Goal: Task Accomplishment & Management: Manage account settings

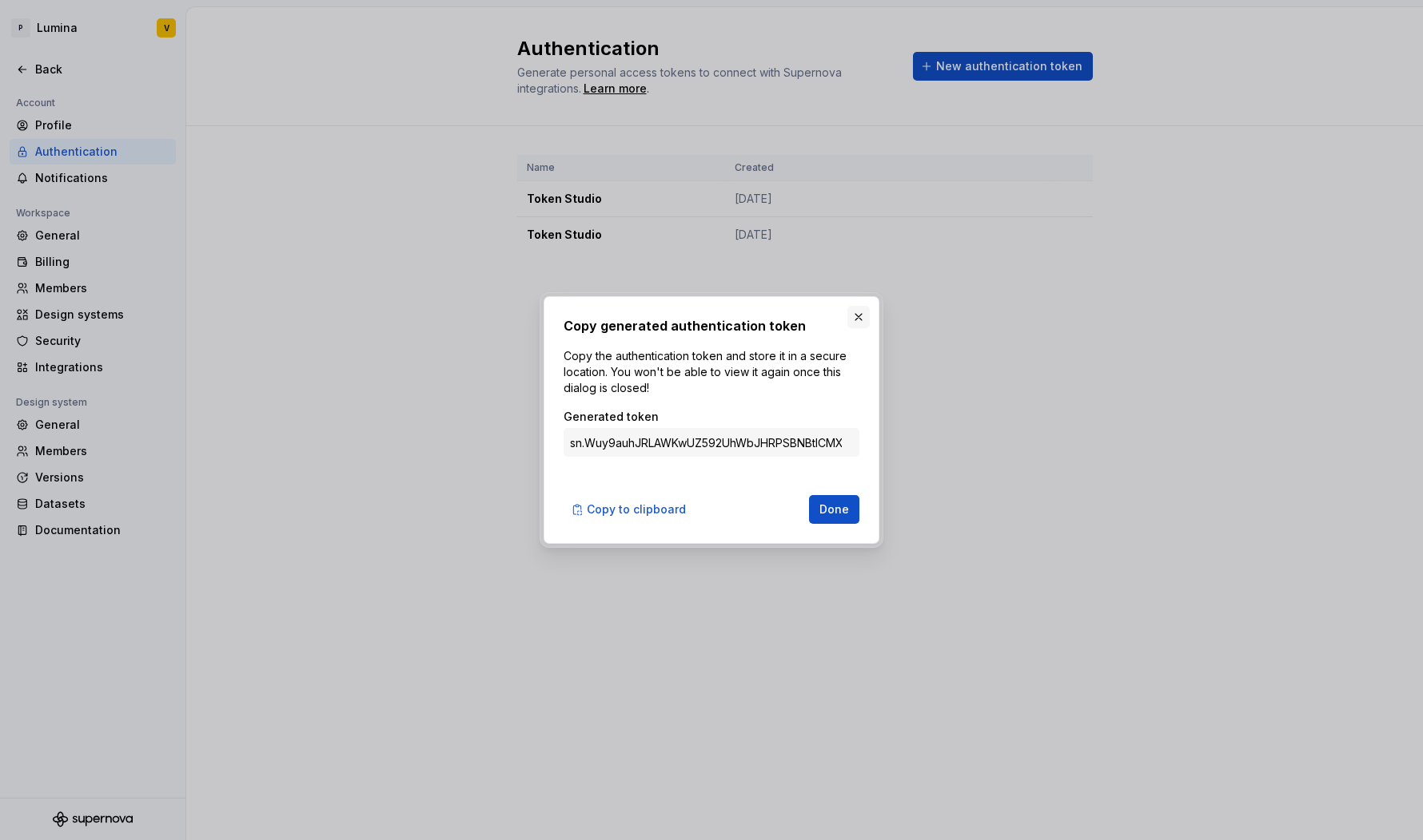
click at [859, 323] on button "button" at bounding box center [858, 317] width 22 height 22
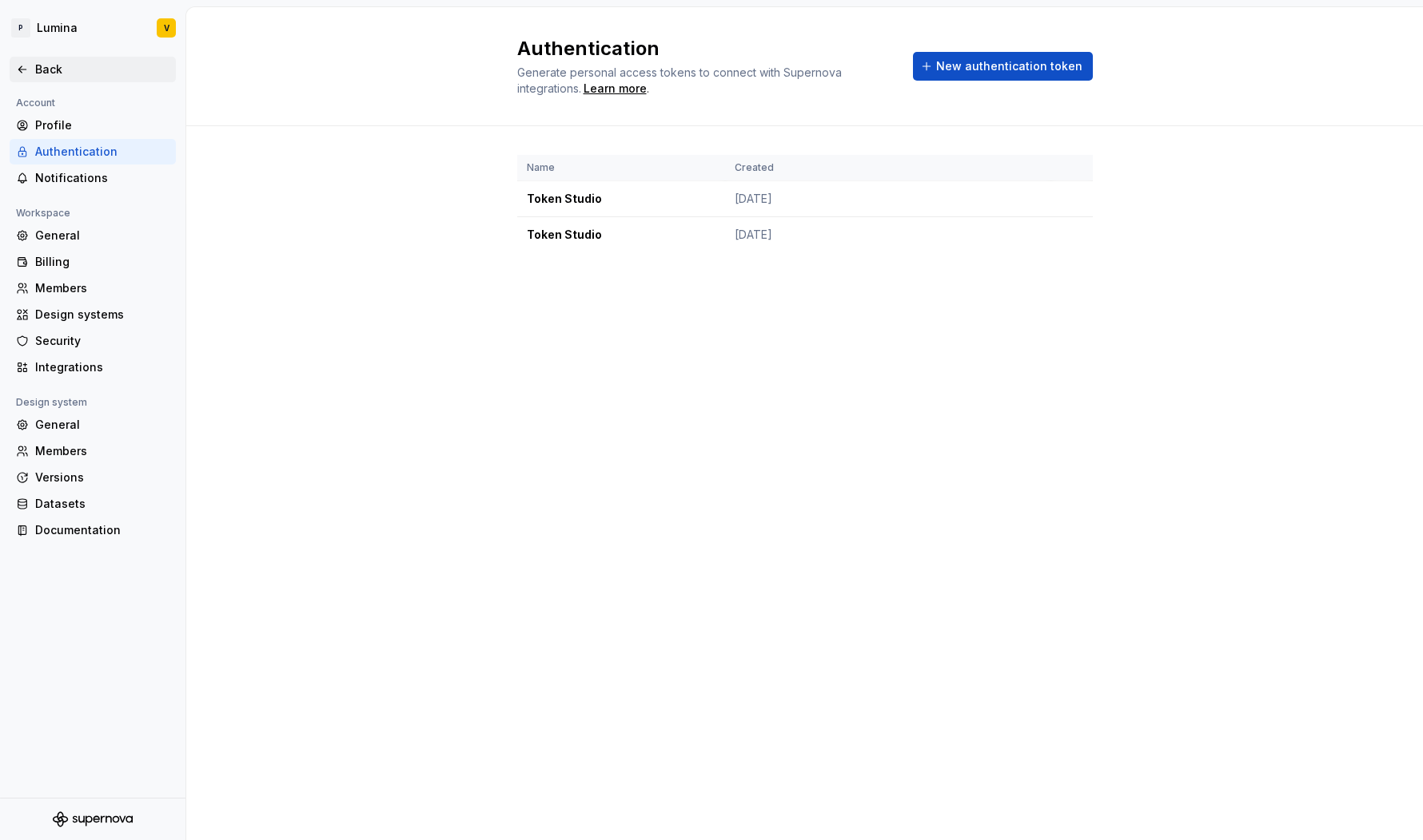
click at [44, 66] on div "Back" at bounding box center [102, 69] width 134 height 16
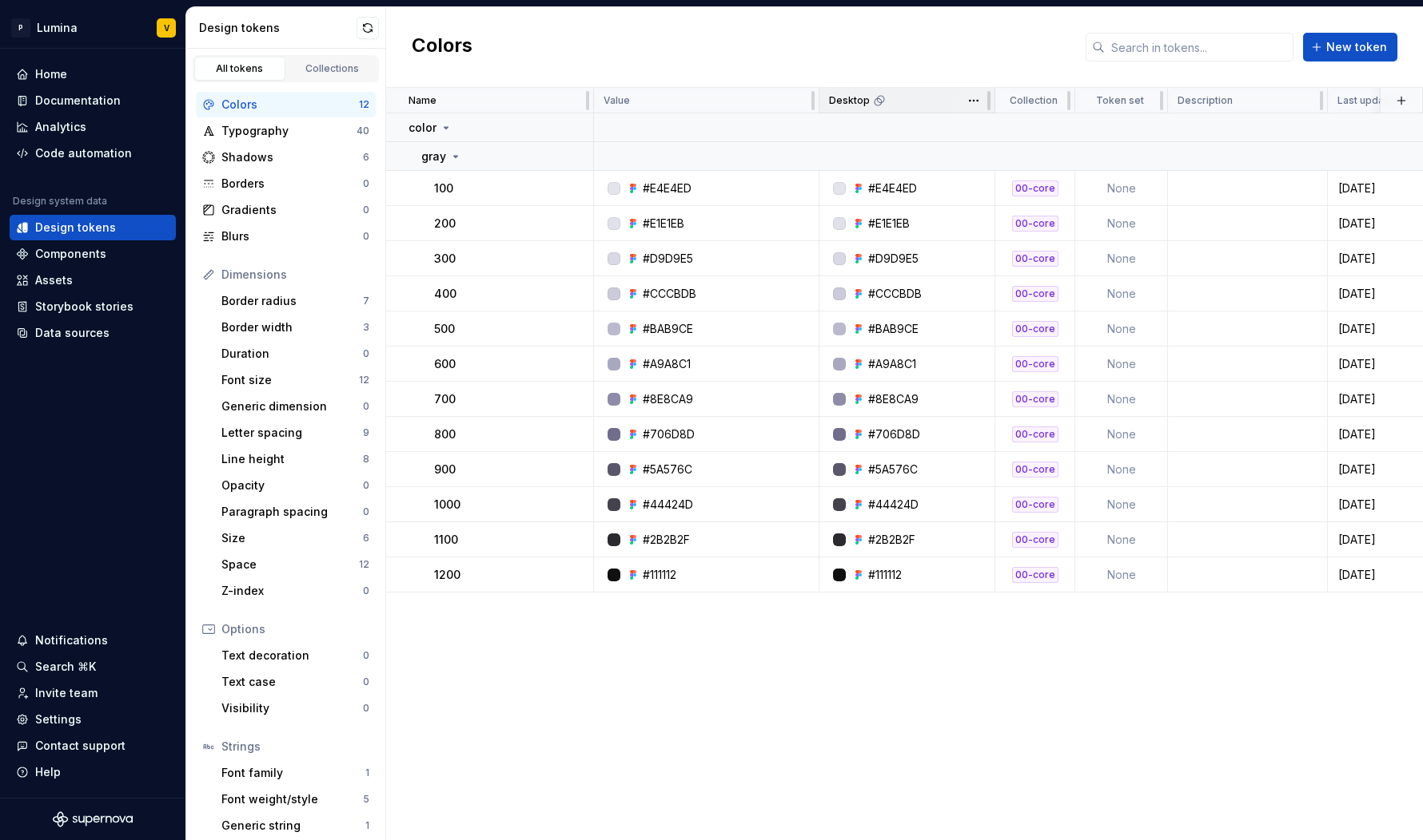
click at [855, 109] on div "Desktop" at bounding box center [907, 101] width 175 height 26
click at [858, 105] on p "Desktop" at bounding box center [849, 101] width 41 height 13
click at [838, 104] on p "Desktop" at bounding box center [849, 101] width 41 height 13
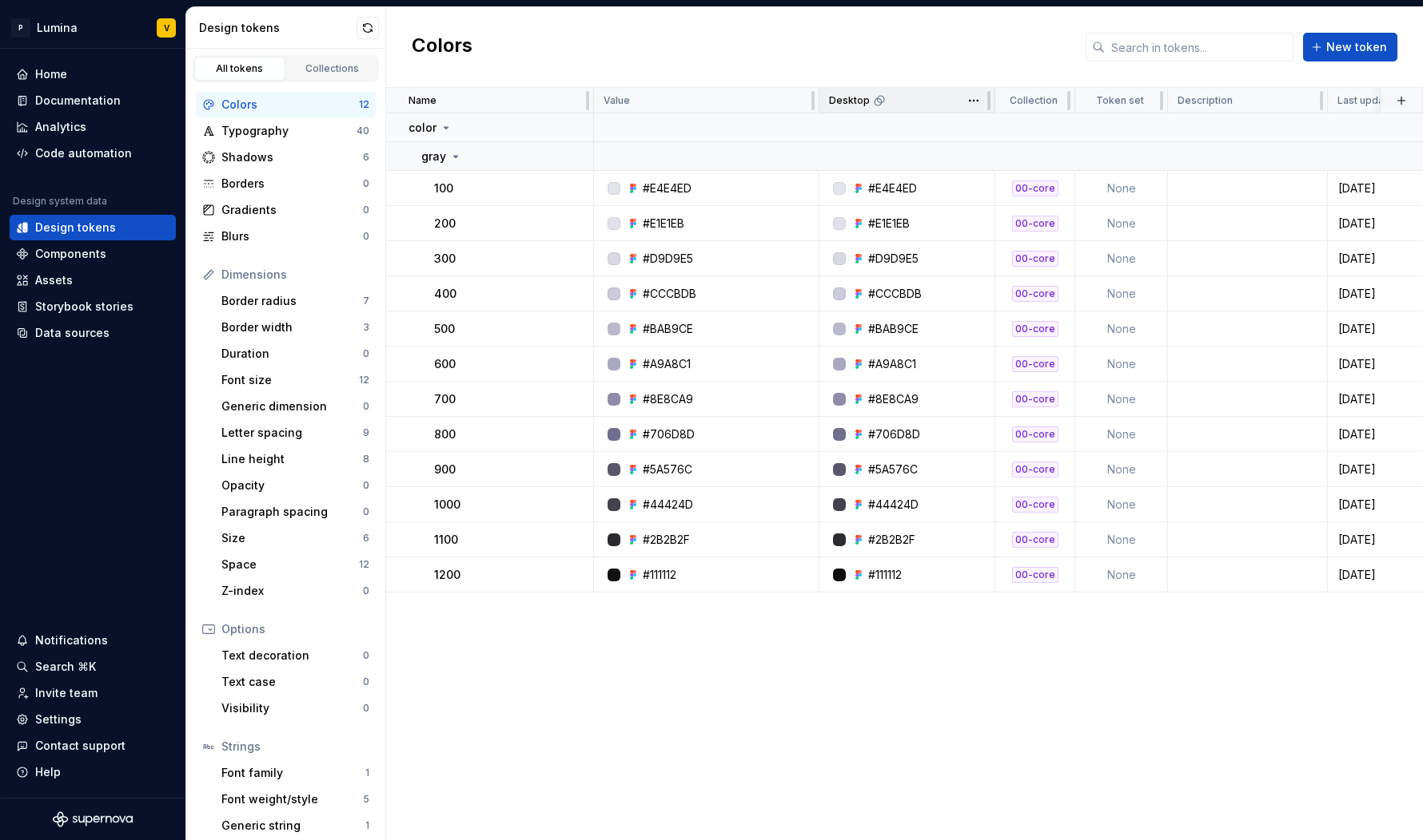
click at [858, 104] on p "Desktop" at bounding box center [849, 101] width 41 height 13
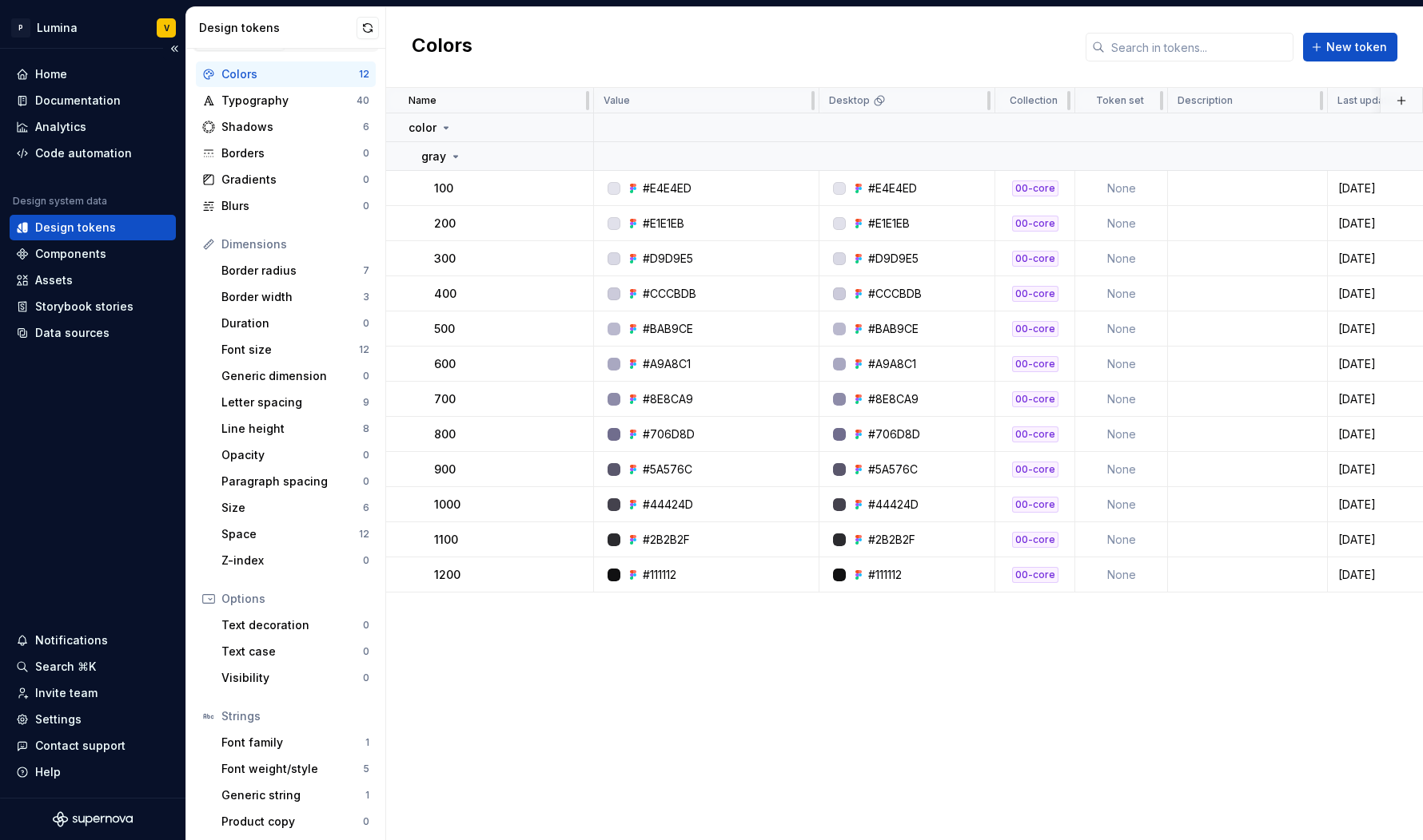
scroll to position [34, 0]
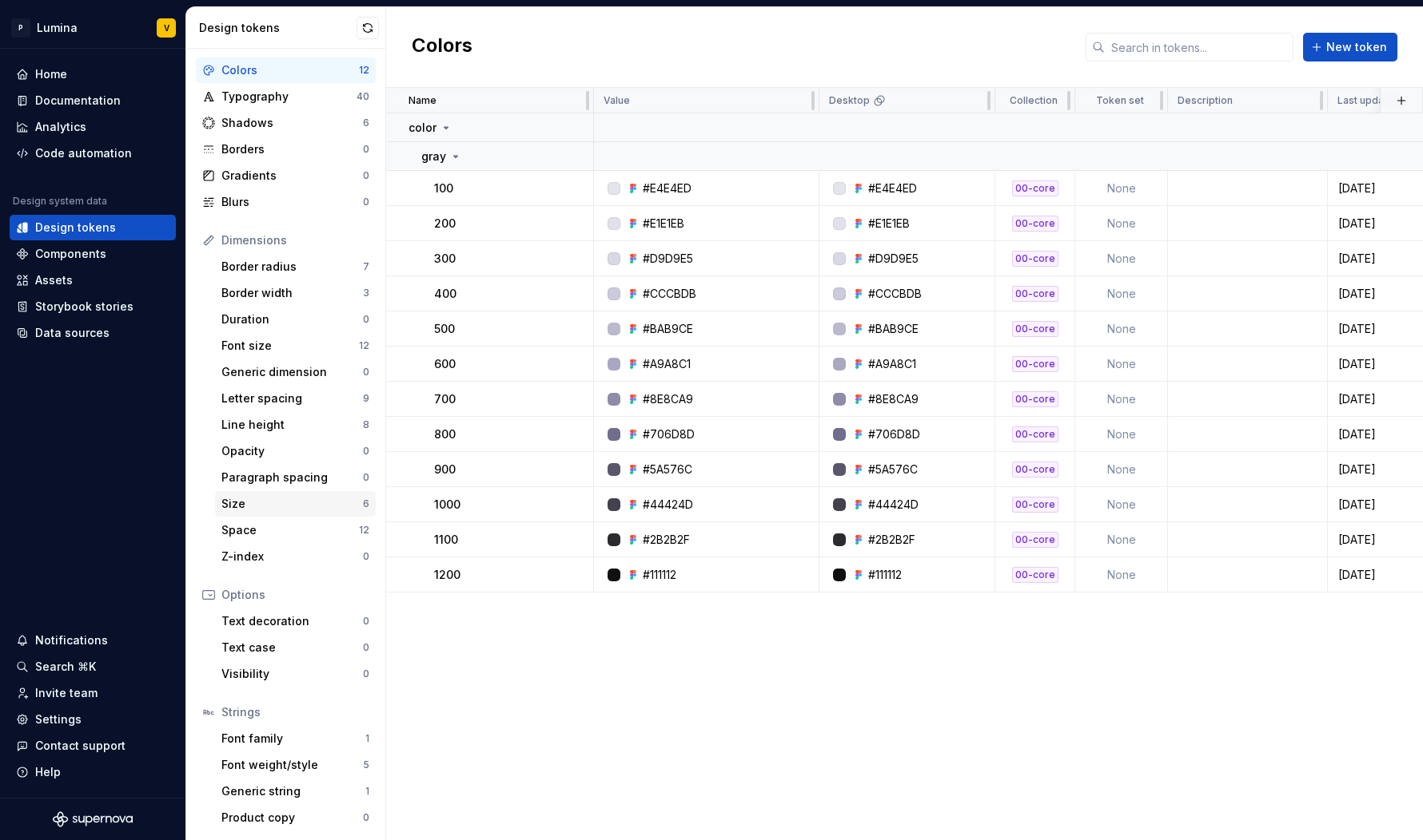
click at [286, 503] on div "Size" at bounding box center [292, 503] width 141 height 16
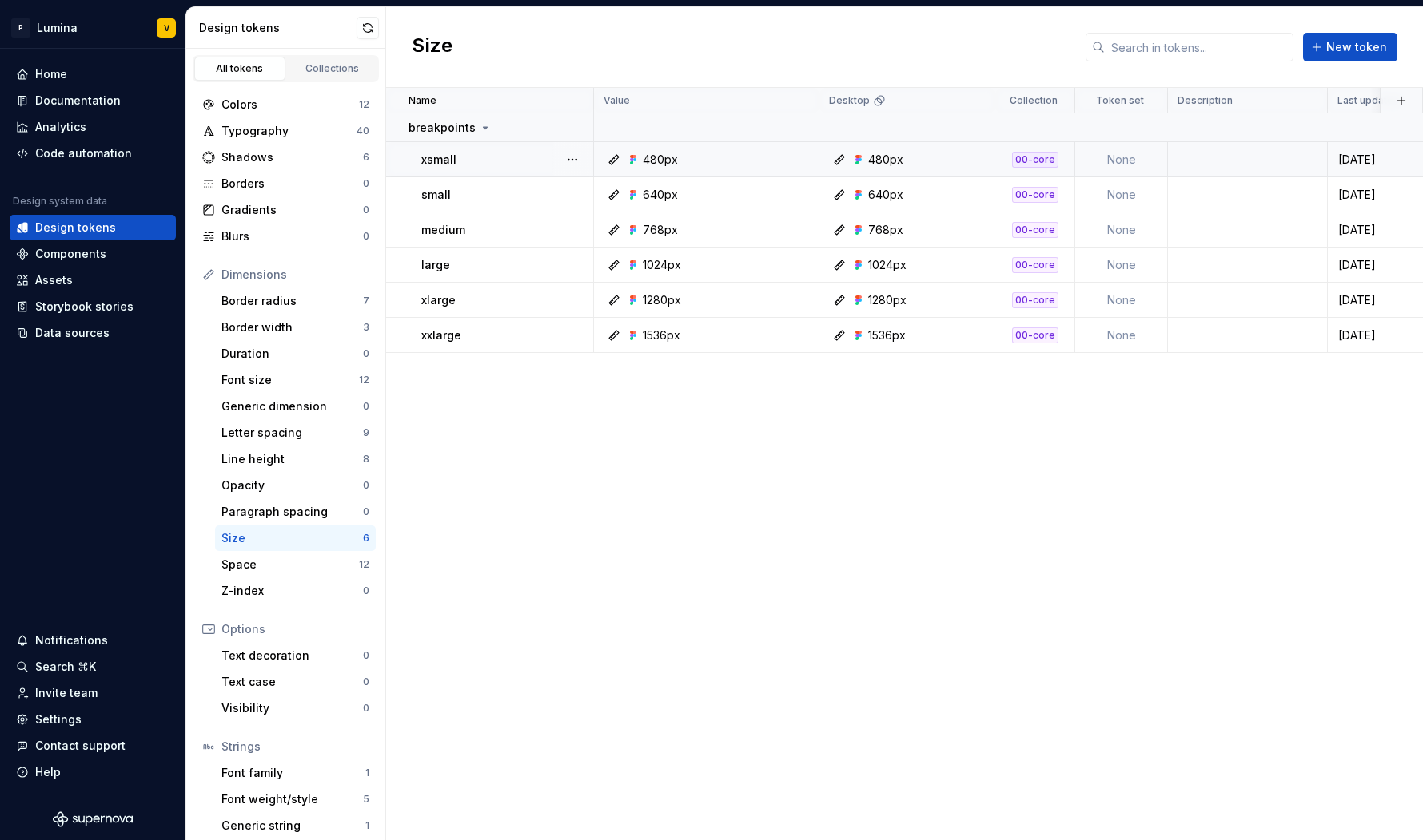
click at [1151, 164] on td "None" at bounding box center [1121, 160] width 92 height 35
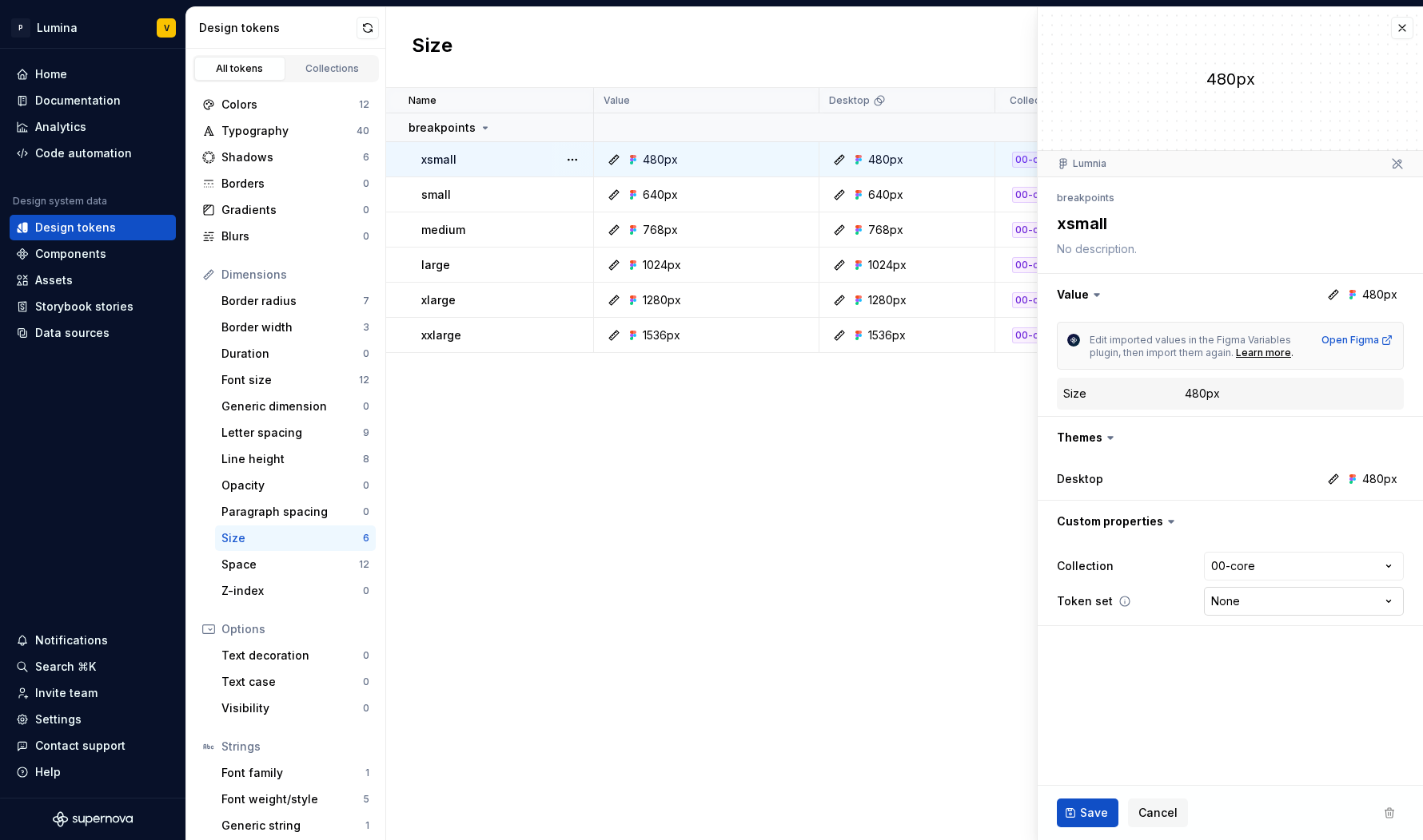
click at [1242, 597] on html "P Lumina V Home Documentation Analytics Code automation Design system data Desi…" at bounding box center [711, 420] width 1423 height 840
click at [1394, 21] on button "button" at bounding box center [1402, 28] width 22 height 22
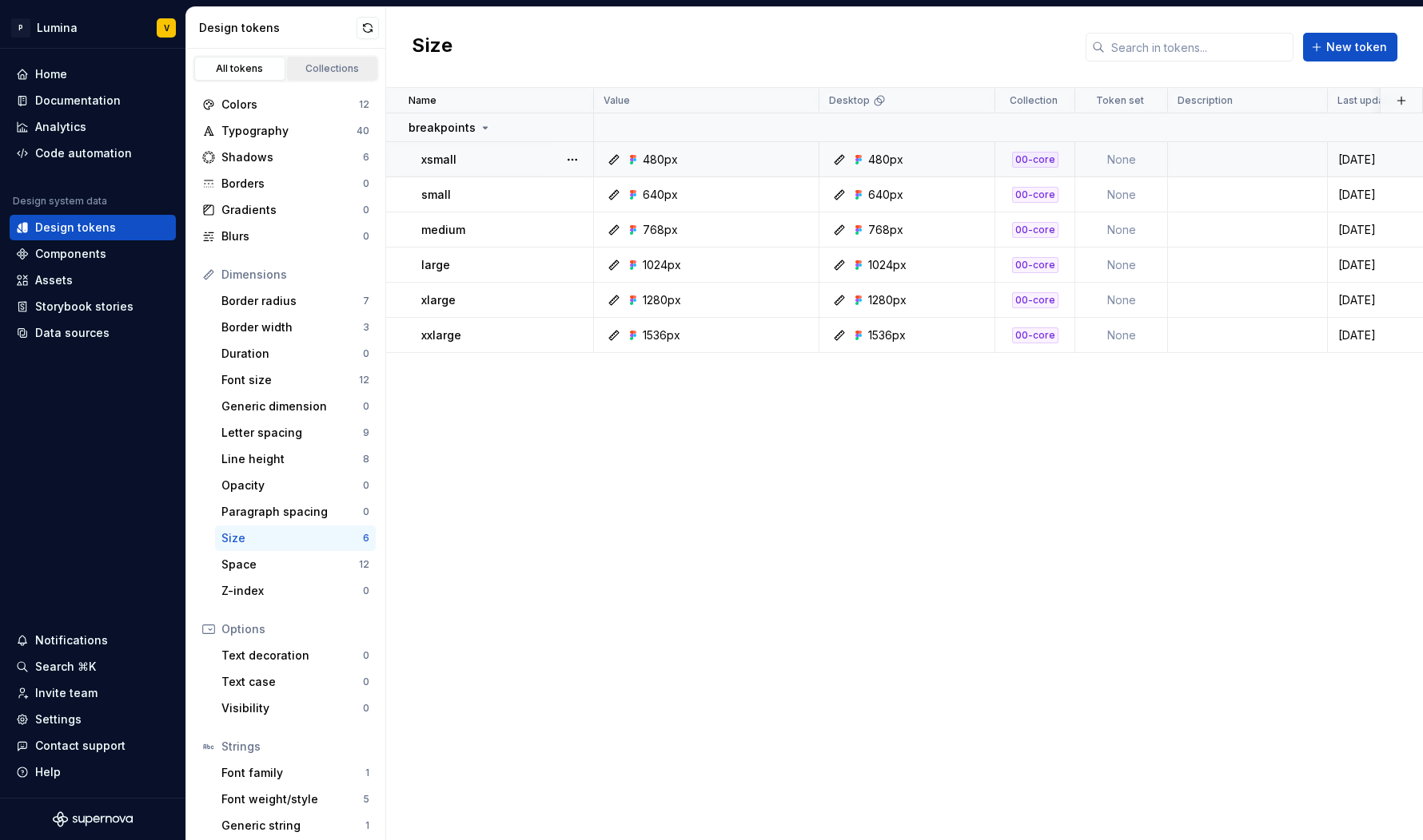
click at [333, 79] on link "Collections" at bounding box center [332, 68] width 91 height 24
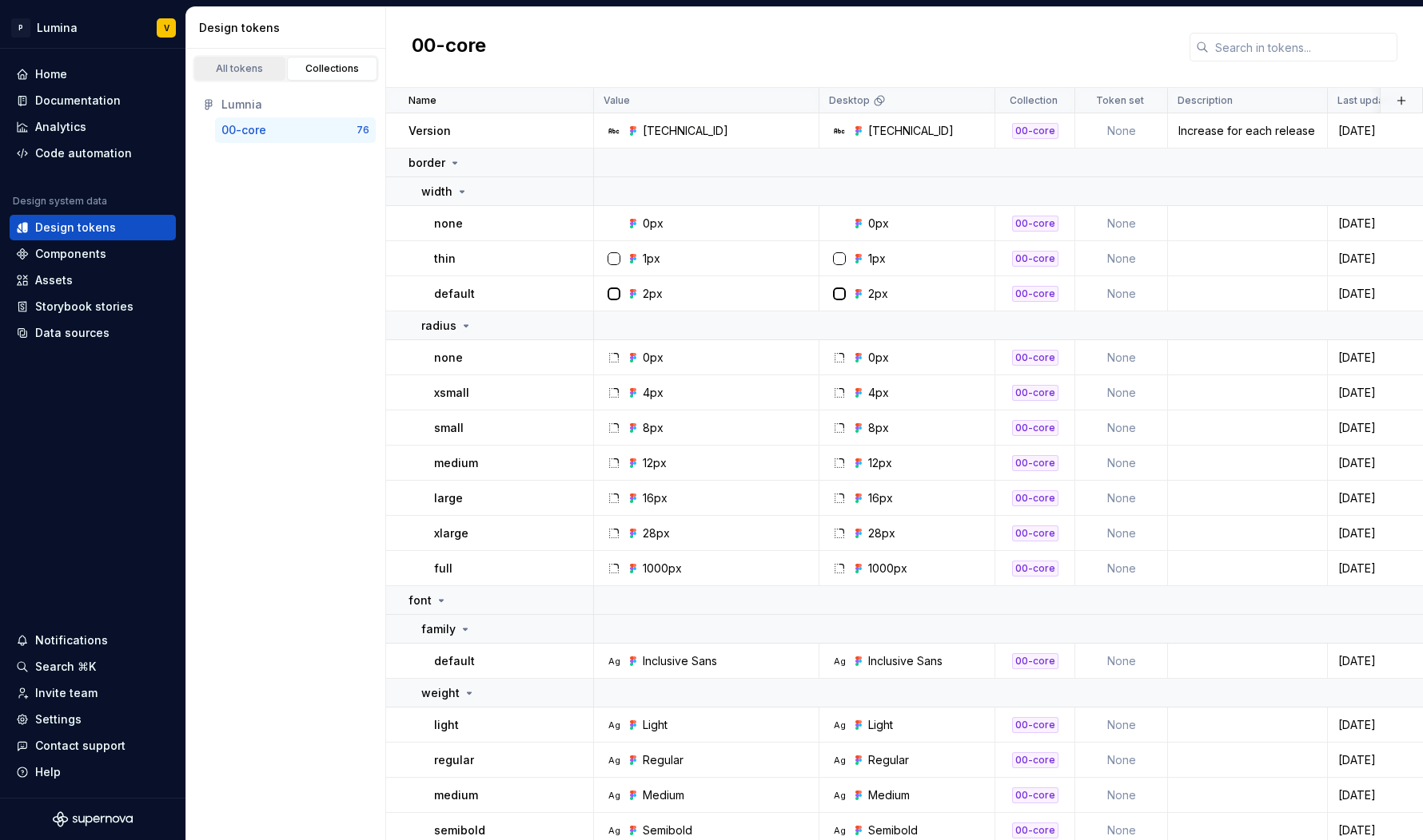
click at [247, 70] on div "All tokens" at bounding box center [239, 69] width 80 height 13
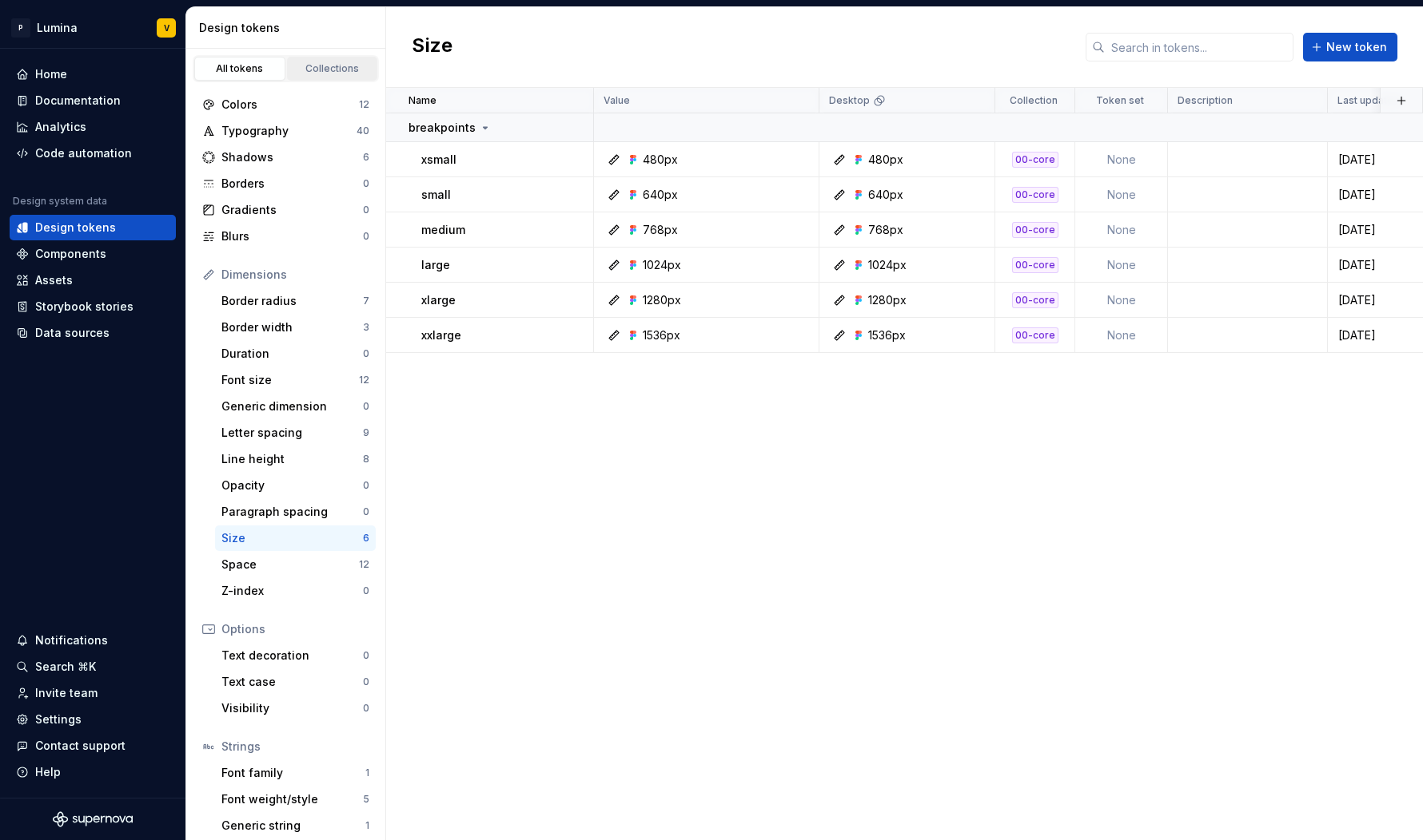
click at [306, 68] on div "Collections" at bounding box center [332, 69] width 80 height 13
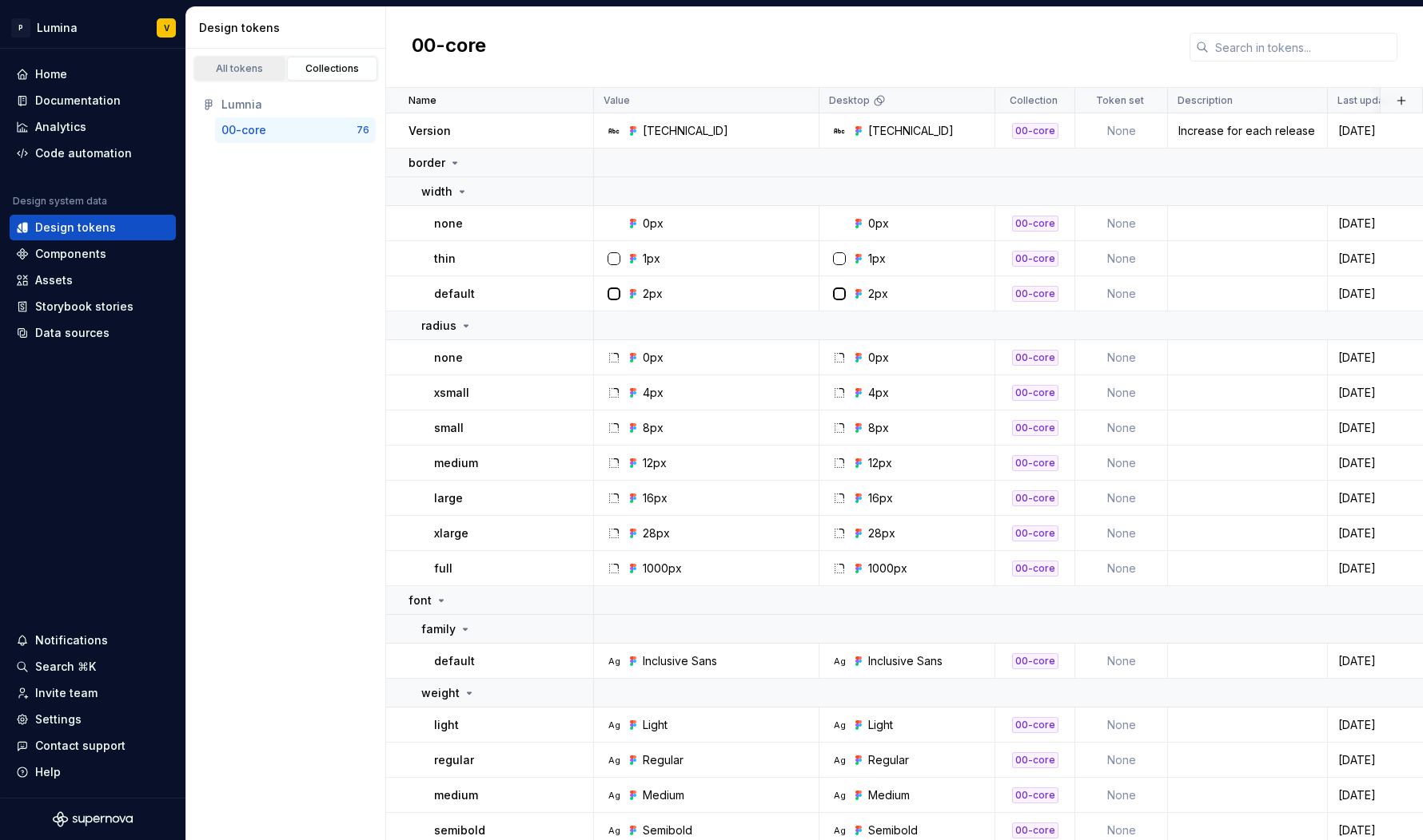
click at [238, 74] on div "All tokens" at bounding box center [239, 69] width 80 height 13
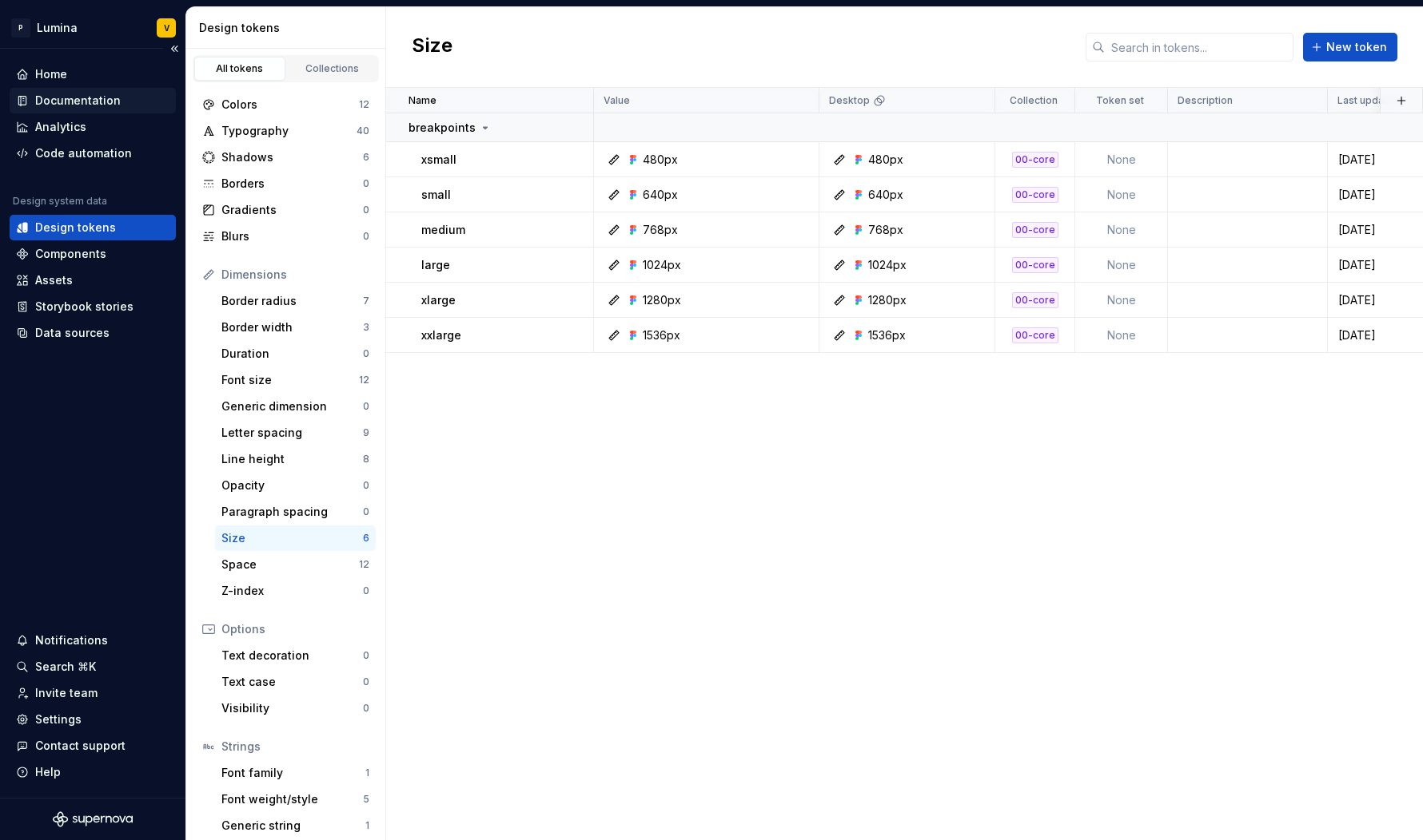
click at [62, 107] on div "Documentation" at bounding box center [78, 100] width 86 height 16
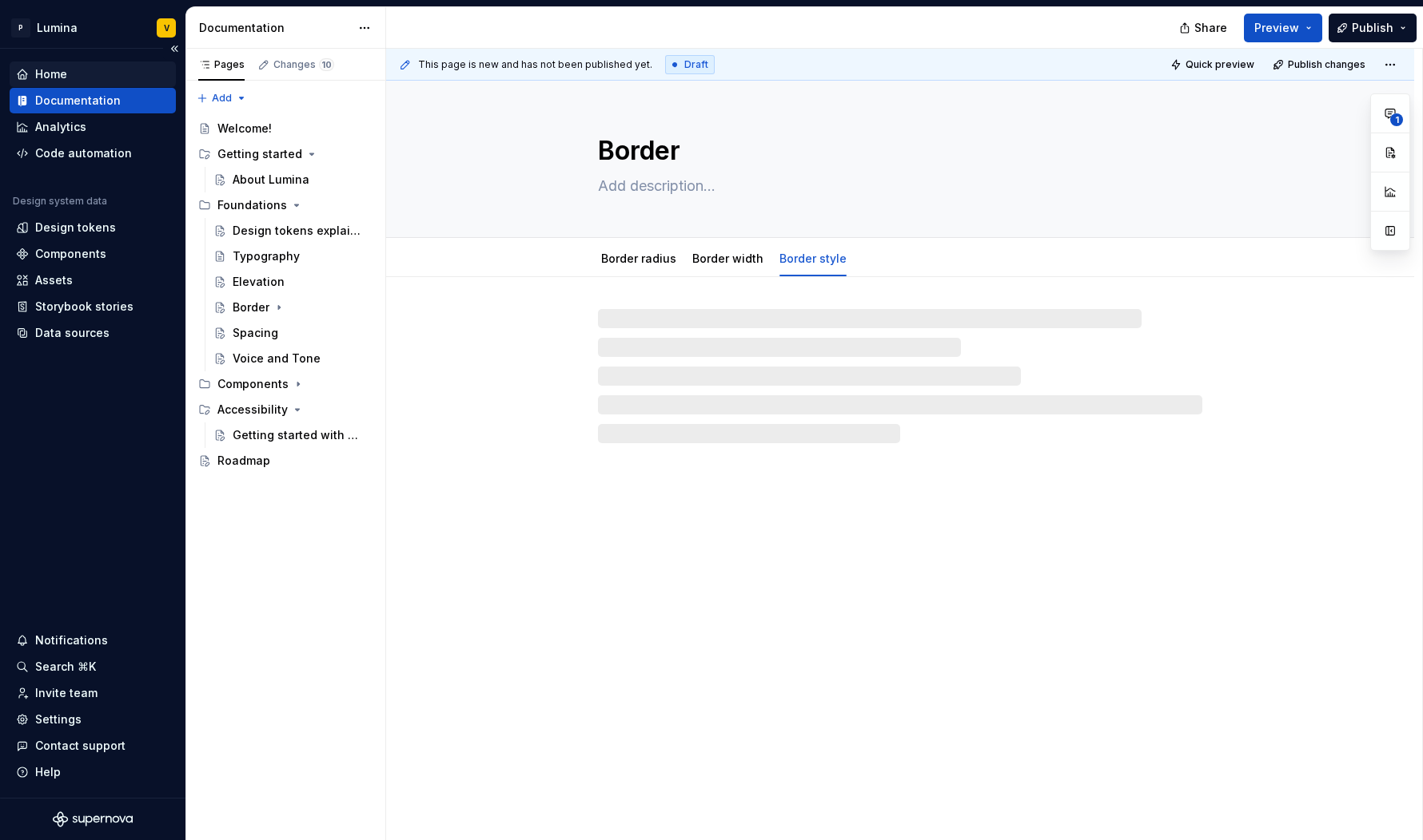
click at [56, 80] on div "Home" at bounding box center [51, 74] width 32 height 16
type textarea "*"
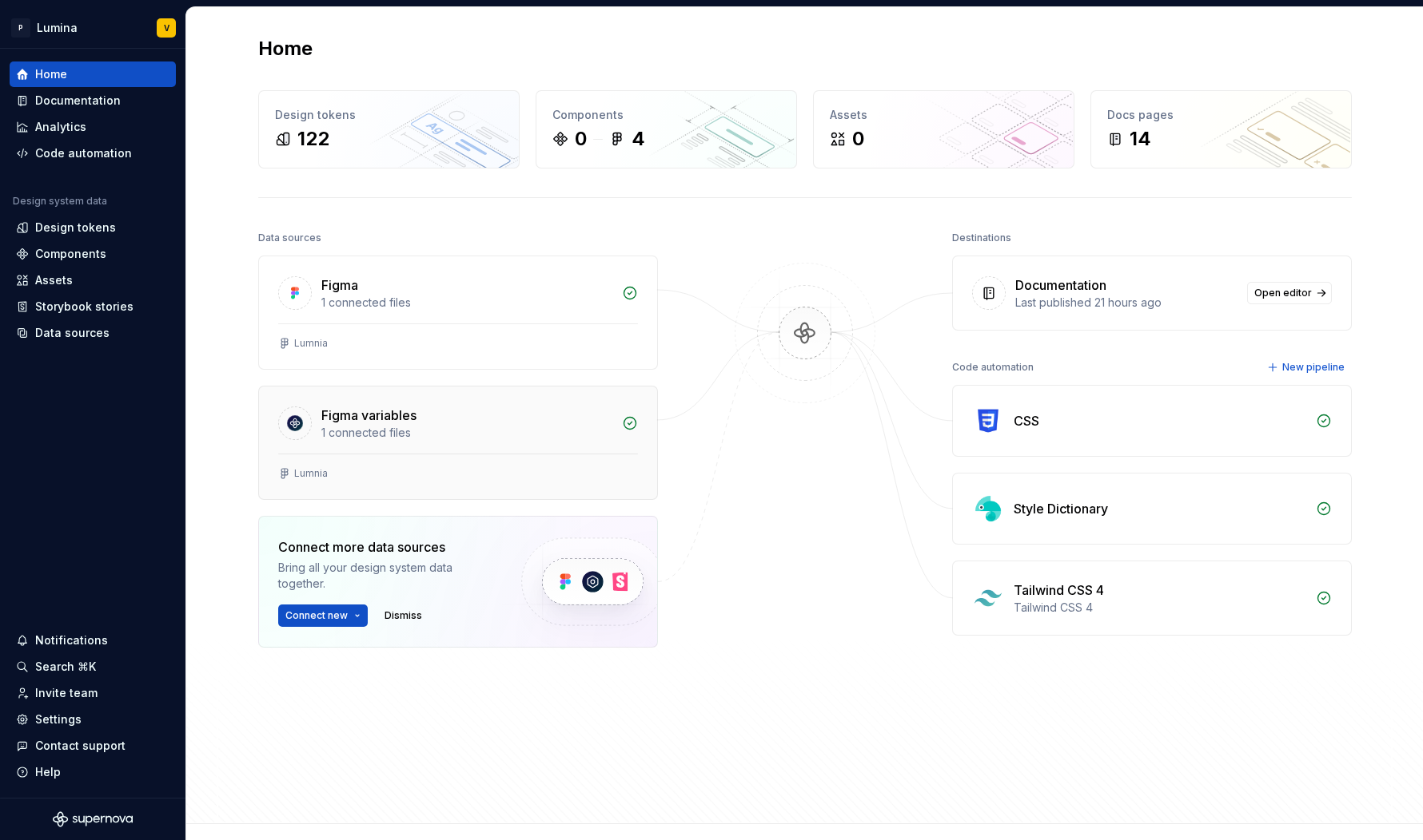
click at [557, 432] on div "1 connected files" at bounding box center [466, 432] width 291 height 16
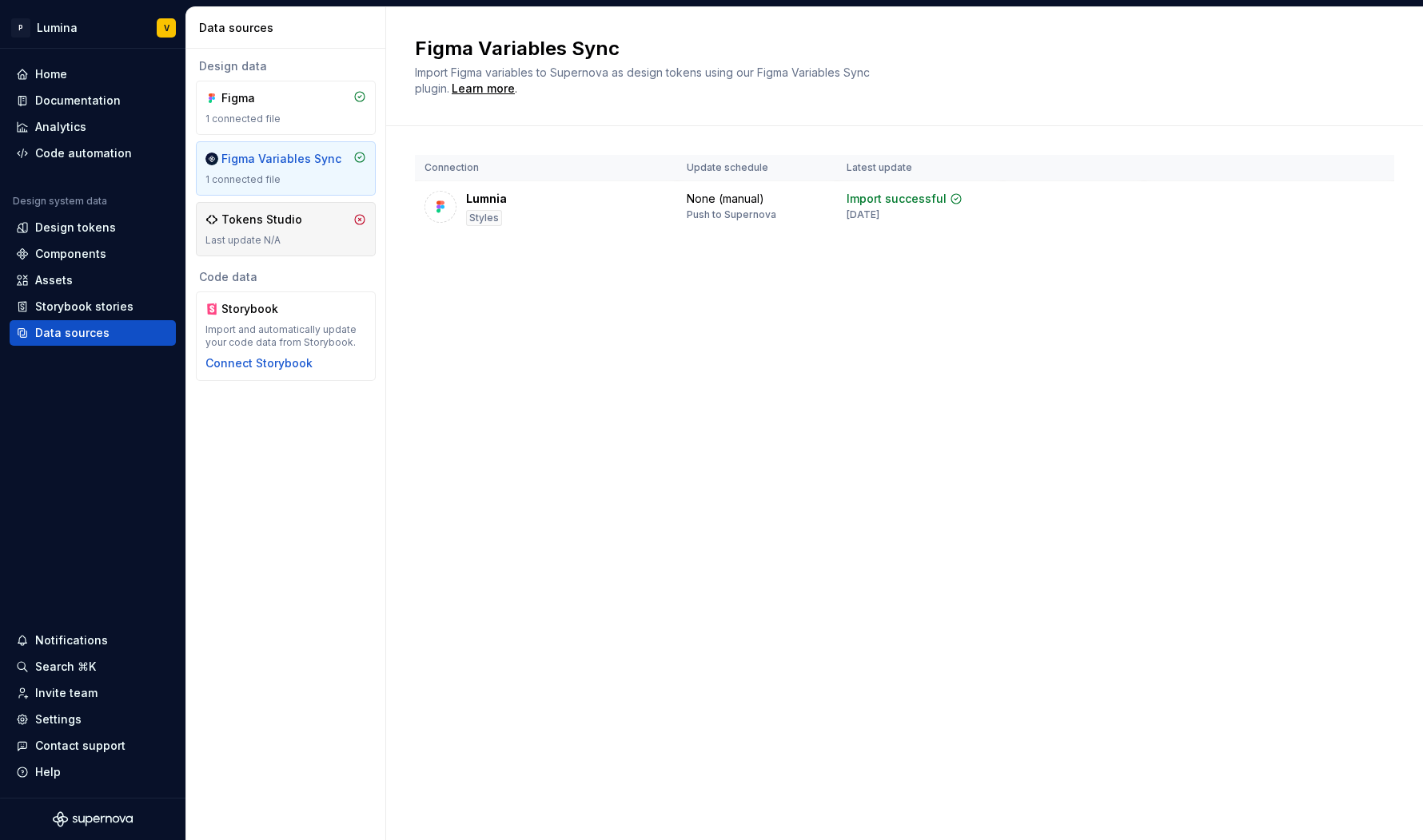
click at [330, 225] on div "Tokens Studio" at bounding box center [285, 219] width 161 height 16
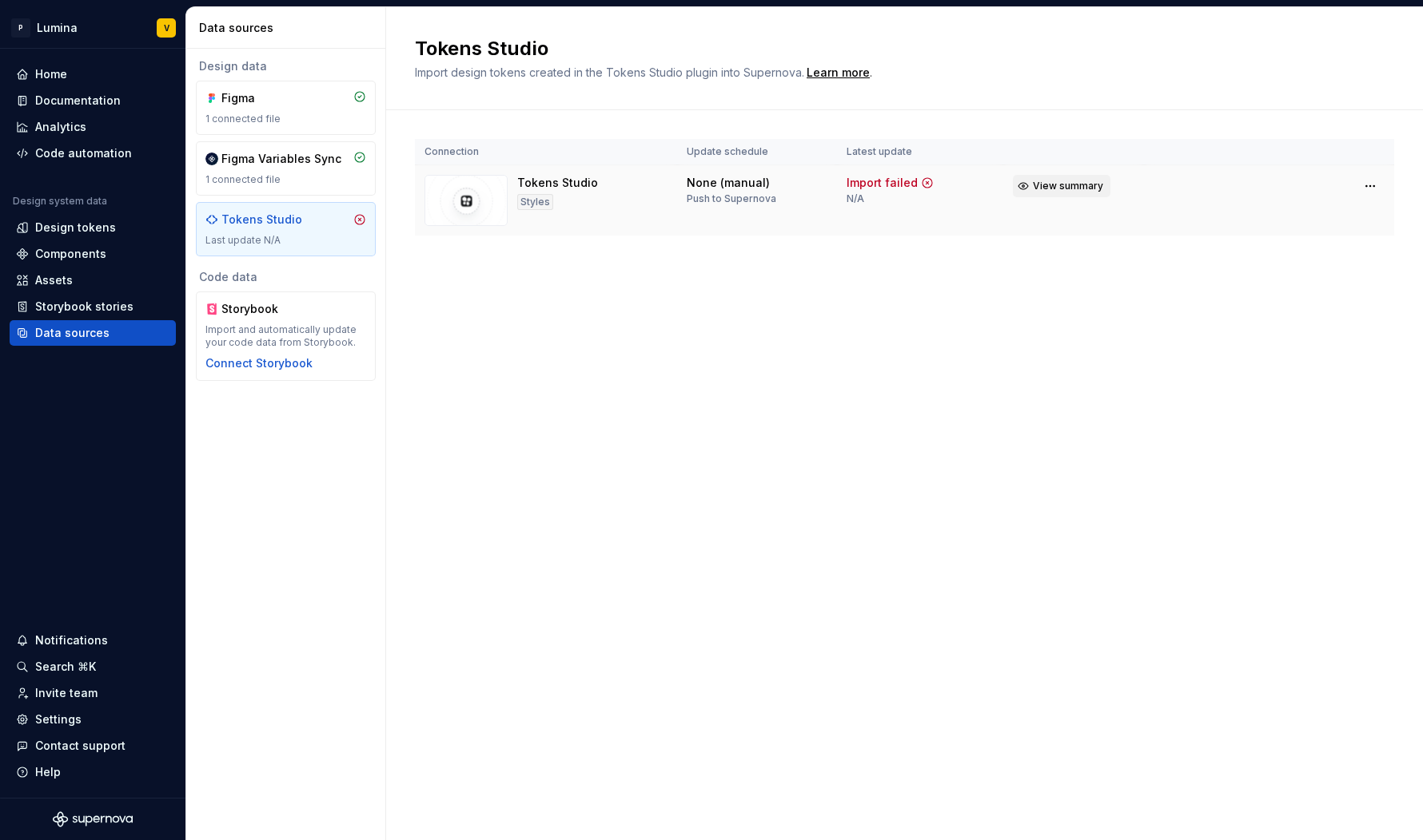
click at [1079, 186] on span "View summary" at bounding box center [1067, 186] width 70 height 13
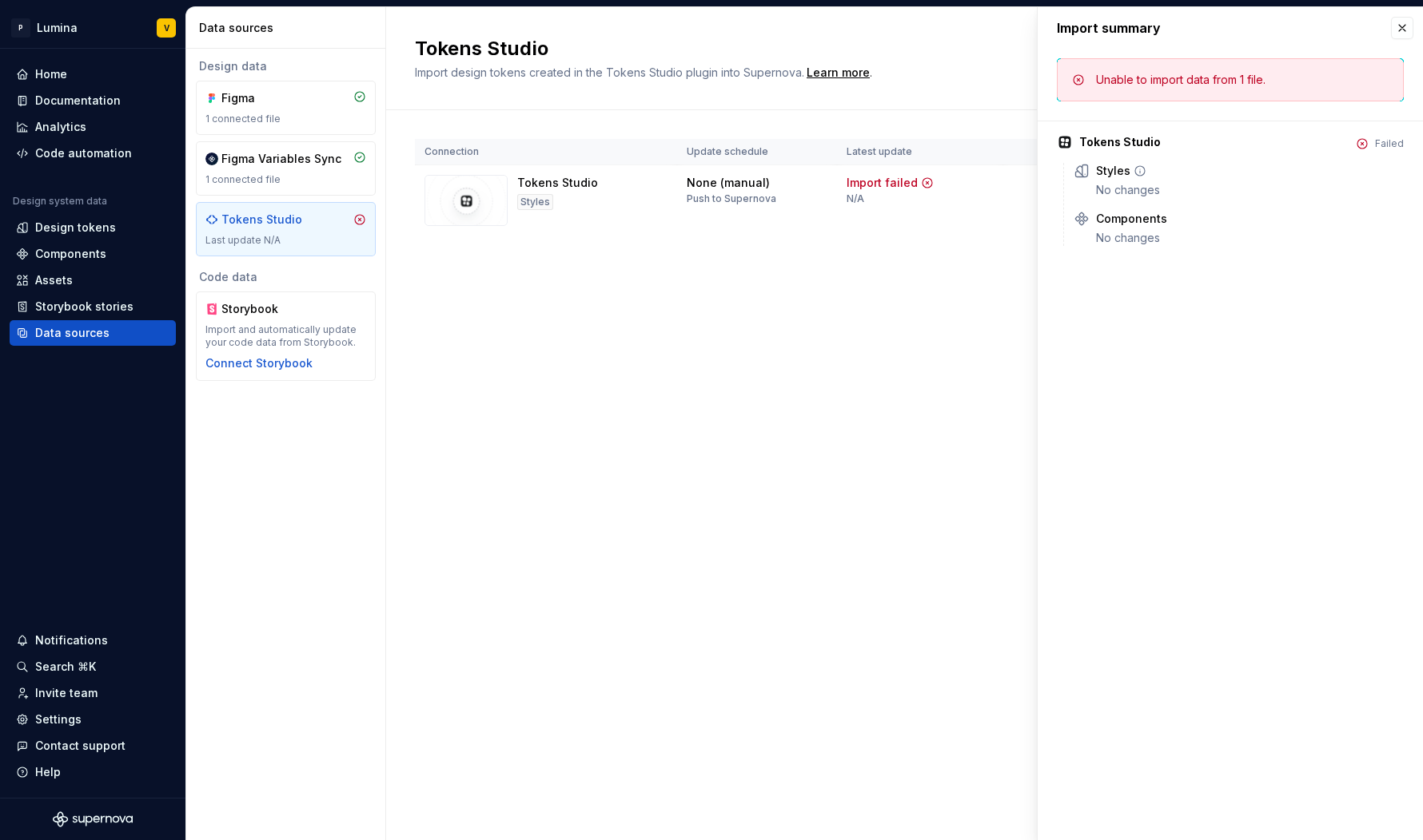
click at [1123, 192] on div "No changes" at bounding box center [1249, 189] width 308 height 16
click at [1136, 176] on icon at bounding box center [1140, 171] width 13 height 13
click at [1393, 39] on button "button" at bounding box center [1402, 28] width 22 height 22
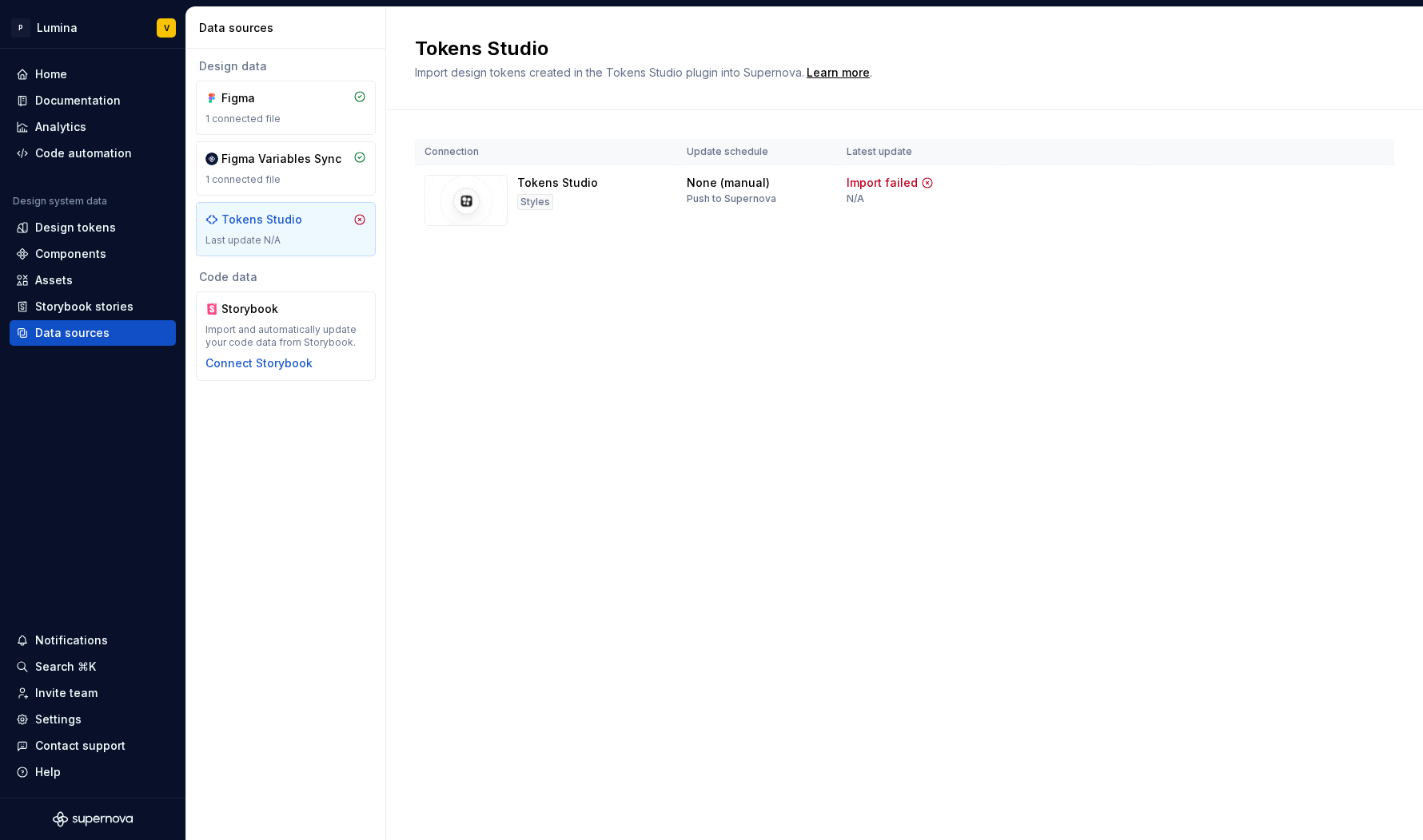
drag, startPoint x: 1086, startPoint y: 158, endPoint x: 1072, endPoint y: 163, distance: 14.9
click at [1086, 158] on th at bounding box center [1073, 152] width 140 height 27
click at [1377, 184] on html "P Lumina V Home Documentation Analytics Code automation Design system data Desi…" at bounding box center [711, 420] width 1423 height 840
click at [1343, 216] on div "View import summary" at bounding box center [1356, 220] width 127 height 16
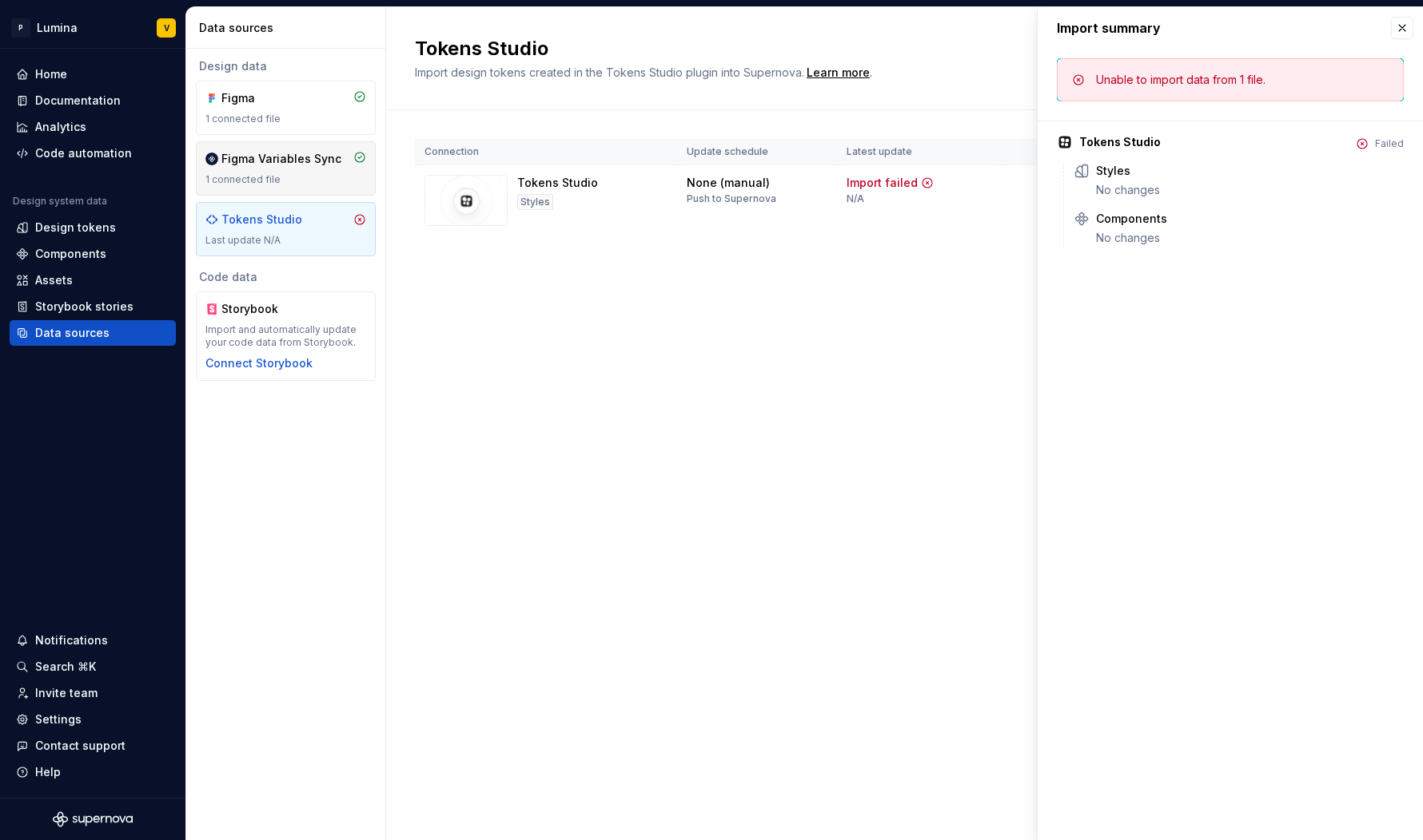
click at [301, 163] on div "Figma Variables Sync" at bounding box center [282, 159] width 120 height 16
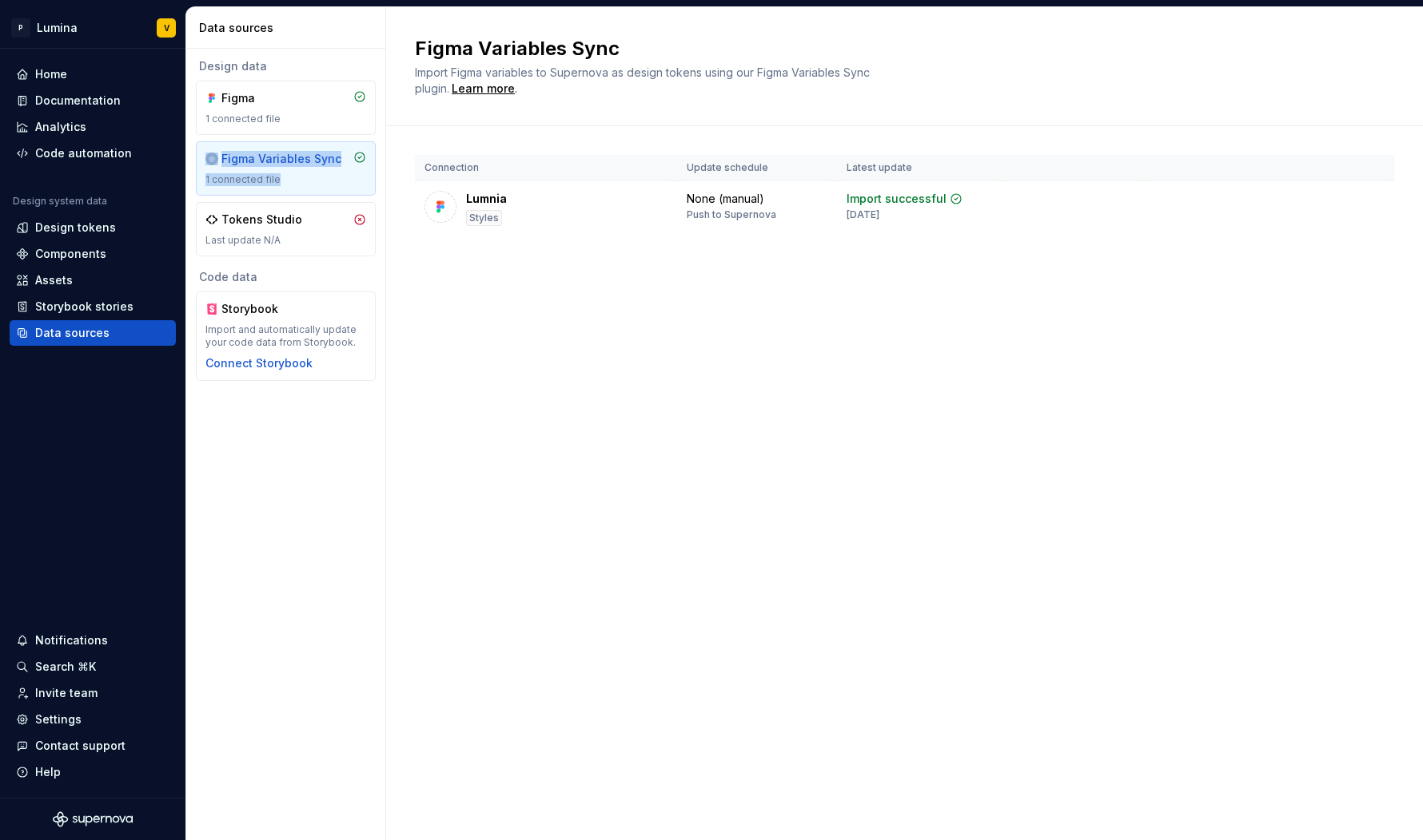
click at [274, 162] on div "Figma Variables Sync" at bounding box center [282, 159] width 120 height 16
click at [1376, 205] on html "P Lumina V Home Documentation Analytics Code automation Design system data Desi…" at bounding box center [711, 420] width 1423 height 840
click at [1357, 234] on div "Disconnect plugin" at bounding box center [1360, 236] width 104 height 16
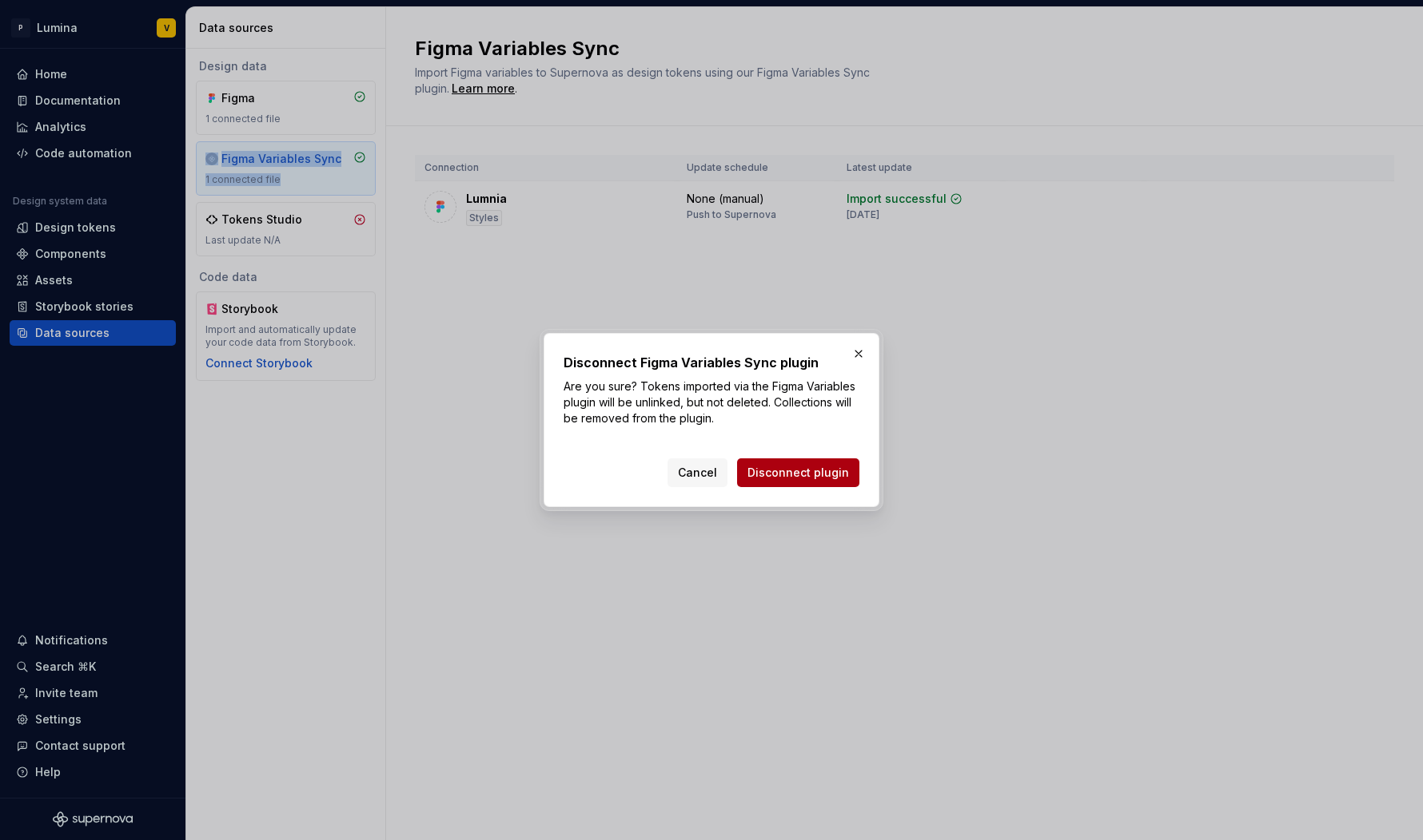
click at [780, 465] on span "Disconnect plugin" at bounding box center [798, 473] width 102 height 16
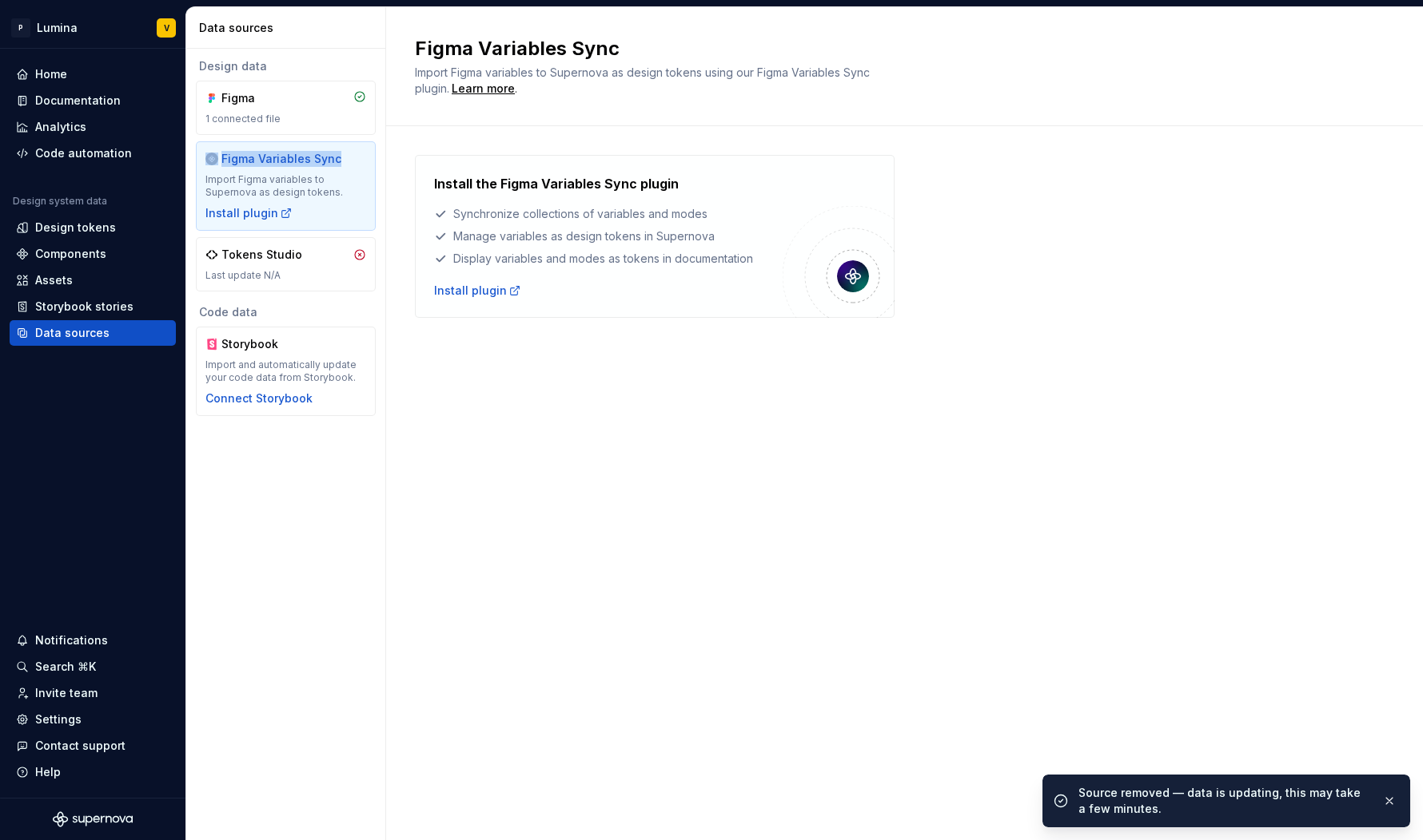
click at [262, 114] on div "1 connected file" at bounding box center [285, 119] width 161 height 13
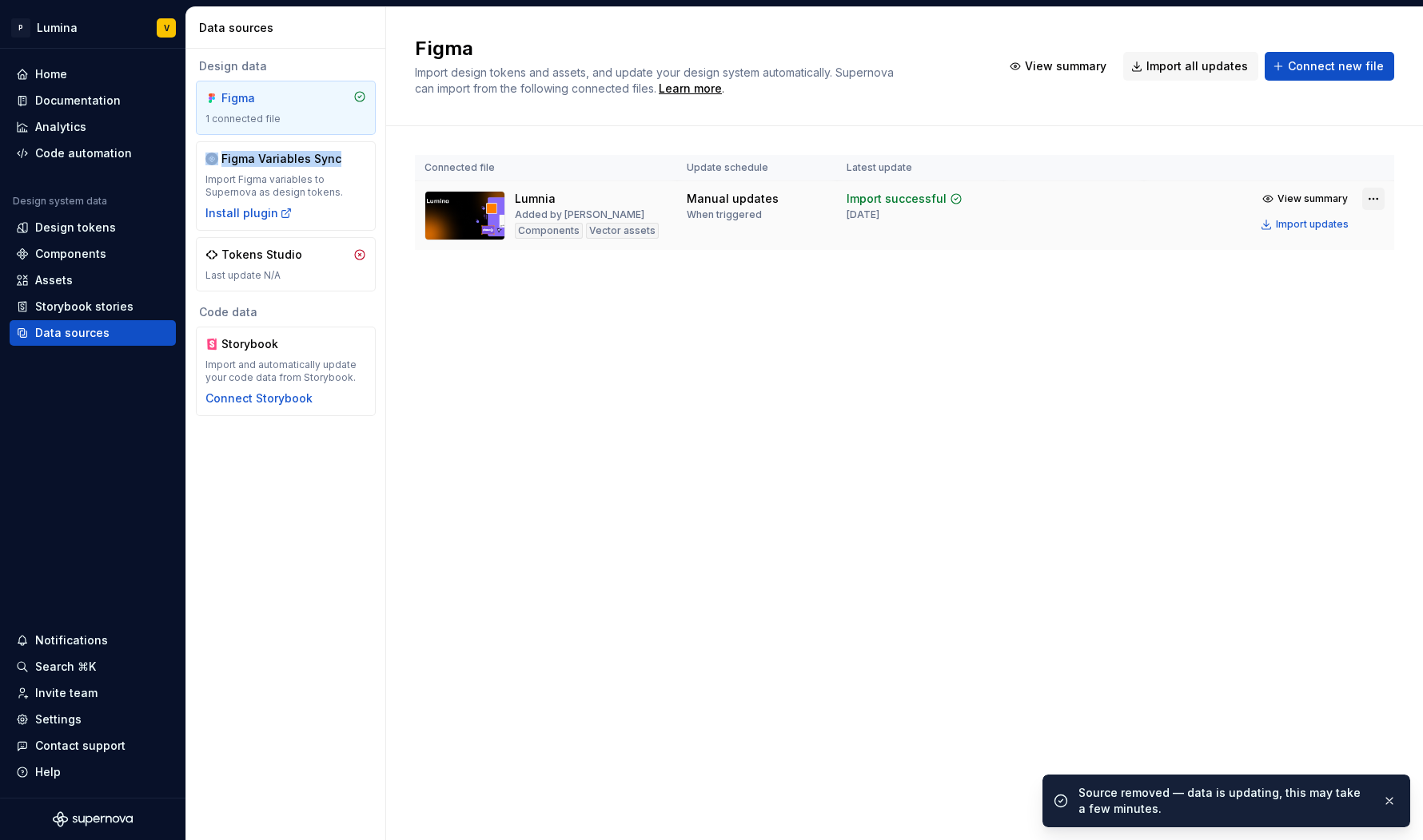
click at [1369, 202] on html "P Lumina V Home Documentation Analytics Code automation Design system data Desi…" at bounding box center [711, 420] width 1423 height 840
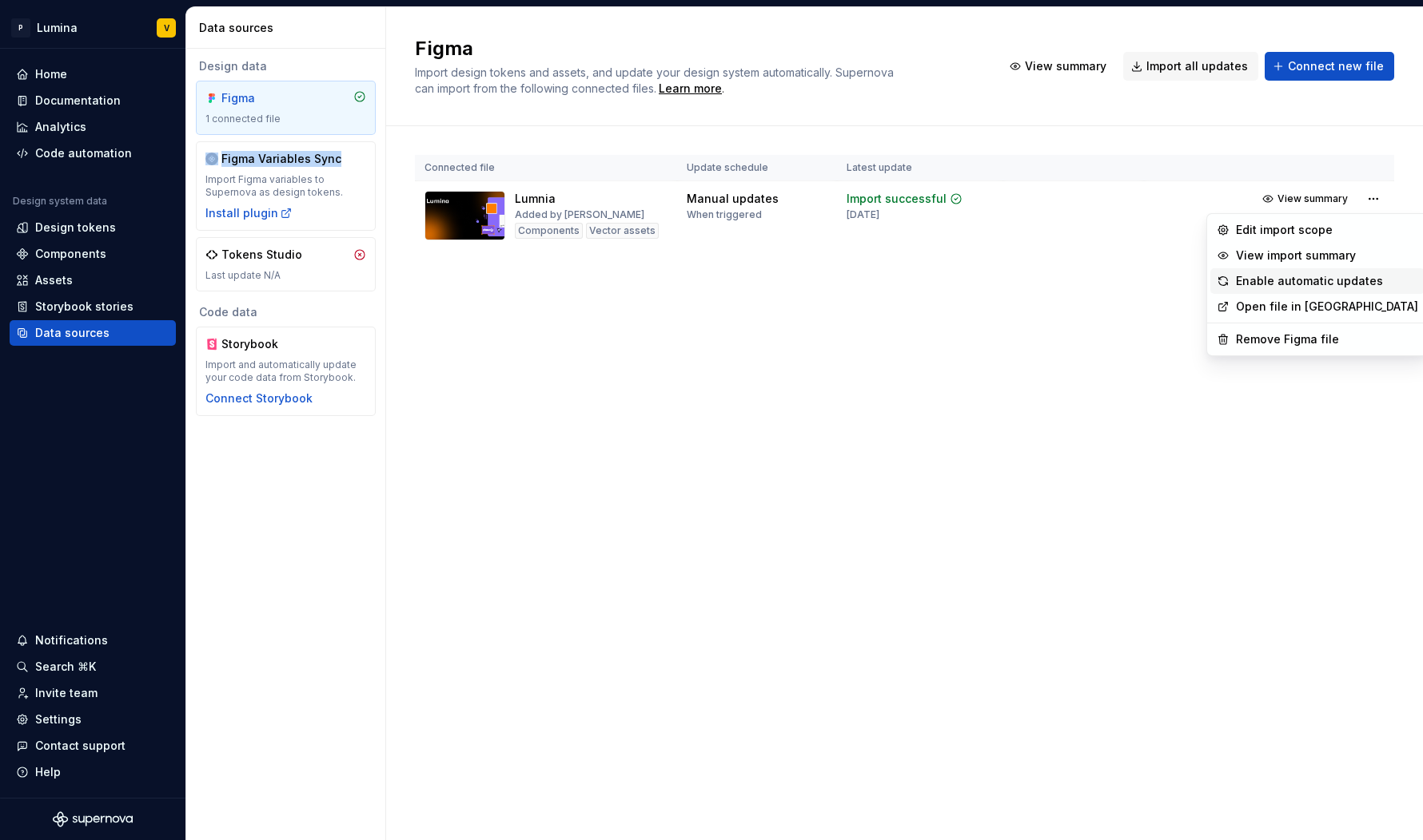
click at [1297, 282] on div "Enable automatic updates" at bounding box center [1326, 281] width 182 height 16
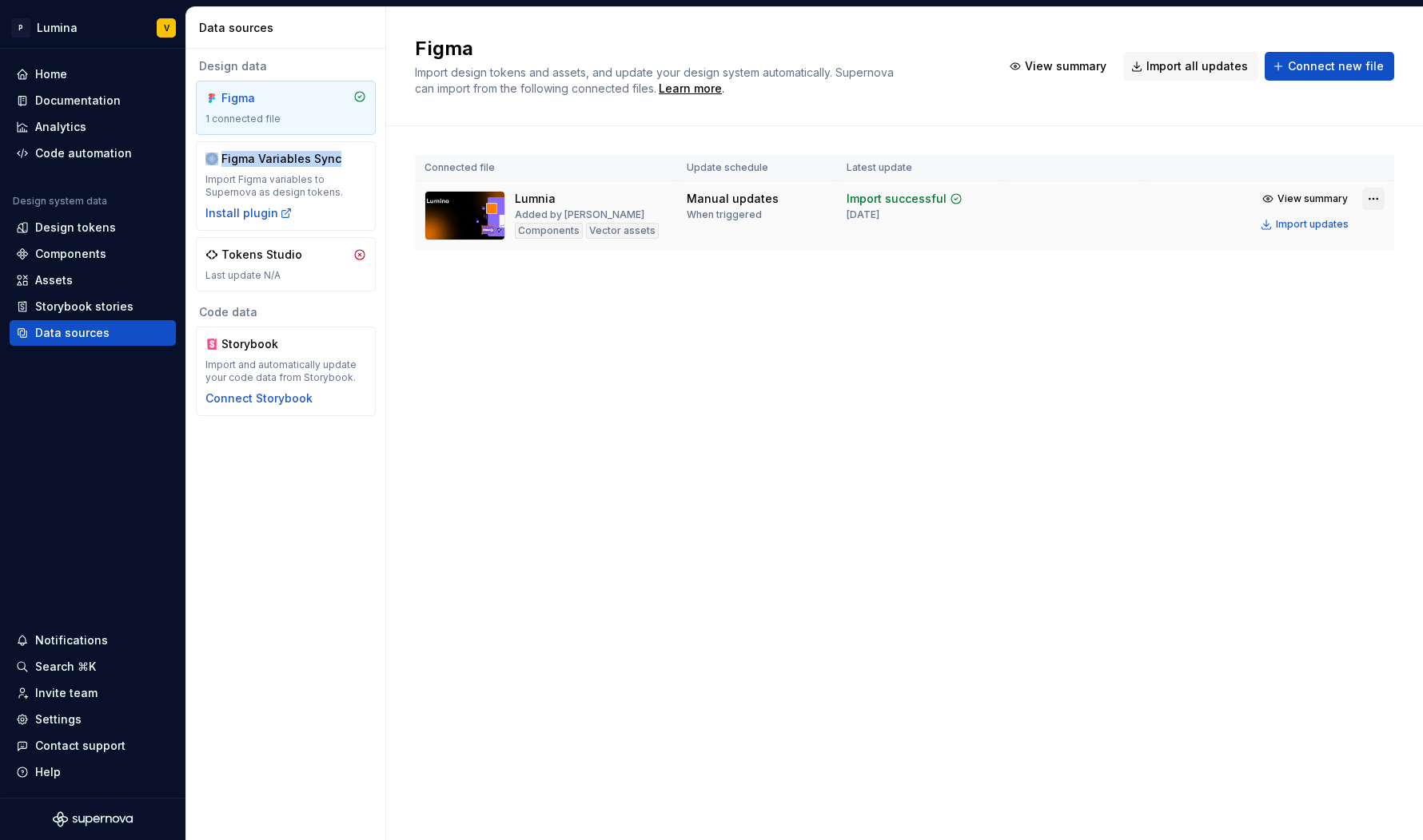
click at [1369, 200] on html "P Lumina V Home Documentation Analytics Code automation Design system data Desi…" at bounding box center [711, 420] width 1423 height 840
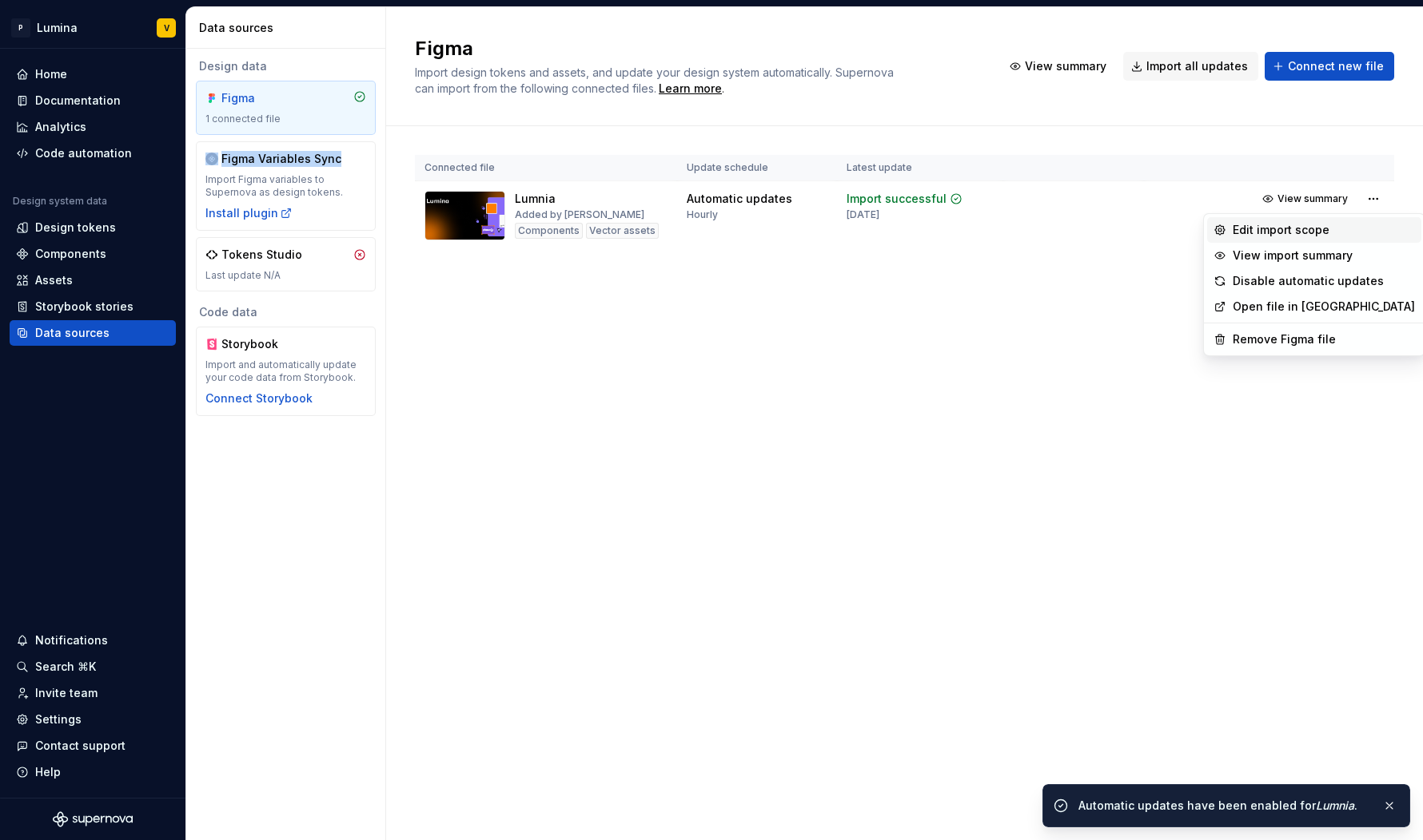
click at [1269, 234] on div "Edit import scope" at bounding box center [1323, 230] width 182 height 16
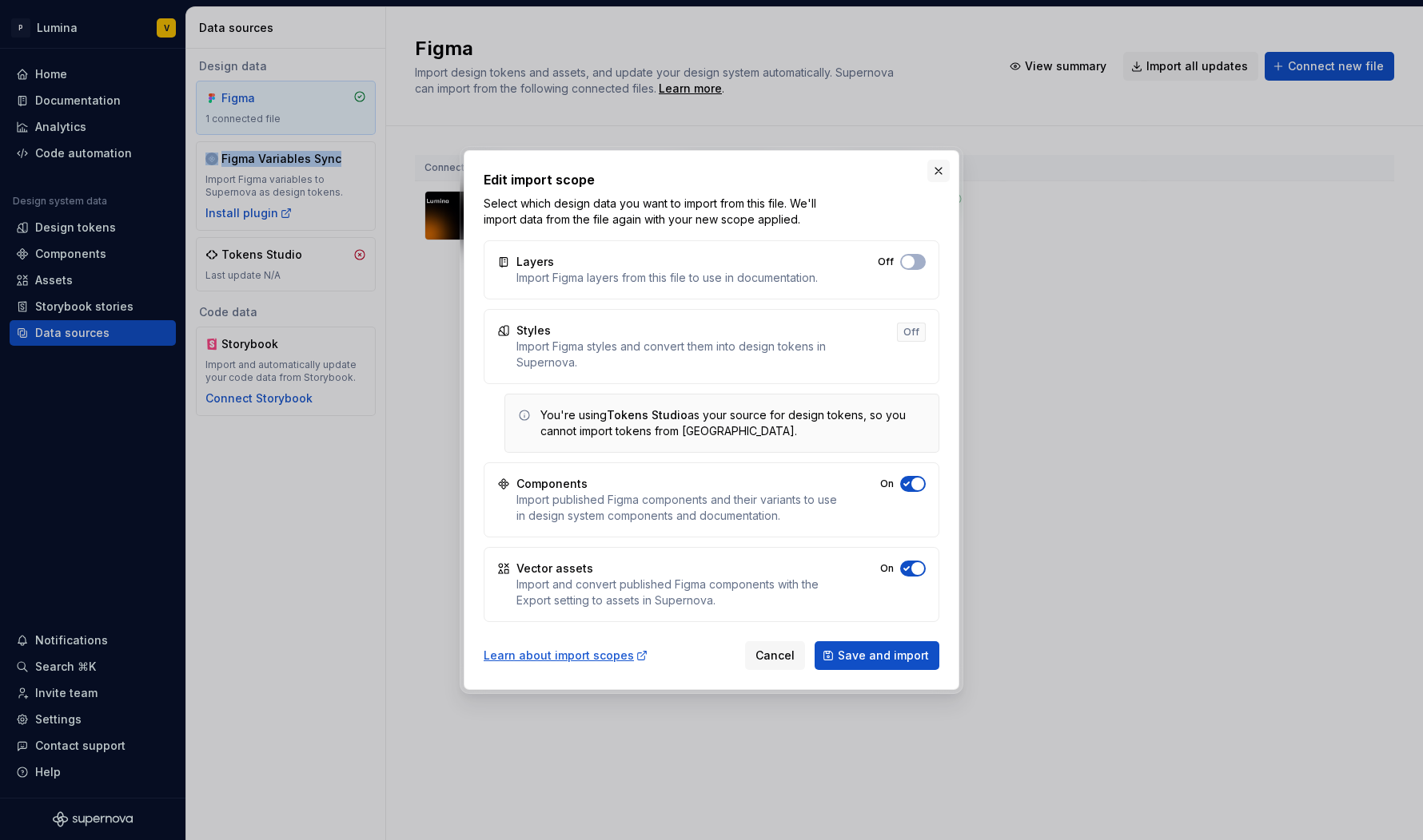
click at [939, 179] on button "button" at bounding box center [938, 171] width 22 height 22
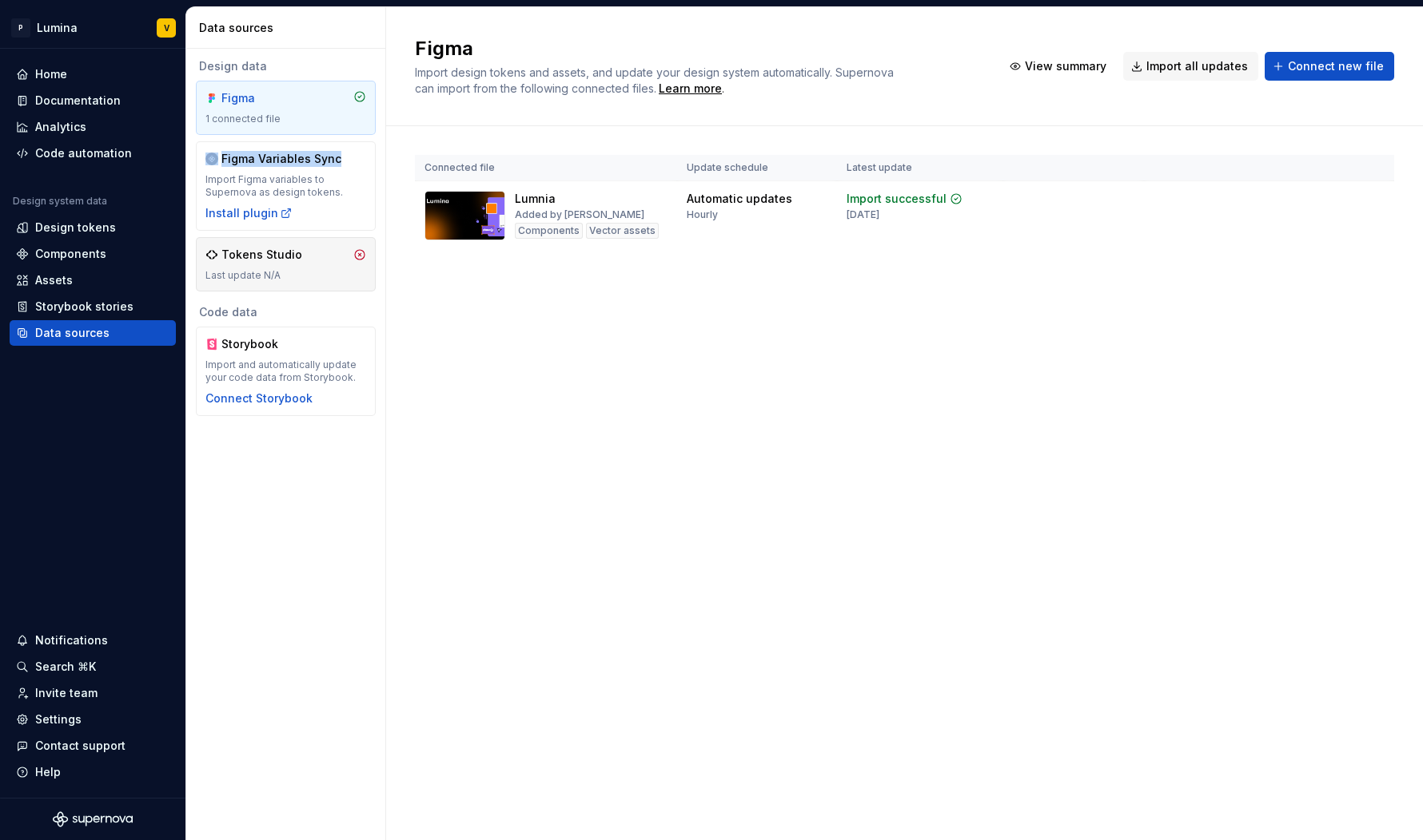
click at [243, 281] on div "Last update N/A" at bounding box center [285, 276] width 161 height 13
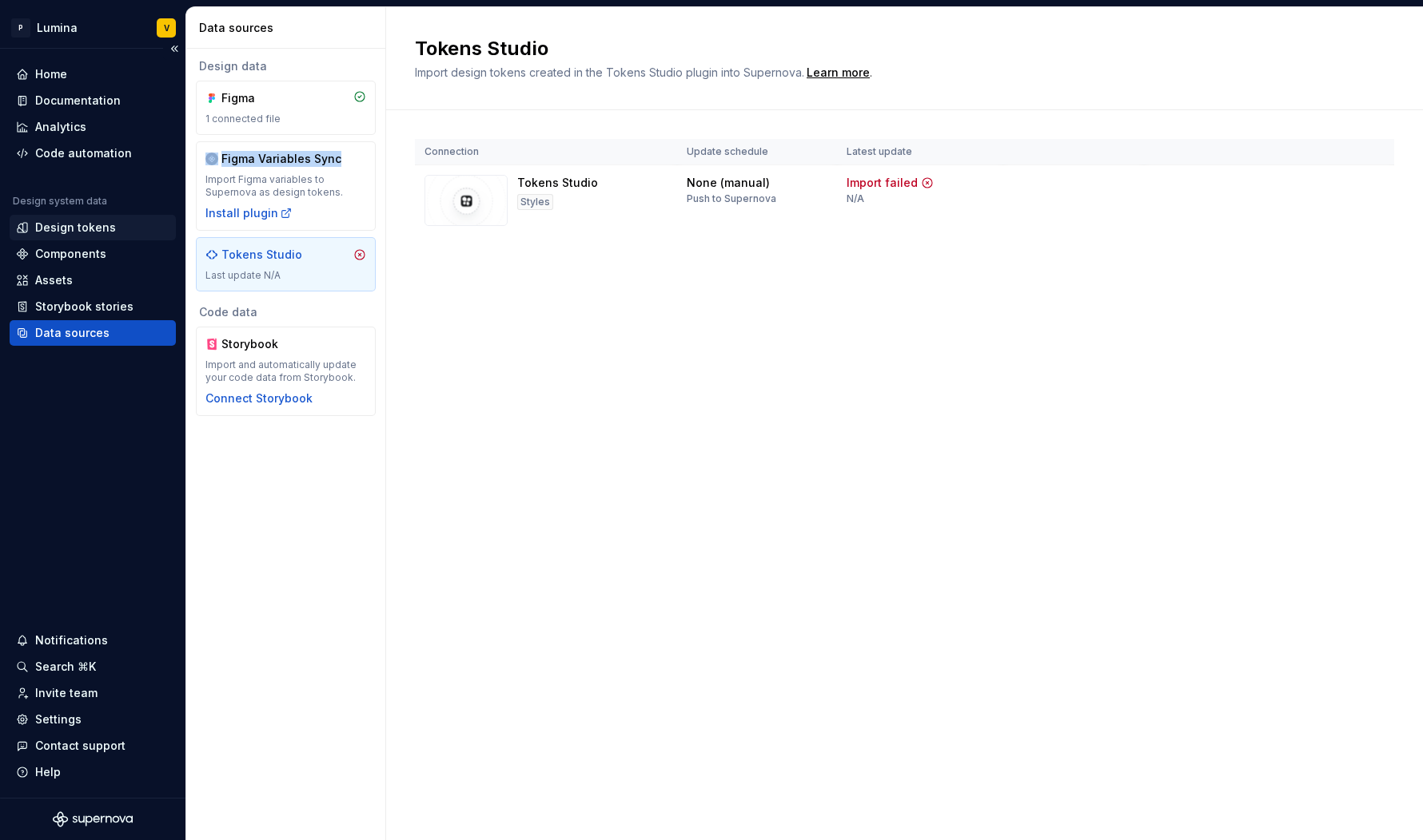
click at [74, 233] on div "Design tokens" at bounding box center [75, 227] width 80 height 16
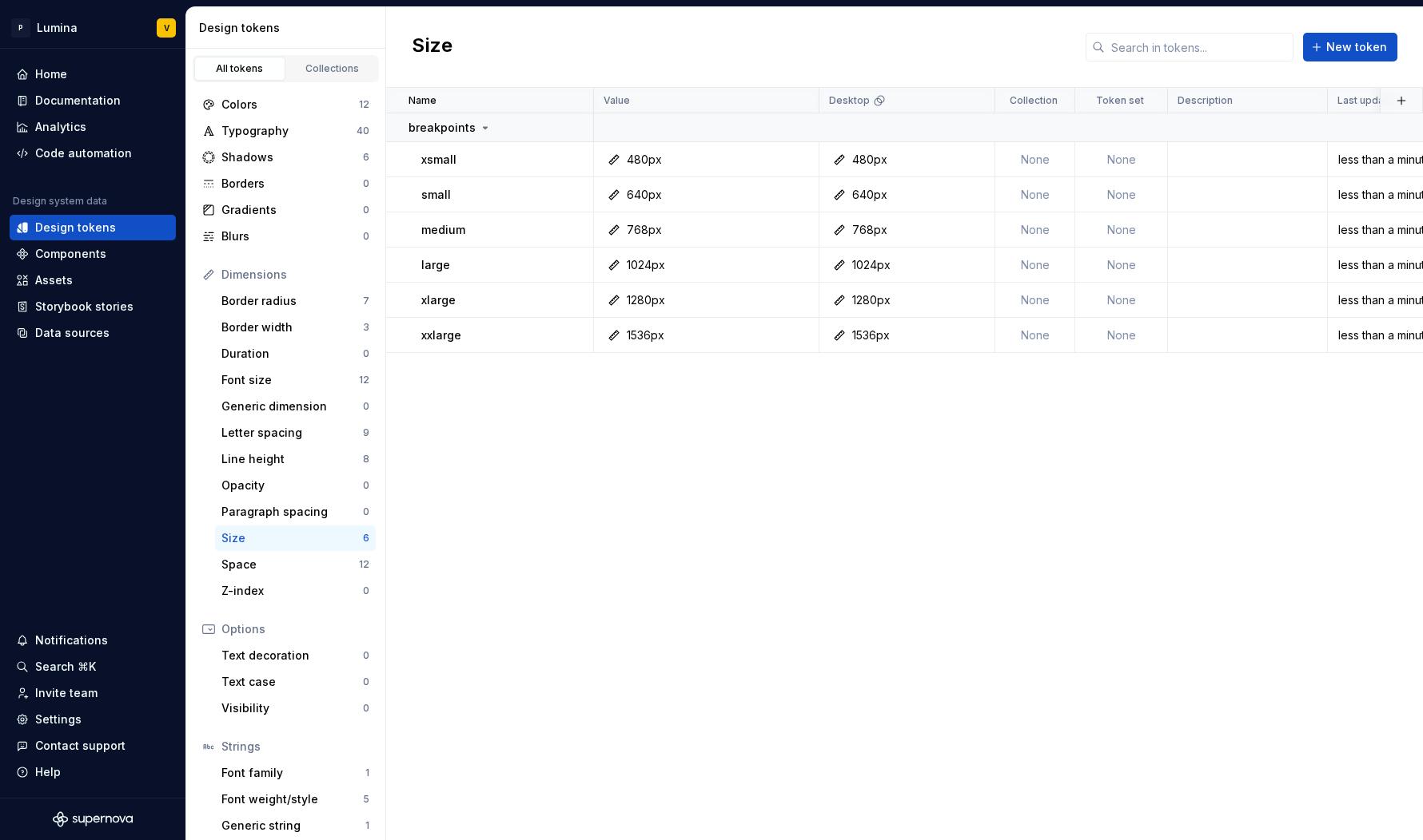
drag, startPoint x: 375, startPoint y: 34, endPoint x: 365, endPoint y: 32, distance: 10.2
click at [375, 34] on div "Design tokens" at bounding box center [288, 28] width 180 height 16
click at [365, 32] on div "Design tokens" at bounding box center [288, 28] width 180 height 16
click at [478, 132] on icon at bounding box center [485, 128] width 13 height 13
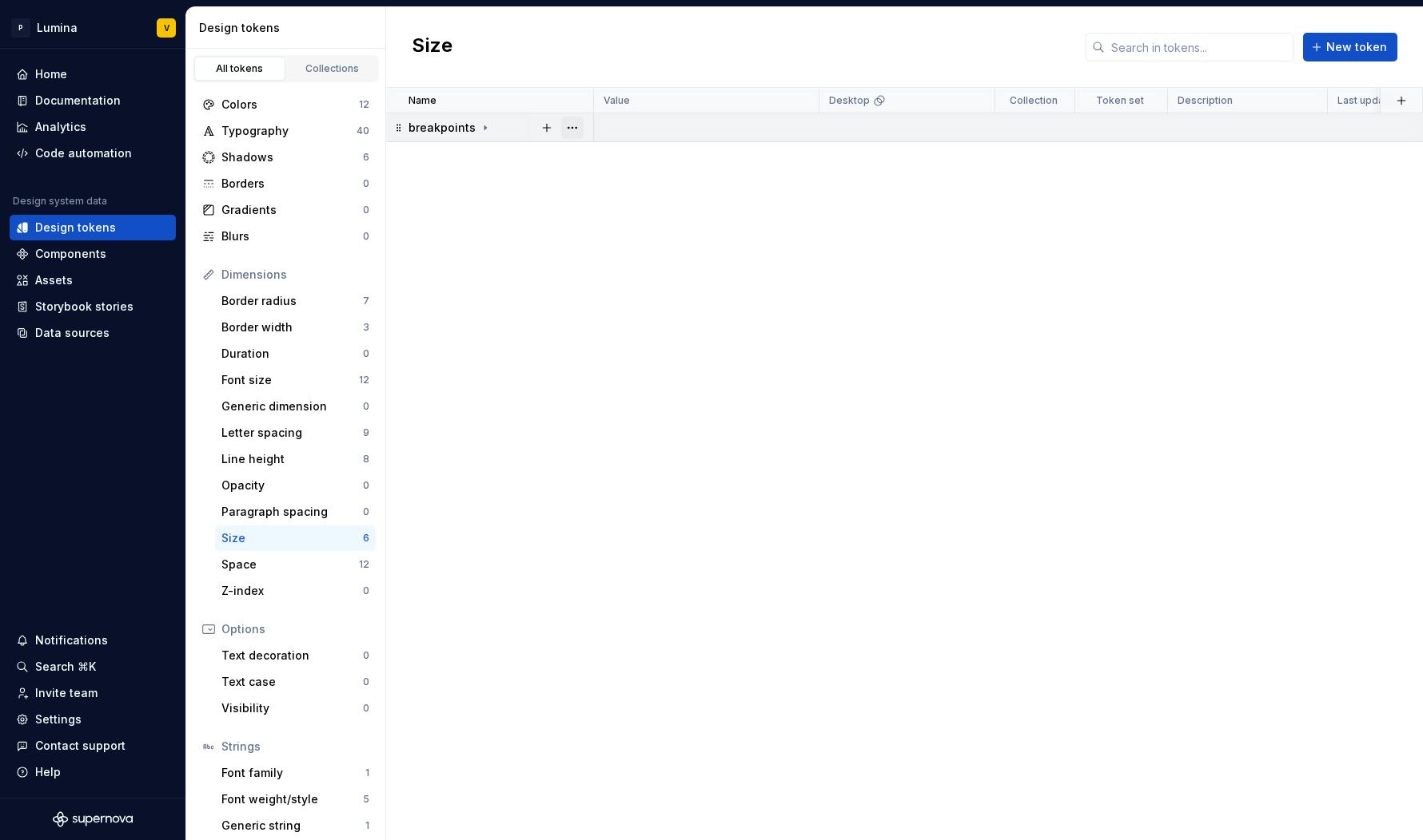
click at [581, 131] on button "button" at bounding box center [573, 127] width 22 height 22
click at [633, 305] on div "Delete group" at bounding box center [643, 307] width 104 height 16
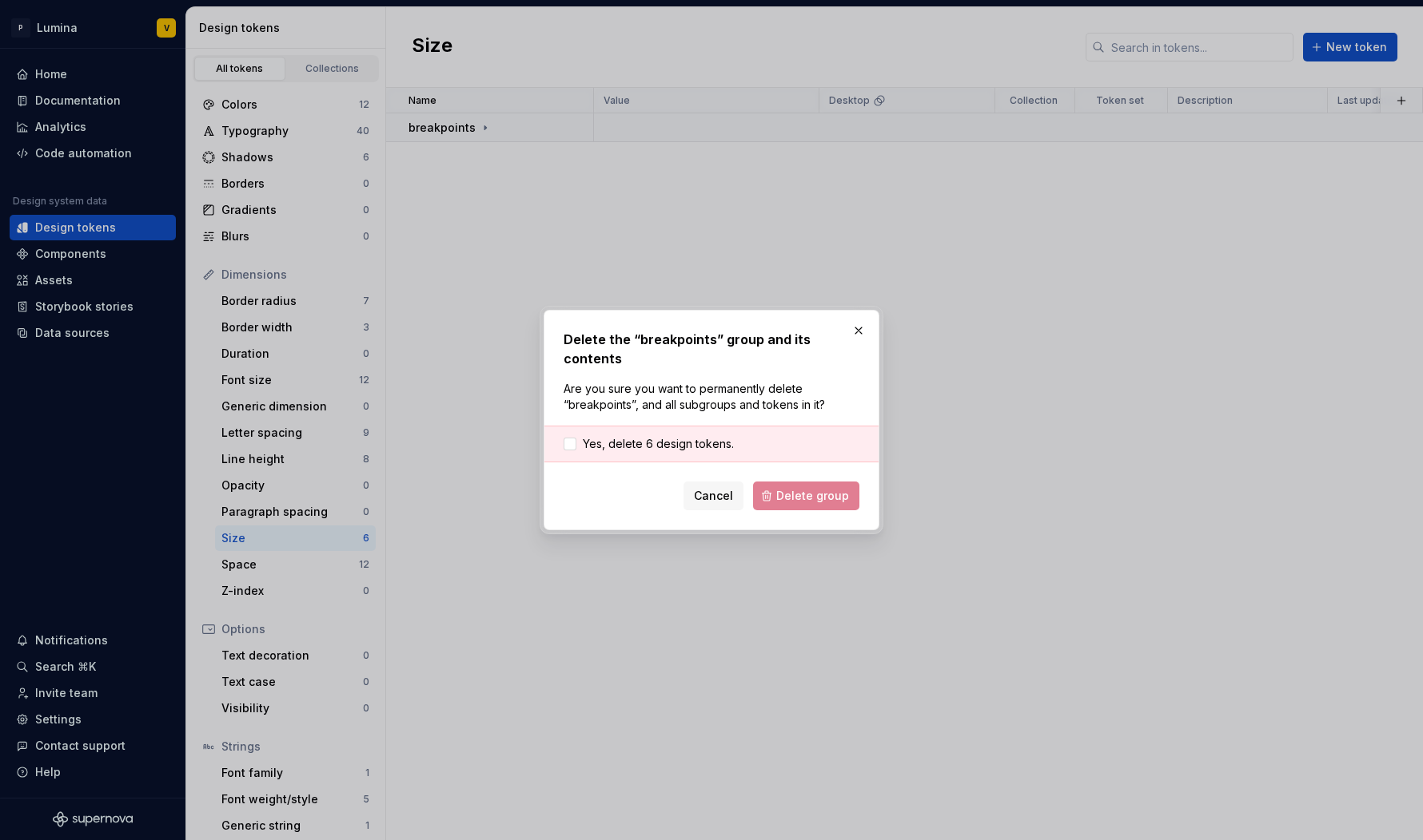
click at [639, 445] on div "Yes, delete 6 design tokens." at bounding box center [711, 444] width 334 height 37
drag, startPoint x: 660, startPoint y: 426, endPoint x: 718, endPoint y: 454, distance: 64.4
click at [660, 437] on span "Yes, delete 6 design tokens." at bounding box center [658, 444] width 151 height 16
click at [814, 488] on span "Delete group" at bounding box center [812, 496] width 73 height 16
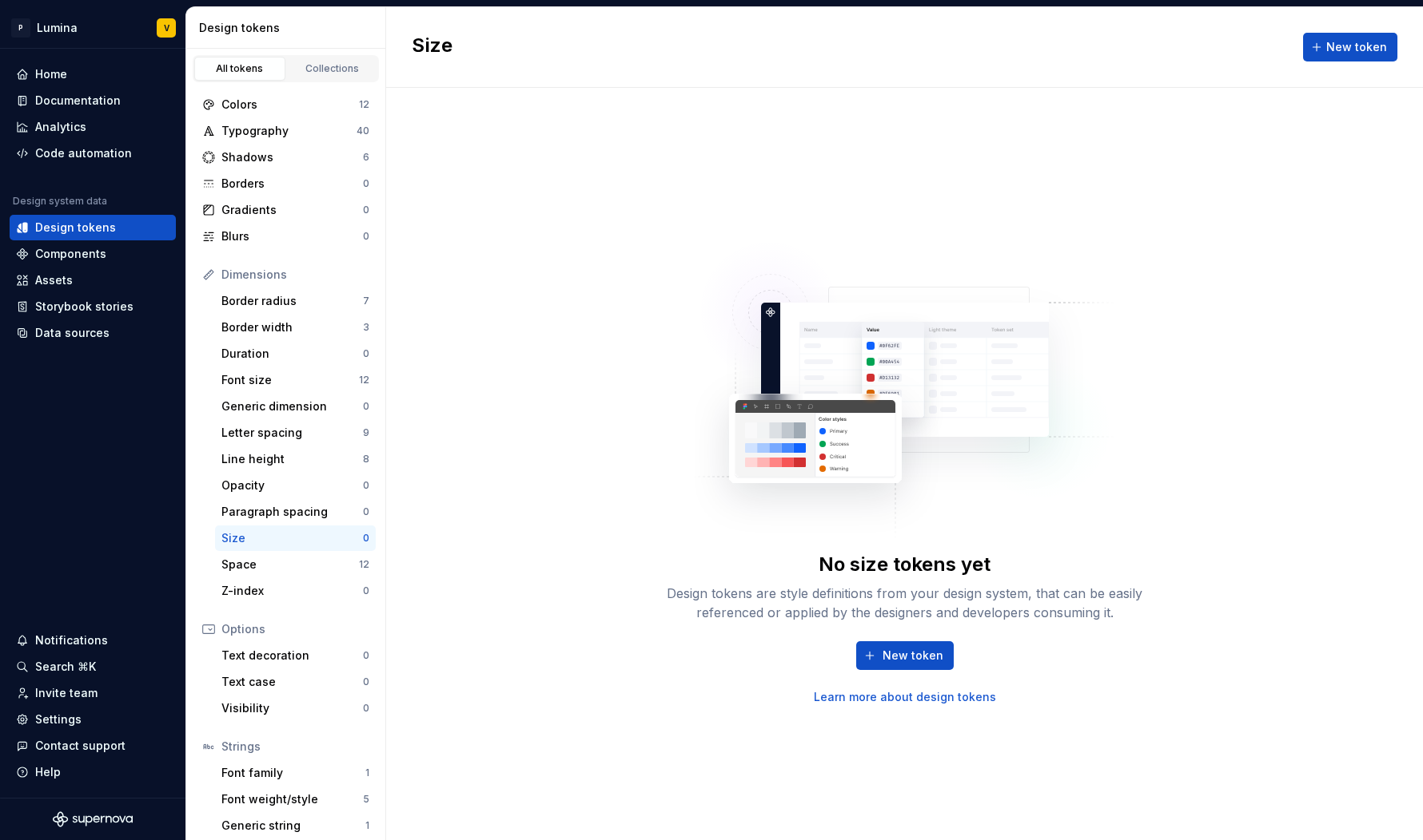
click at [339, 134] on div "Typography" at bounding box center [289, 130] width 135 height 16
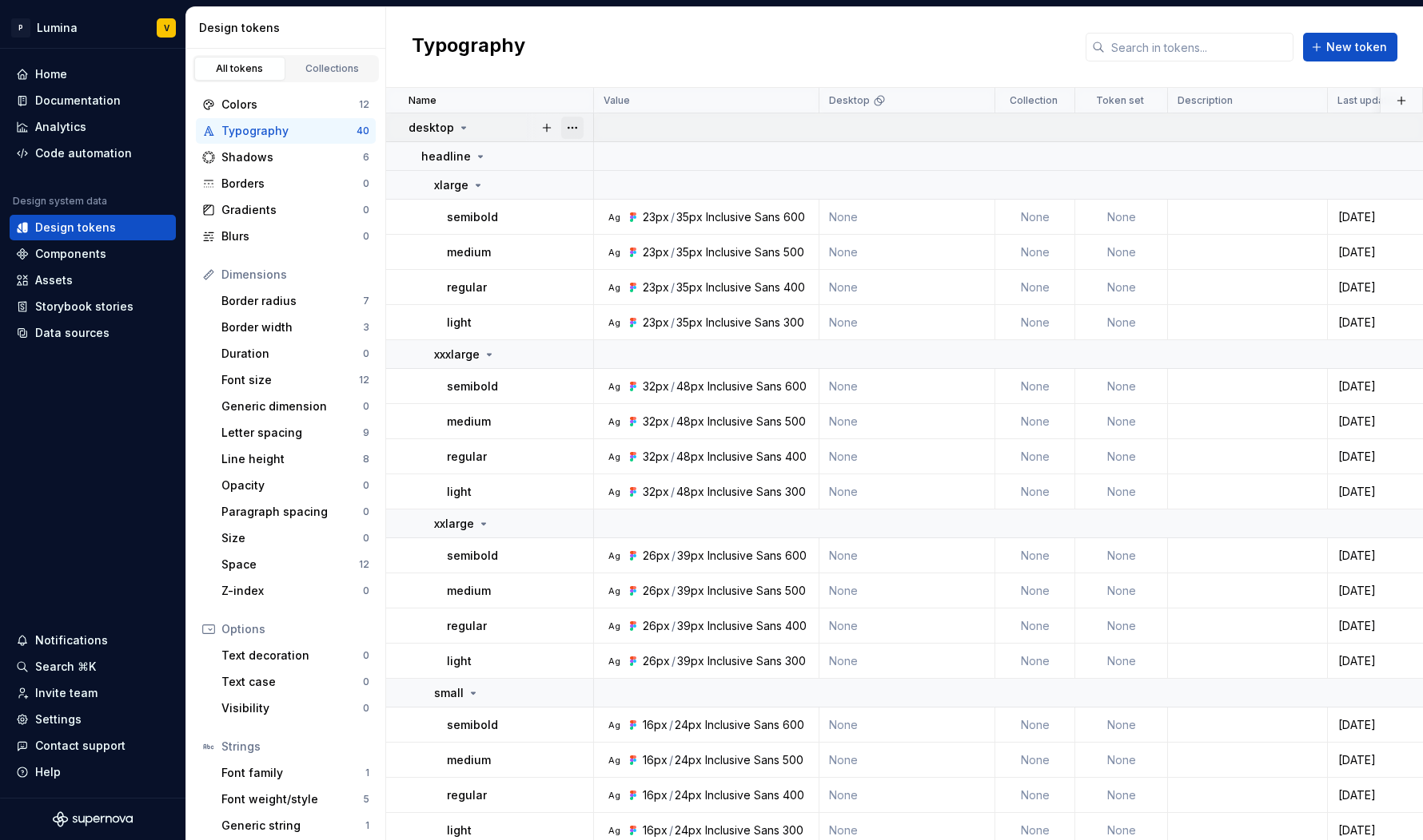
click at [567, 124] on button "button" at bounding box center [573, 127] width 22 height 22
click at [616, 316] on span "Delete group" at bounding box center [617, 308] width 104 height 26
click at [461, 130] on html "P Lumina V Home Documentation Analytics Code automation Design system data Desi…" at bounding box center [711, 420] width 1423 height 840
click at [461, 130] on icon at bounding box center [464, 128] width 13 height 13
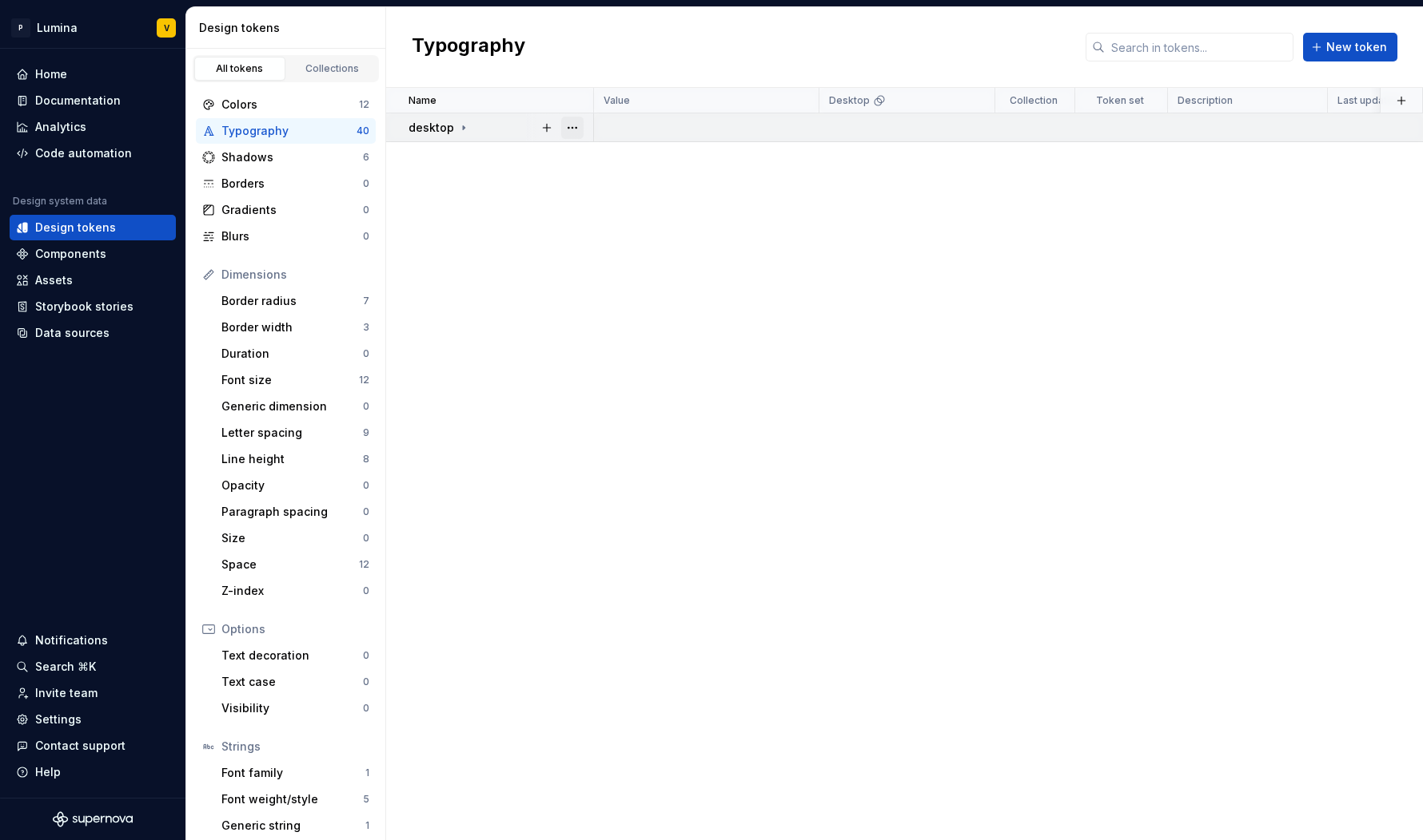
click at [566, 127] on button "button" at bounding box center [573, 127] width 22 height 22
click at [541, 324] on html "P Lumina V Home Documentation Analytics Code automation Design system data Desi…" at bounding box center [711, 420] width 1423 height 840
click at [976, 107] on html "P Lumina V Home Documentation Analytics Code automation Design system data Desi…" at bounding box center [711, 420] width 1423 height 840
click at [1028, 227] on span "Delete theme" at bounding box center [1043, 222] width 104 height 16
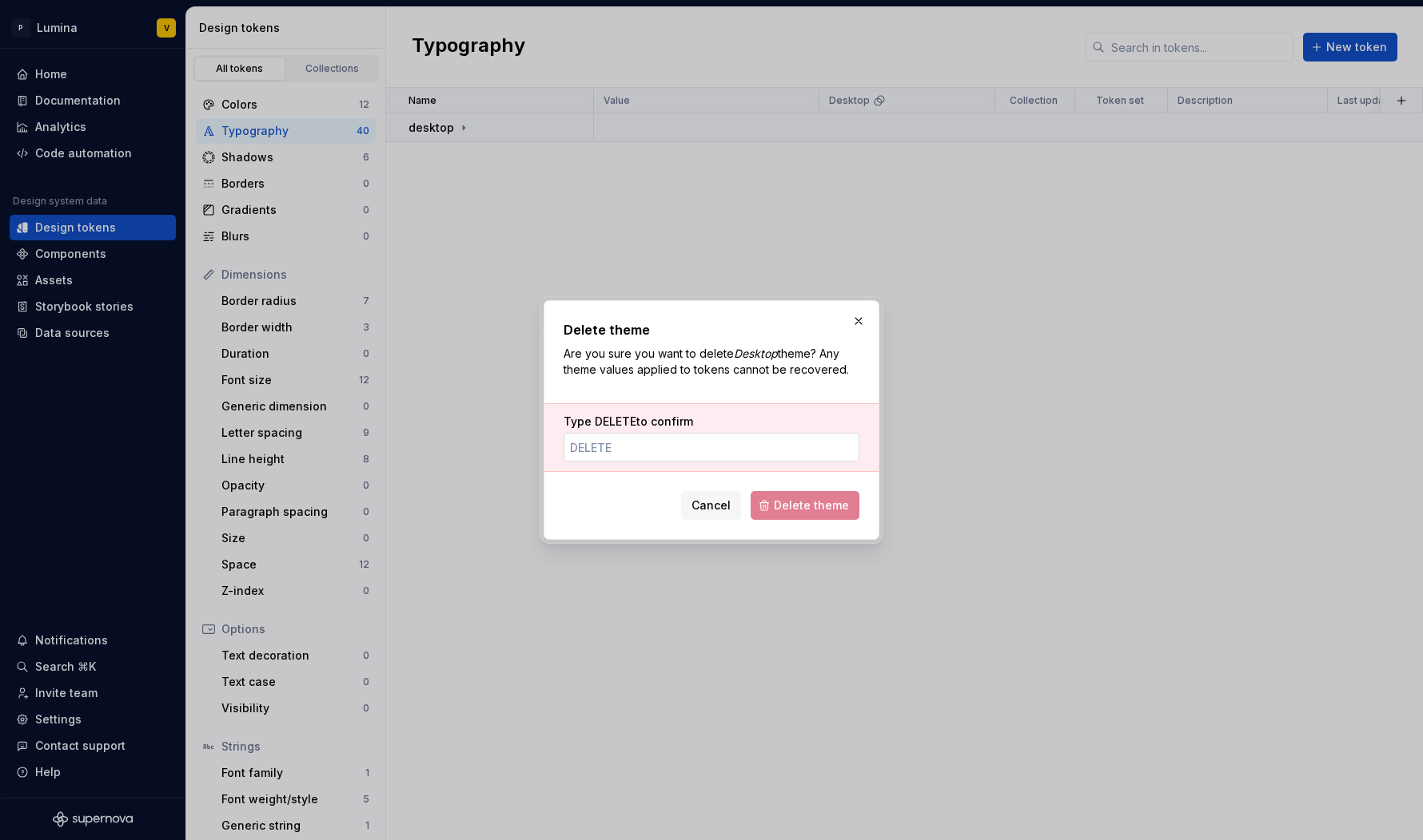
click at [712, 451] on input "Type DELETE to confirm" at bounding box center [711, 447] width 295 height 29
type input "DELETE"
click at [789, 502] on span "Delete theme" at bounding box center [811, 505] width 75 height 16
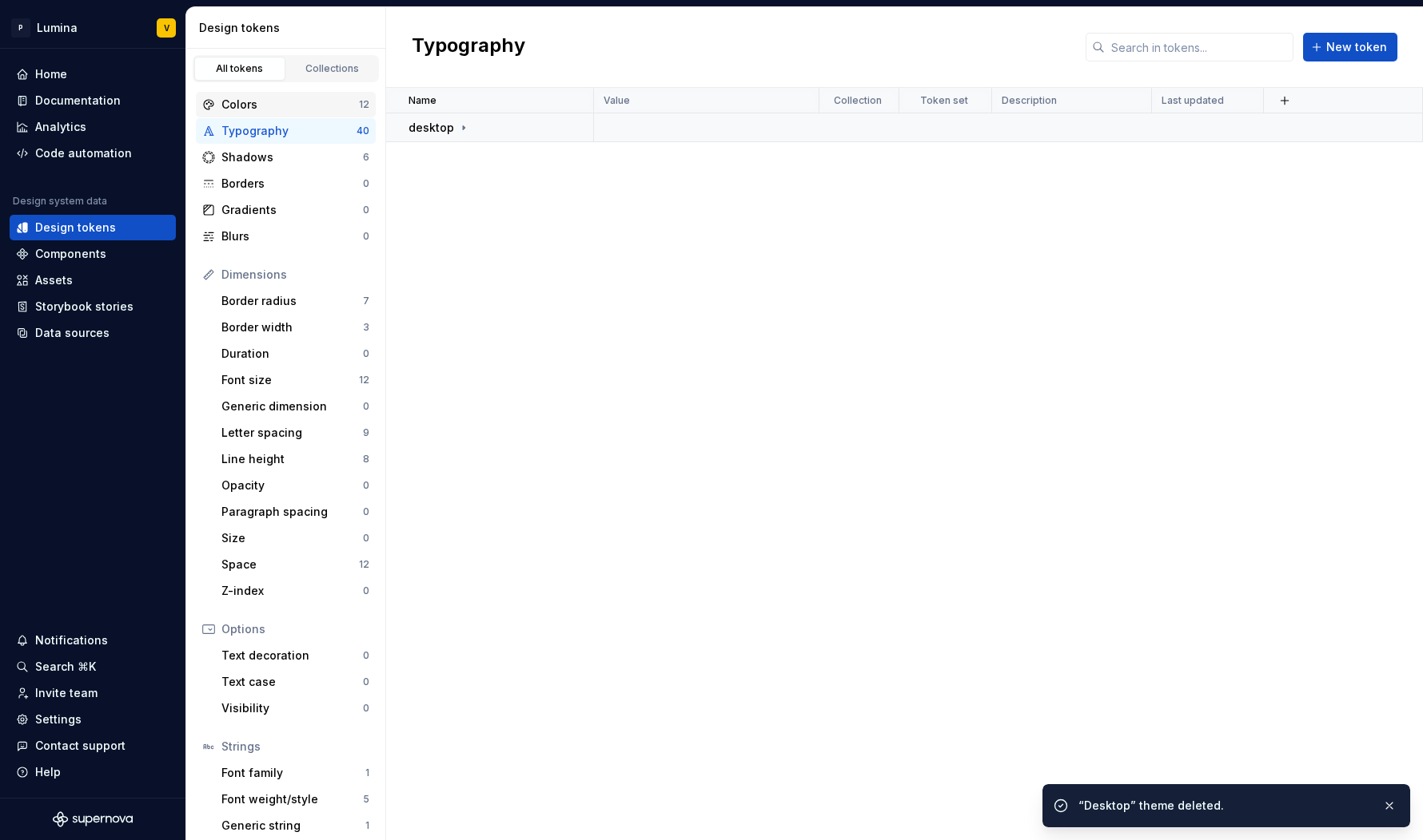
click at [268, 92] on div "Colors 12" at bounding box center [285, 105] width 180 height 26
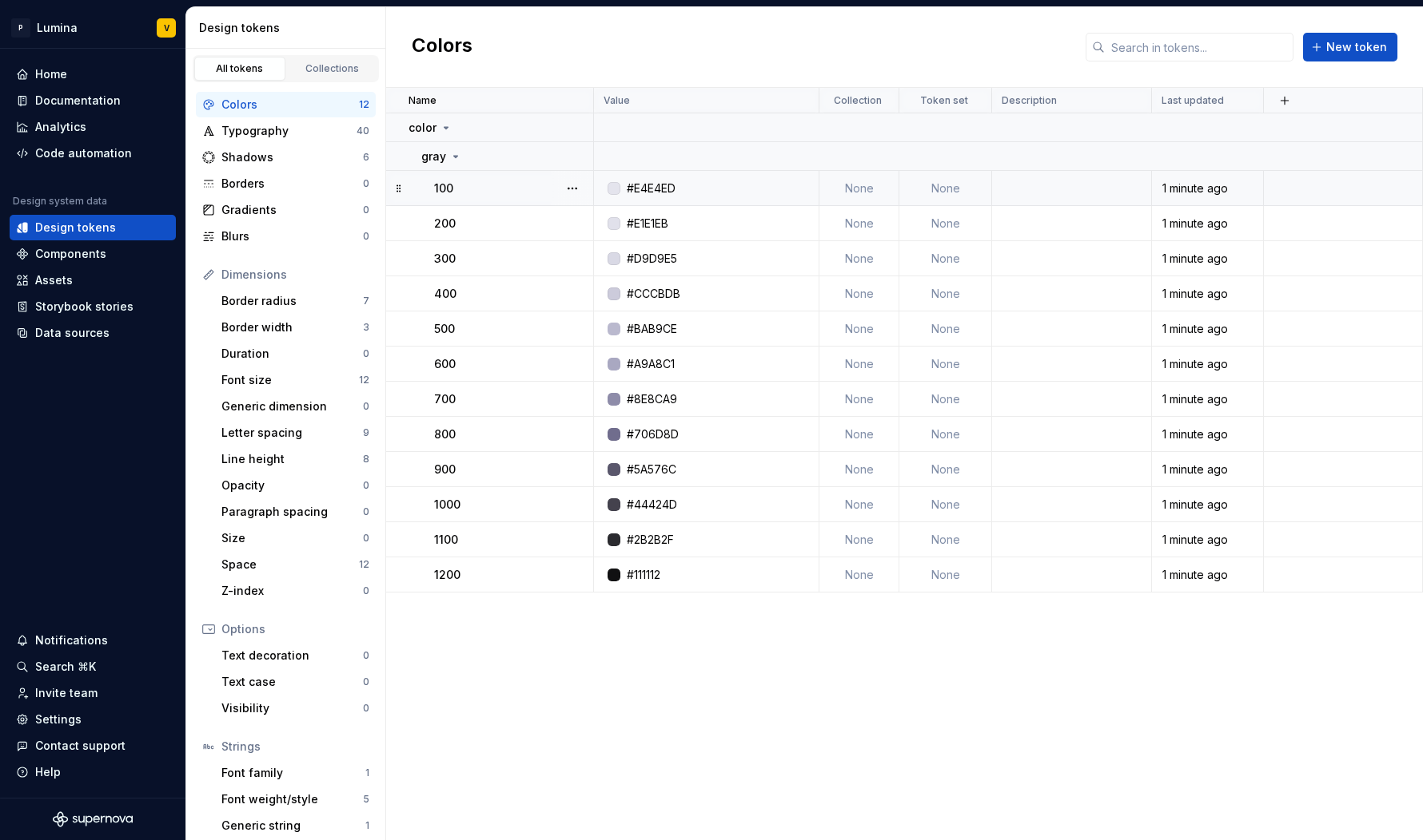
click at [959, 186] on td "None" at bounding box center [946, 188] width 92 height 35
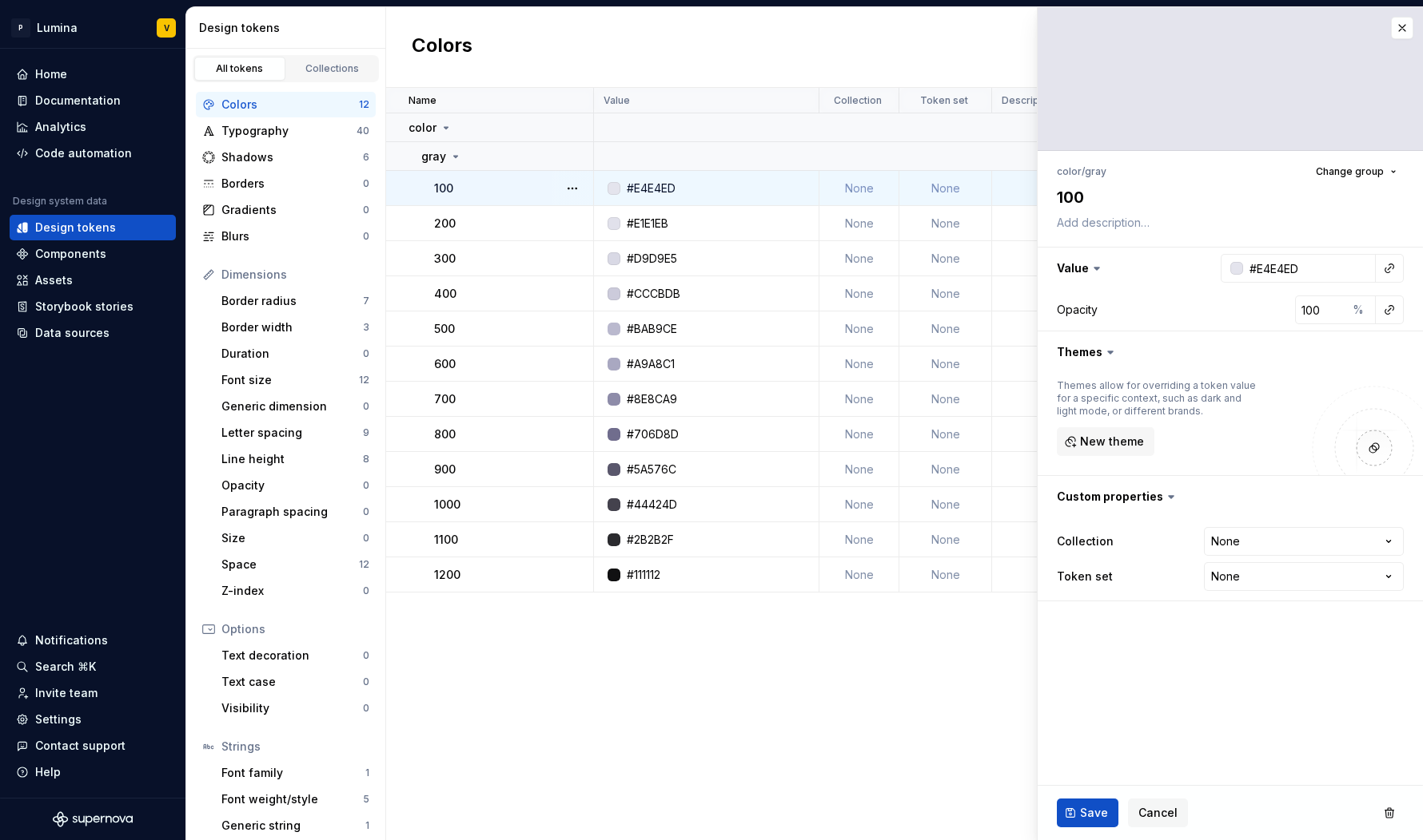
type textarea "*"
click at [1236, 572] on html "P Lumina V Home Documentation Analytics Code automation Design system data Desi…" at bounding box center [711, 420] width 1423 height 840
select select "**********"
click at [1089, 810] on span "Save" at bounding box center [1093, 812] width 28 height 16
type textarea "*"
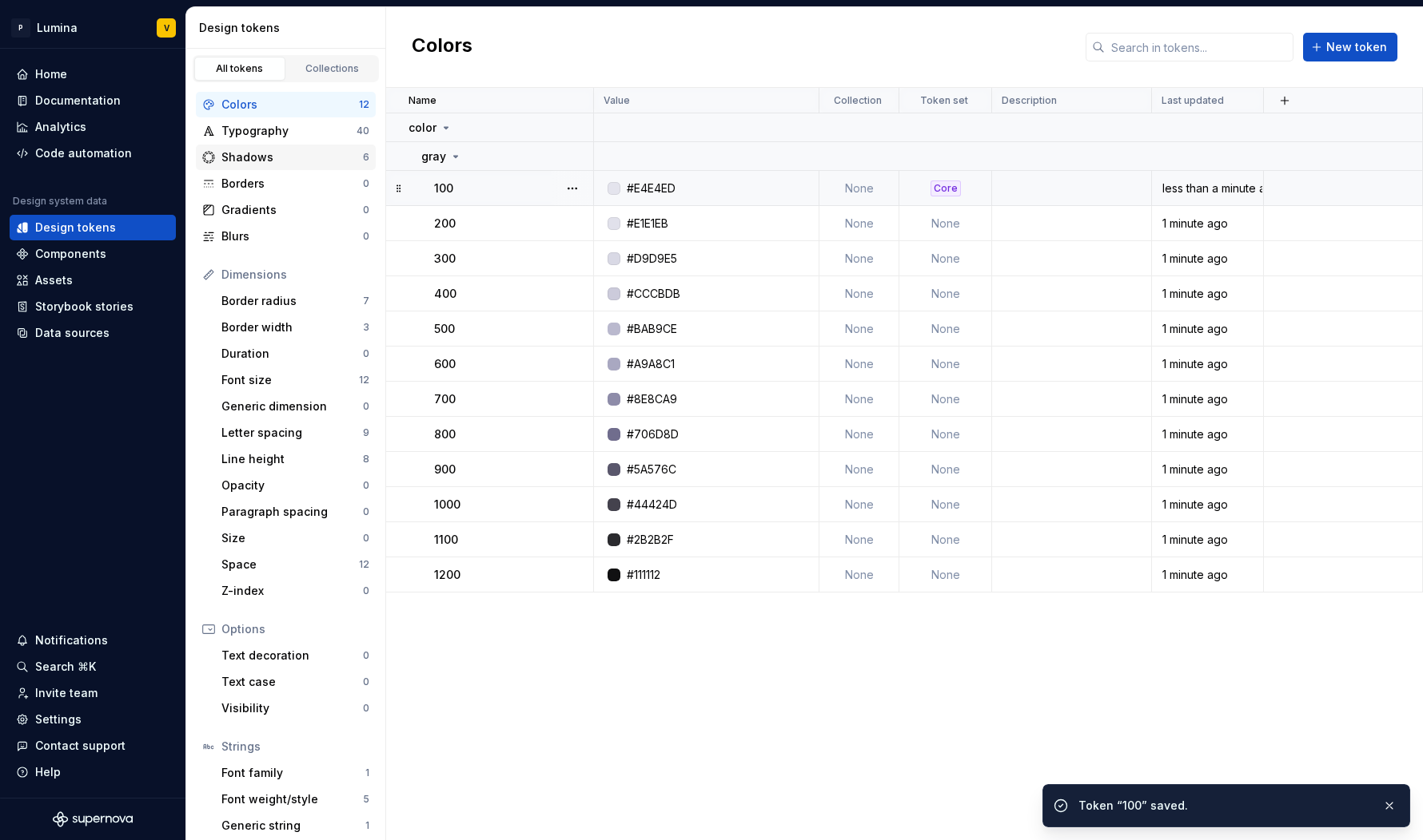
click at [227, 159] on div "Shadows" at bounding box center [292, 157] width 141 height 16
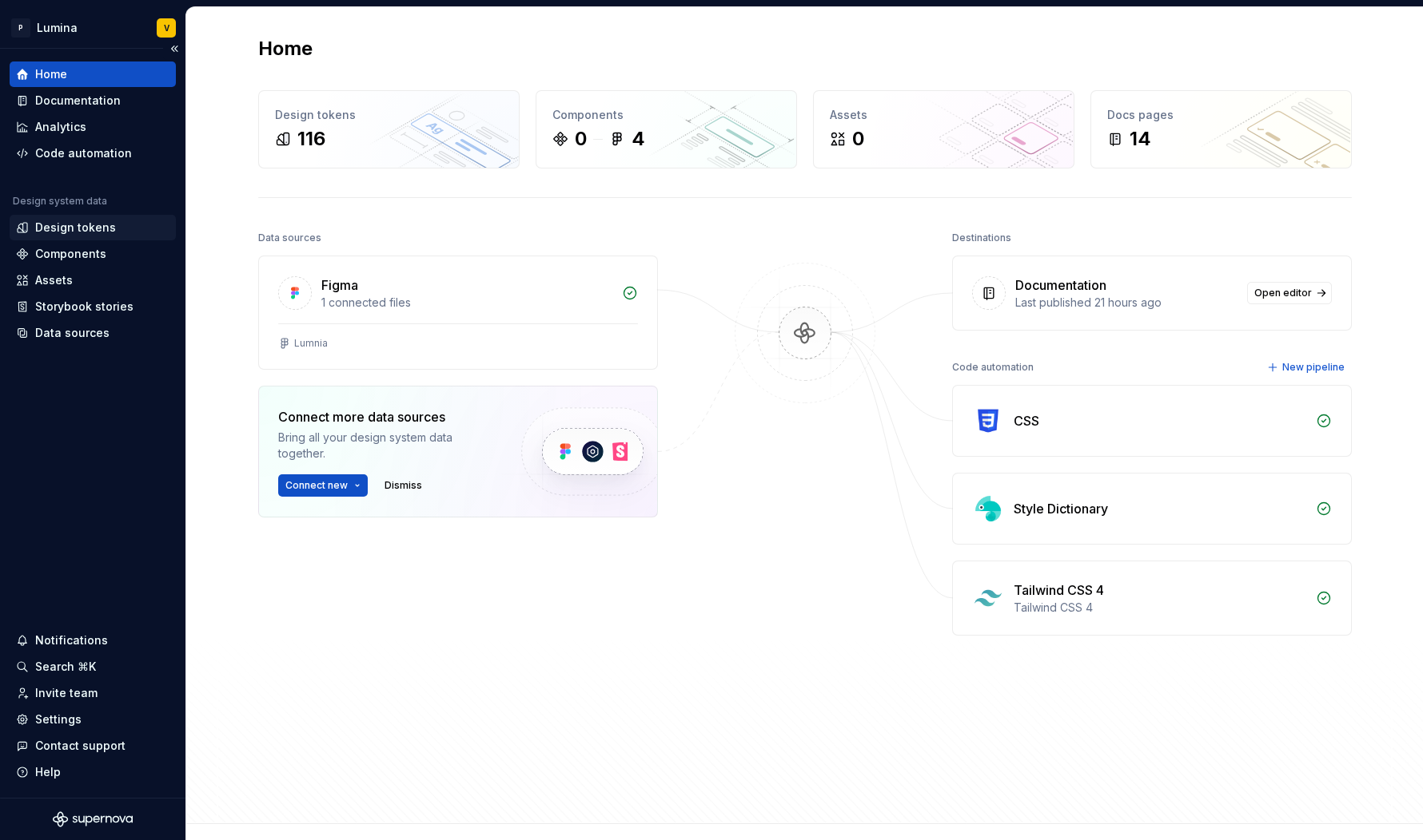
click at [66, 232] on div "Design tokens" at bounding box center [75, 227] width 80 height 16
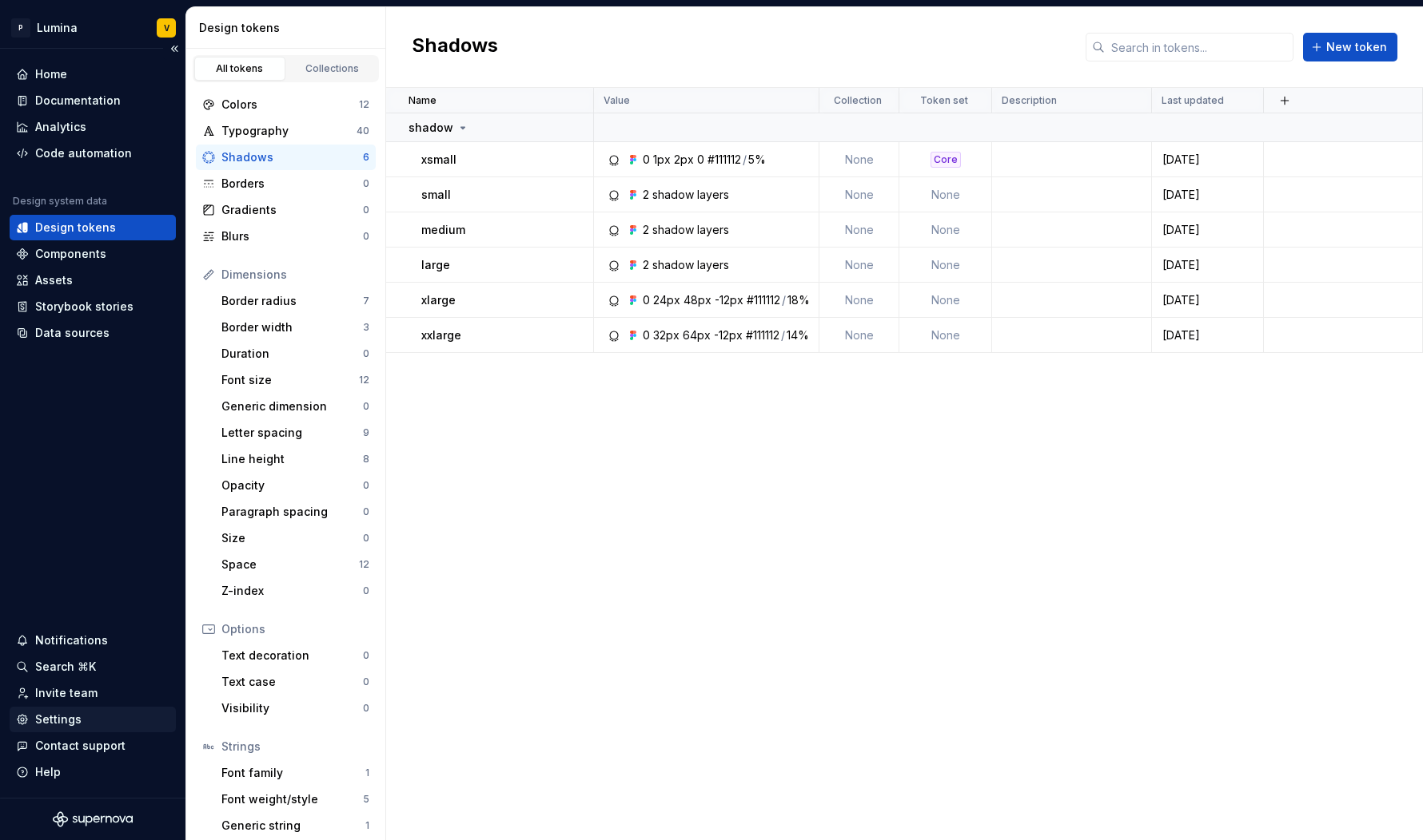
click at [60, 721] on div "Settings" at bounding box center [58, 719] width 46 height 16
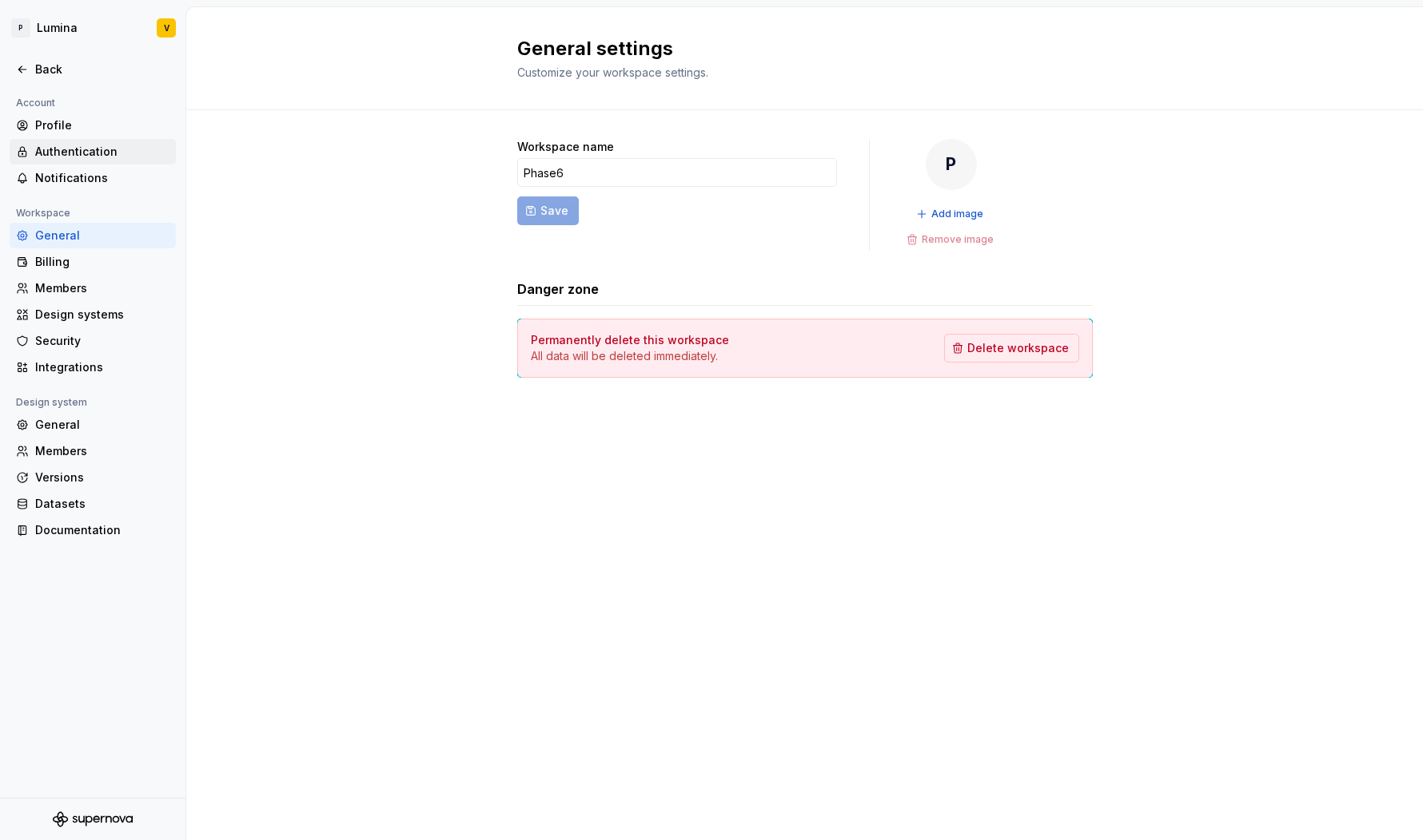
click at [58, 154] on div "Authentication" at bounding box center [102, 151] width 134 height 16
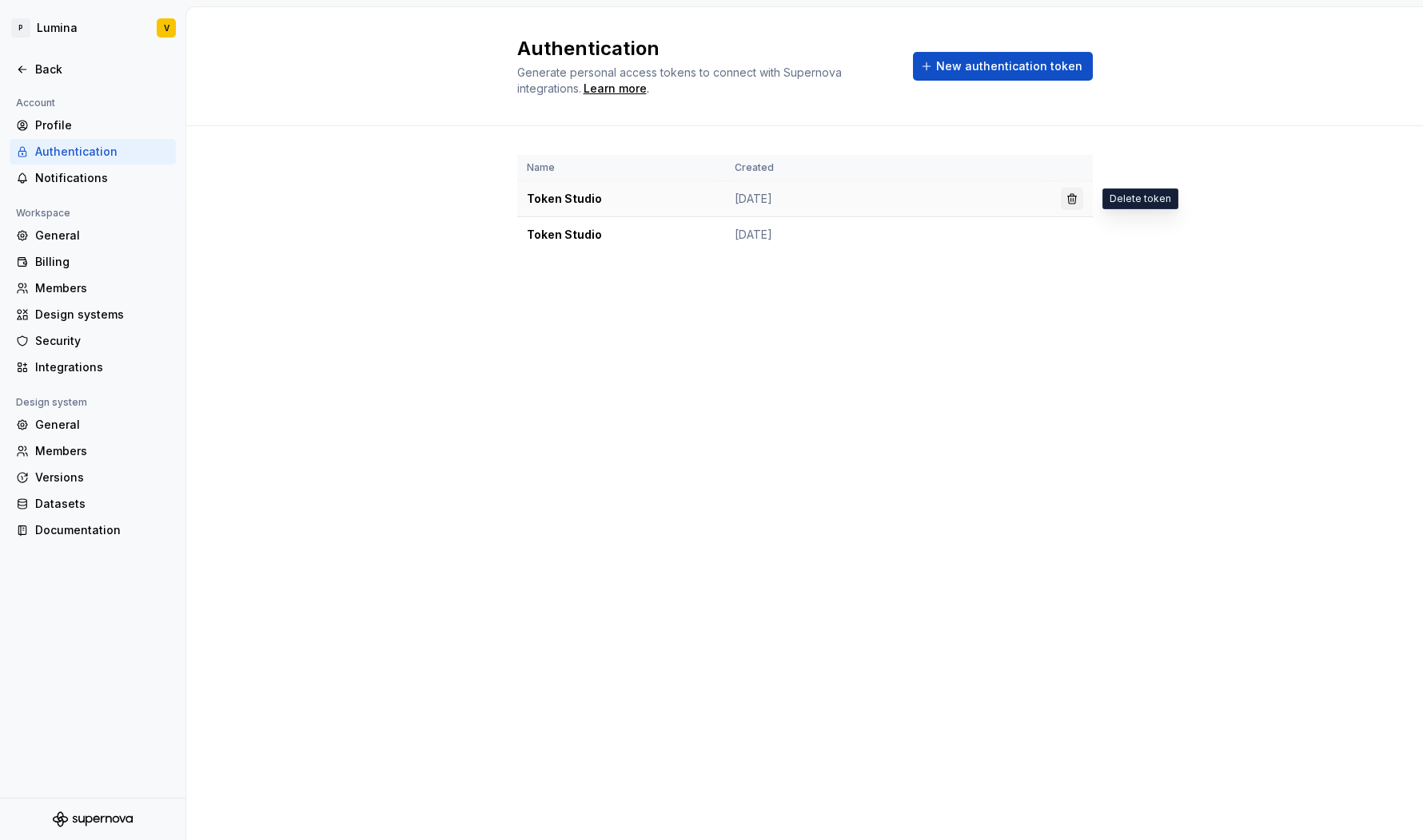
click at [1071, 200] on button "button" at bounding box center [1071, 198] width 22 height 22
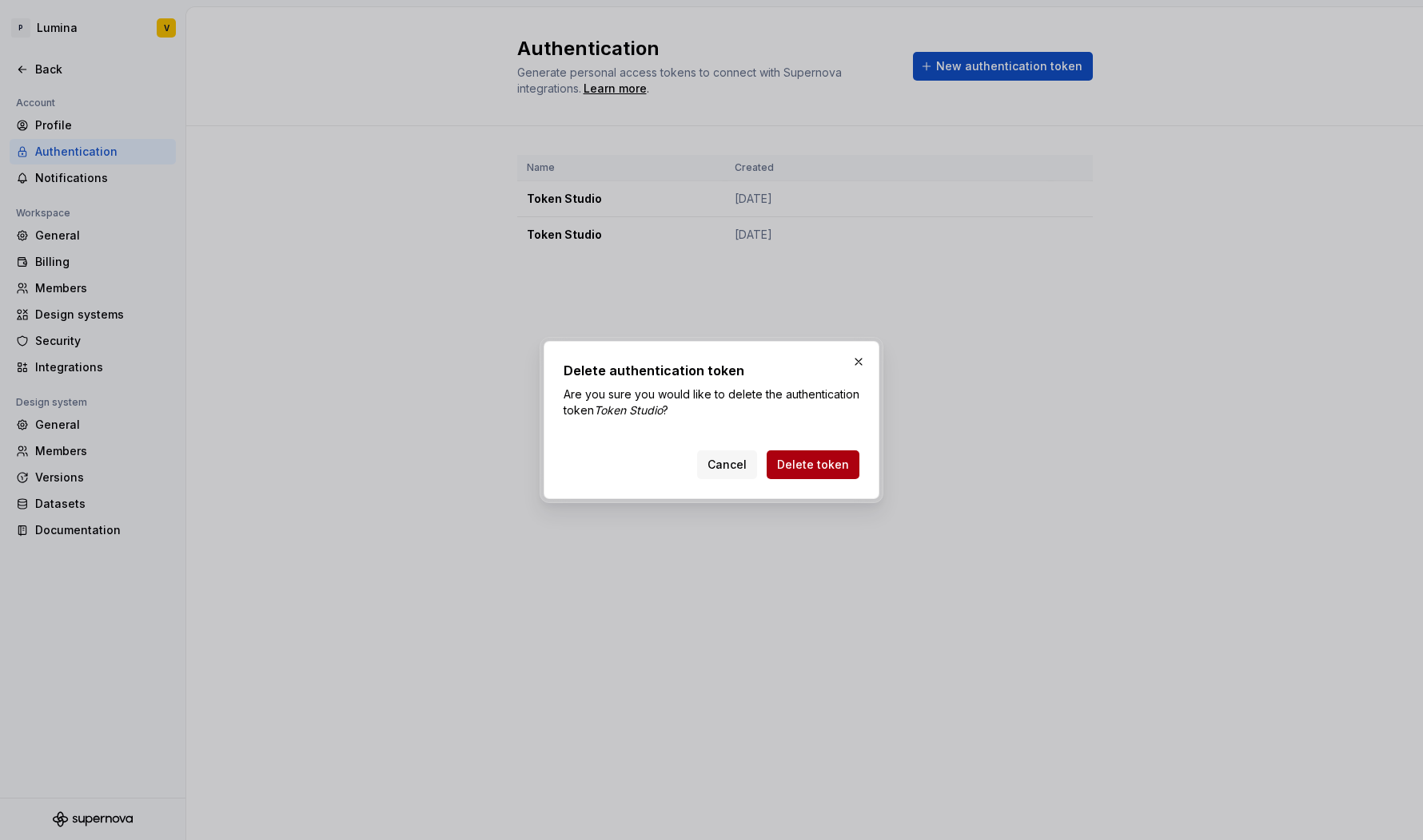
click at [823, 459] on span "Delete token" at bounding box center [813, 464] width 72 height 16
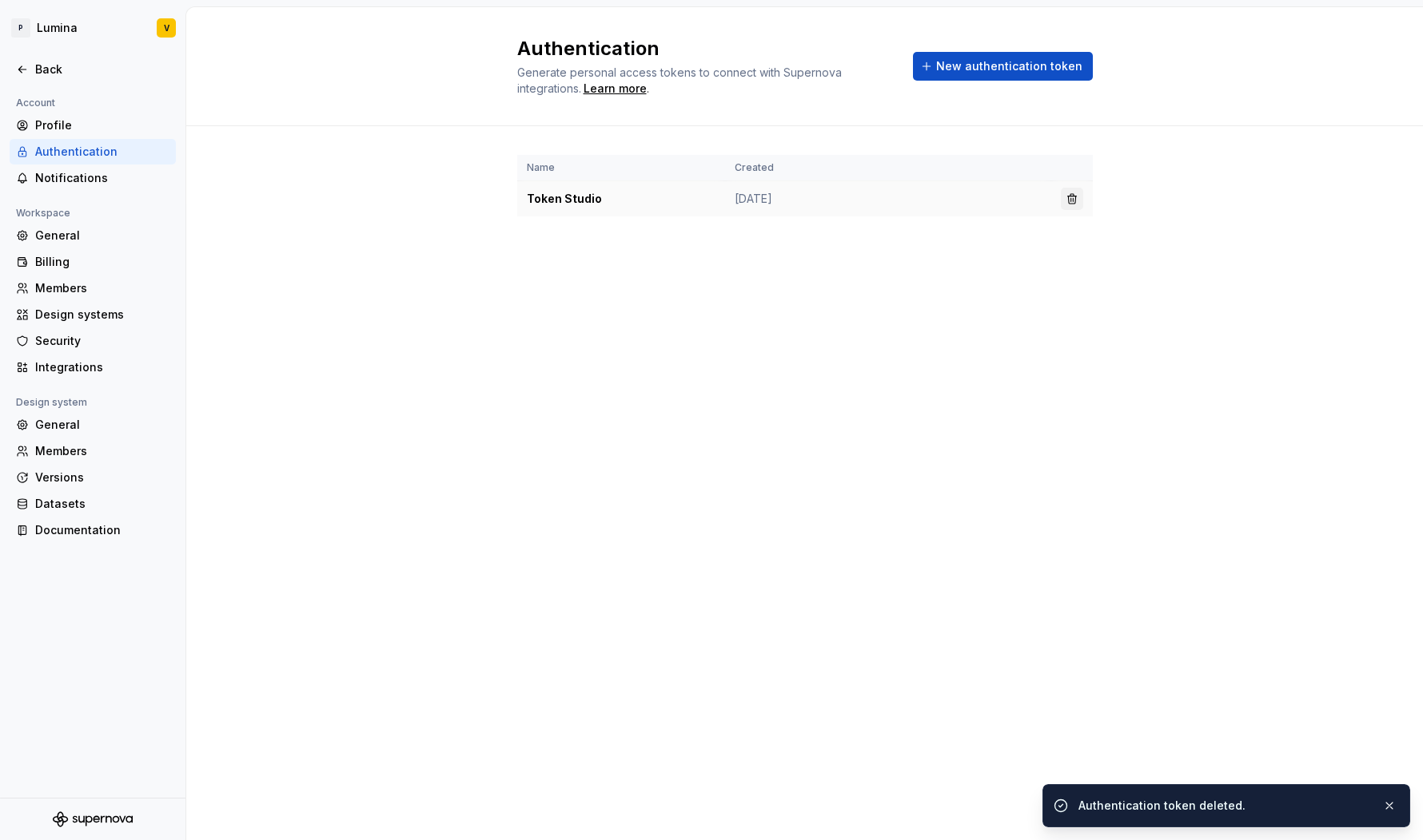
click at [1067, 197] on button "button" at bounding box center [1071, 198] width 22 height 22
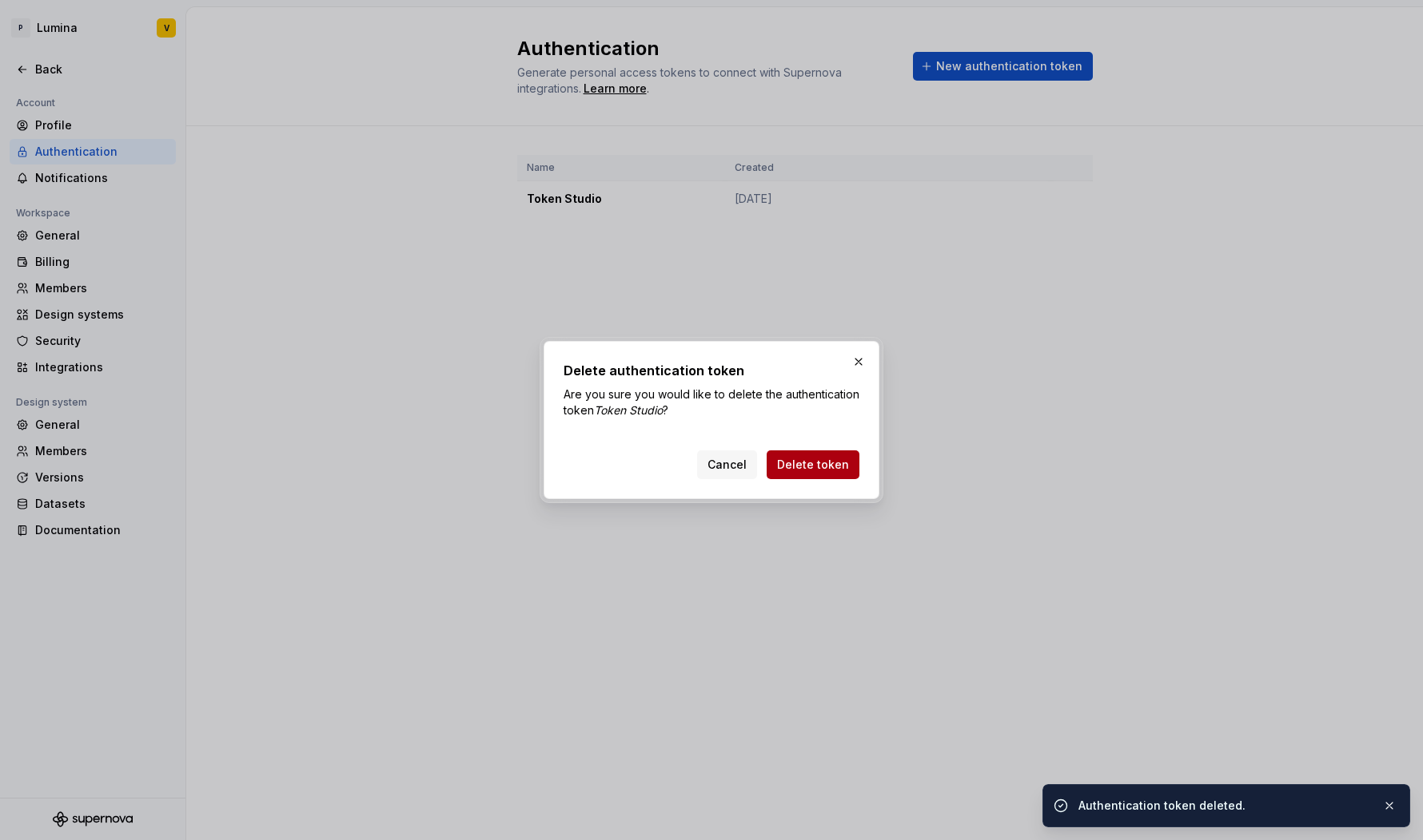
click at [811, 464] on span "Delete token" at bounding box center [813, 464] width 72 height 16
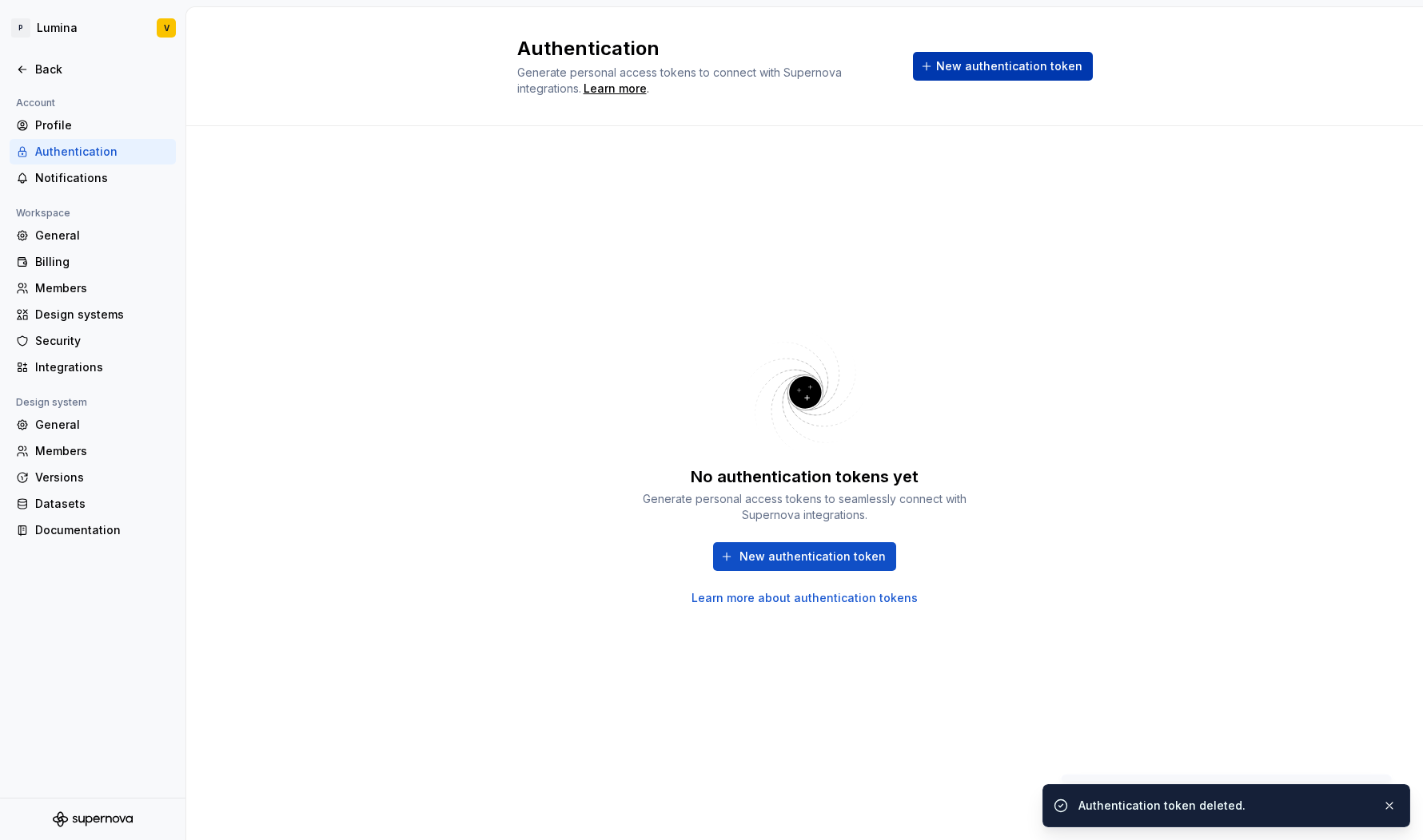
click at [977, 79] on button "New authentication token" at bounding box center [1002, 66] width 180 height 29
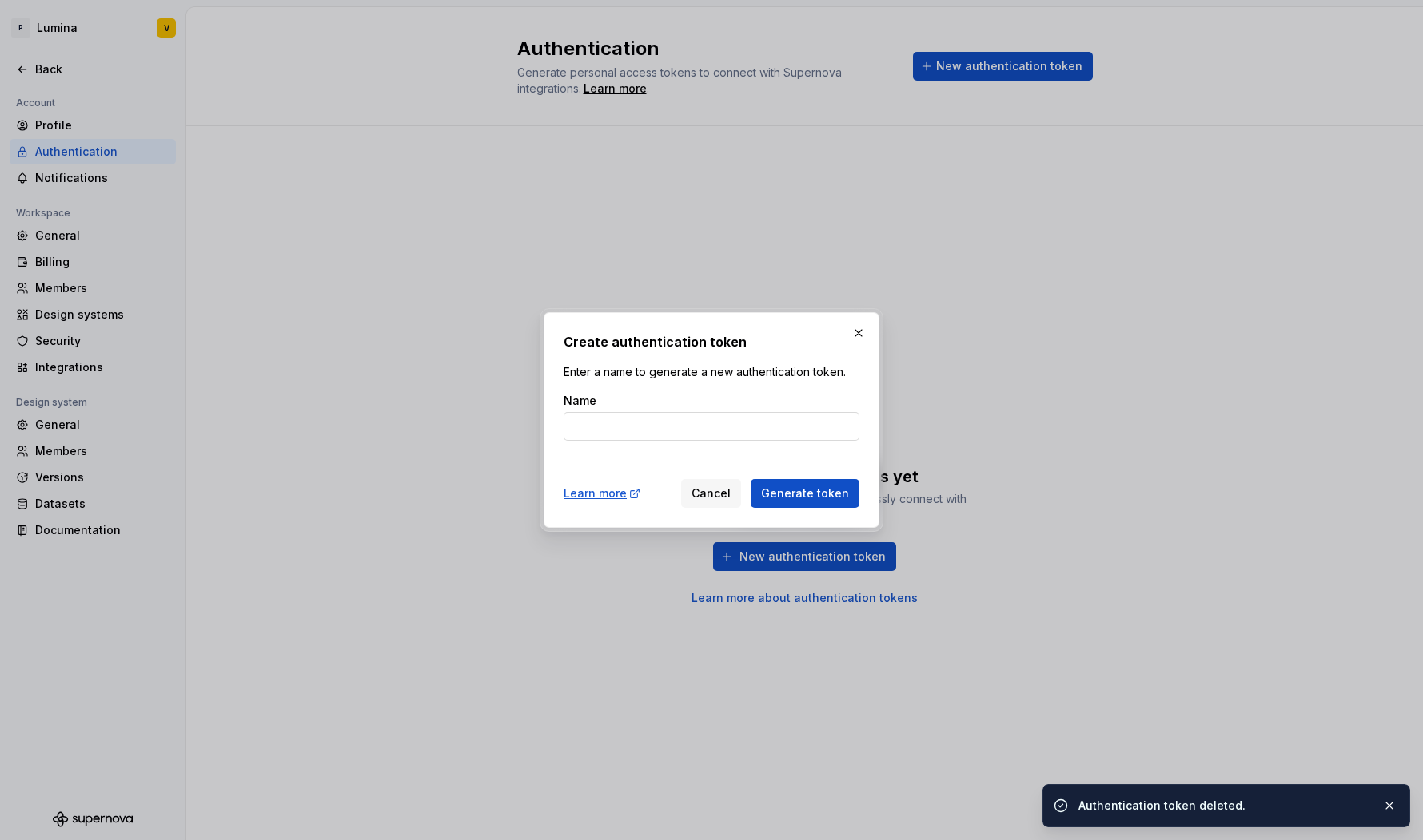
click at [606, 428] on input "Name" at bounding box center [711, 426] width 295 height 29
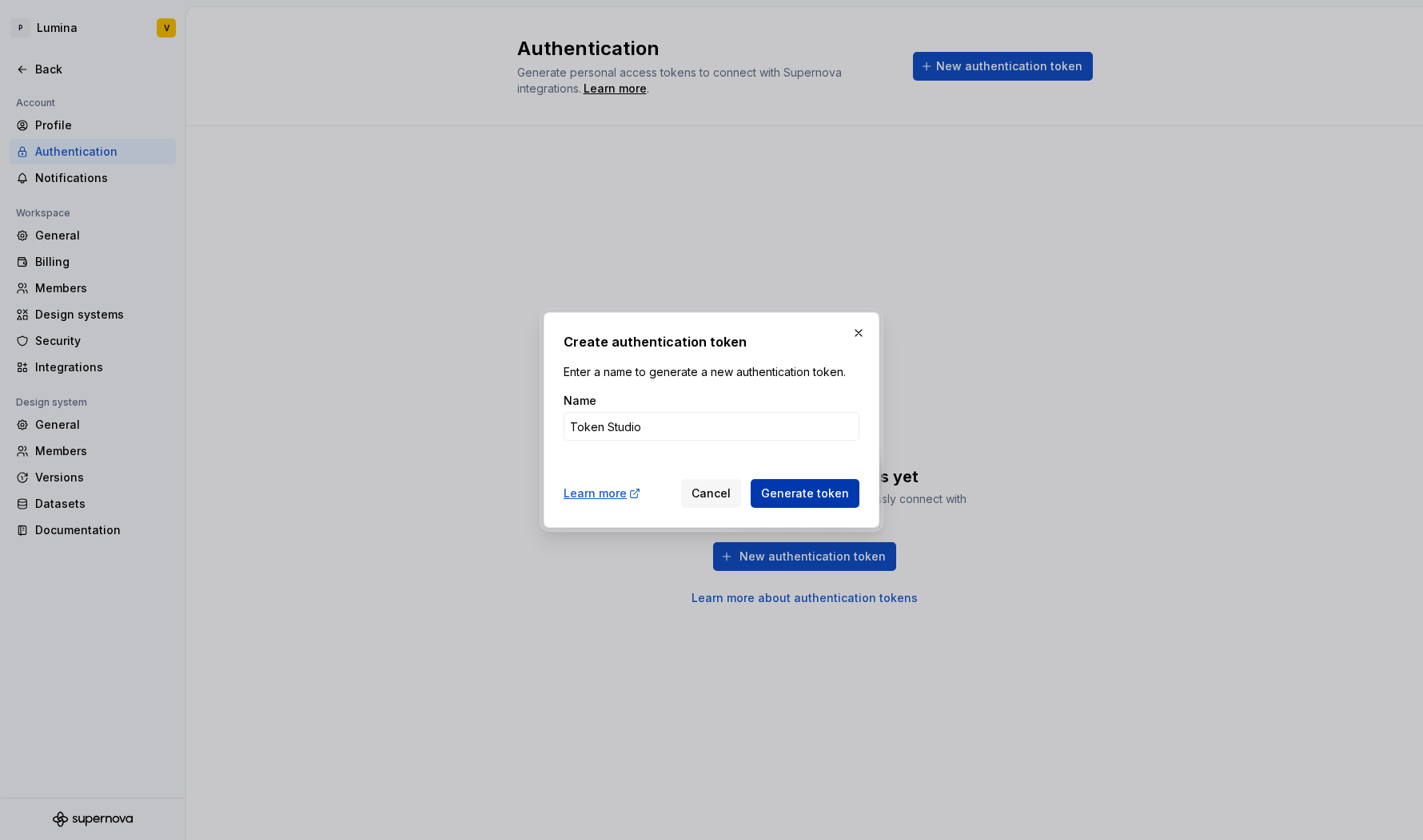
type input "Token Studio"
click at [774, 498] on span "Generate token" at bounding box center [804, 493] width 88 height 16
click at [818, 490] on span "Generate token" at bounding box center [804, 493] width 88 height 16
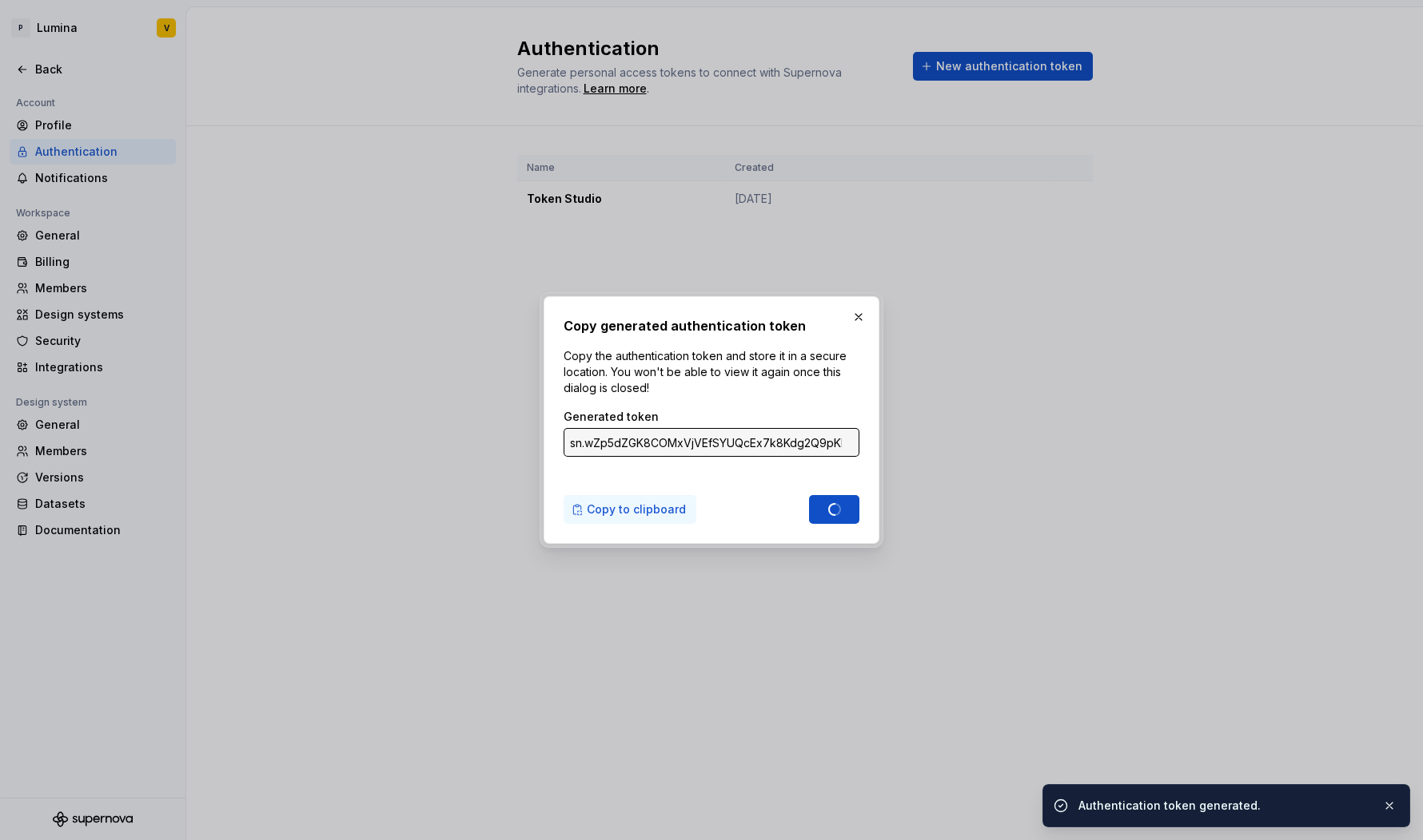
type input "sn.YopFc0j7NpkFwVpXZobG6zae2MKGv8UZOMwne0q0EYIMwdBJC9TbFlr4koRmKe8mAQaKJ4PSn3HM…"
click at [826, 448] on input "sn.YopFc0j7NpkFwVpXZobG6zae2MKGv8UZOMwne0q0EYIMwdBJC9TbFlr4koRmKe8mAQaKJ4PSn3HM…" at bounding box center [711, 442] width 295 height 29
click at [638, 502] on span "Copy to clipboard" at bounding box center [635, 510] width 99 height 16
click at [858, 322] on button "button" at bounding box center [858, 317] width 22 height 22
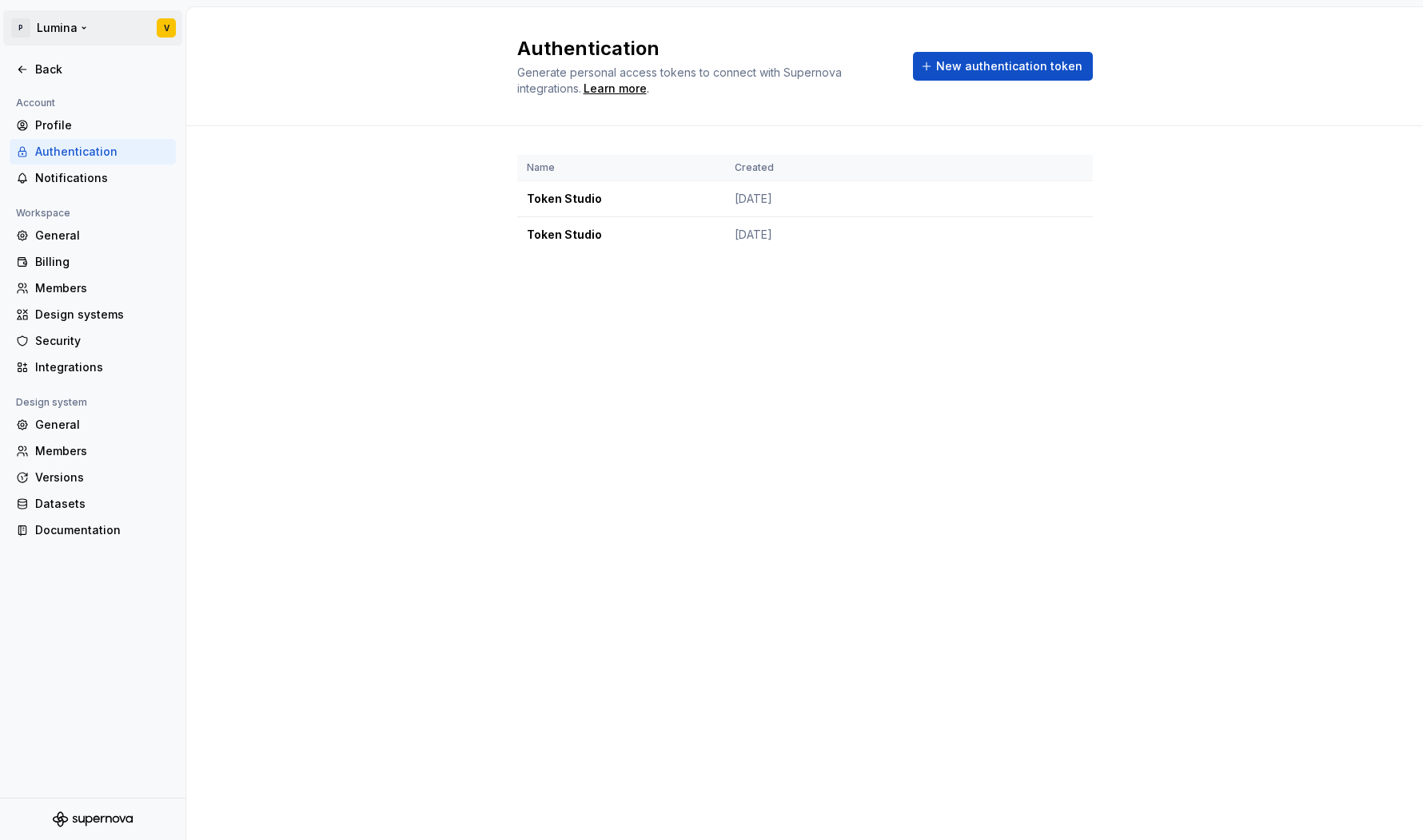
click at [42, 27] on html "P Lumina V Back Account Profile Authentication Notifications Workspace General …" at bounding box center [711, 420] width 1423 height 840
click at [70, 78] on div "Phase6" at bounding box center [121, 78] width 136 height 16
click at [449, 252] on html "P Lumina V Back Account Profile Authentication Notifications Workspace General …" at bounding box center [711, 420] width 1423 height 840
click at [37, 74] on div "Back" at bounding box center [102, 69] width 134 height 16
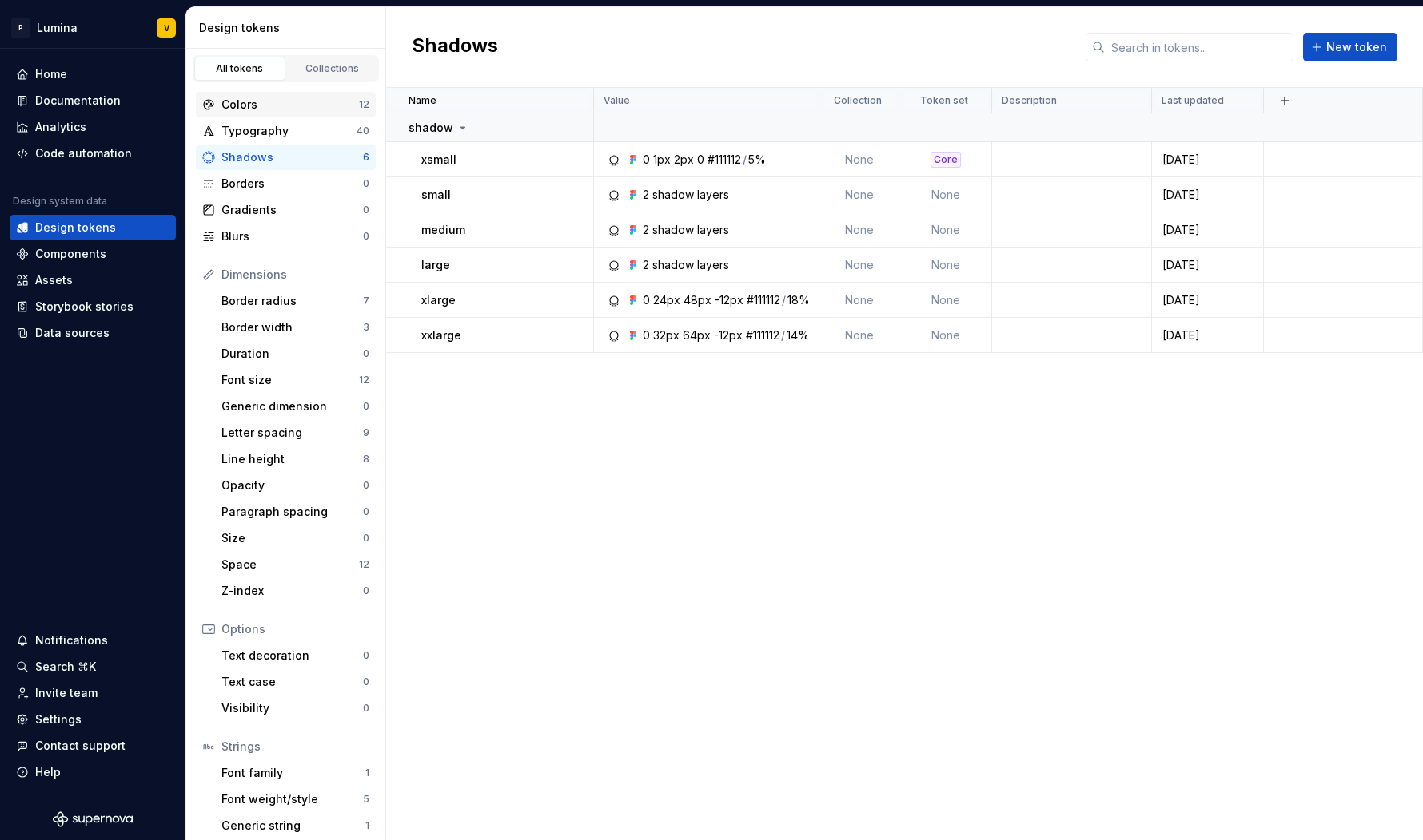
click at [241, 104] on div "Colors" at bounding box center [290, 104] width 138 height 16
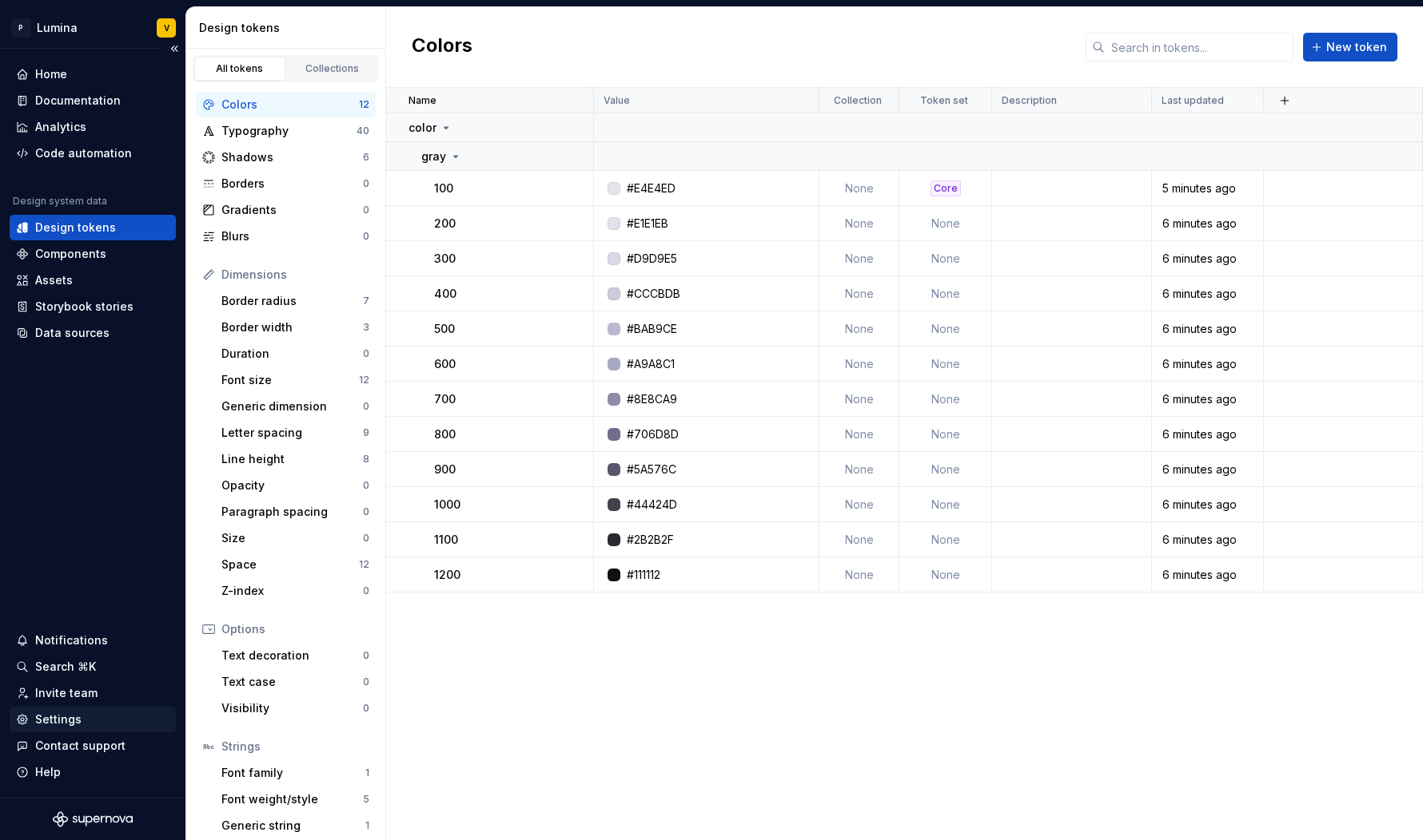
click at [54, 715] on div "Settings" at bounding box center [58, 719] width 46 height 16
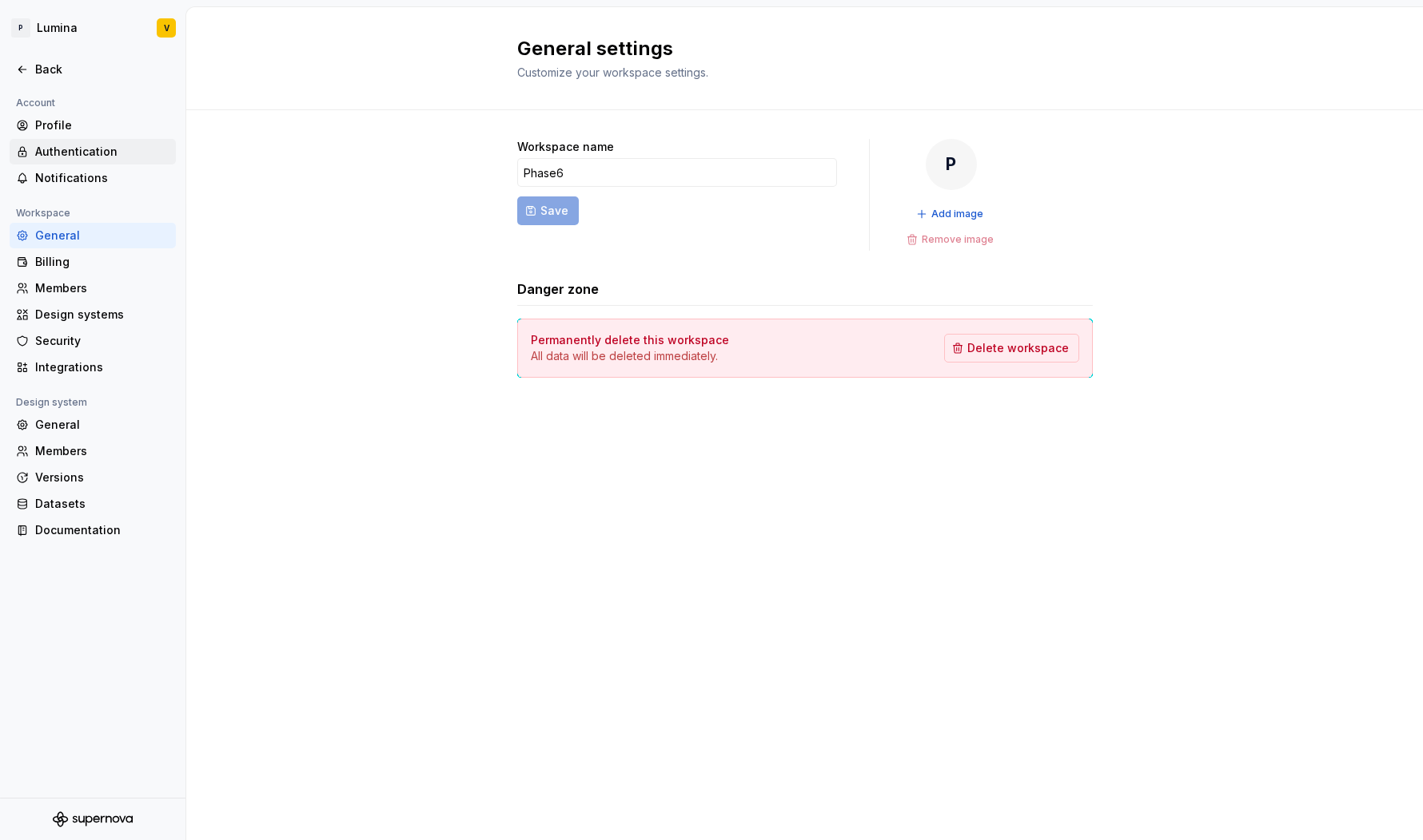
click at [82, 161] on div "Authentication" at bounding box center [92, 152] width 166 height 26
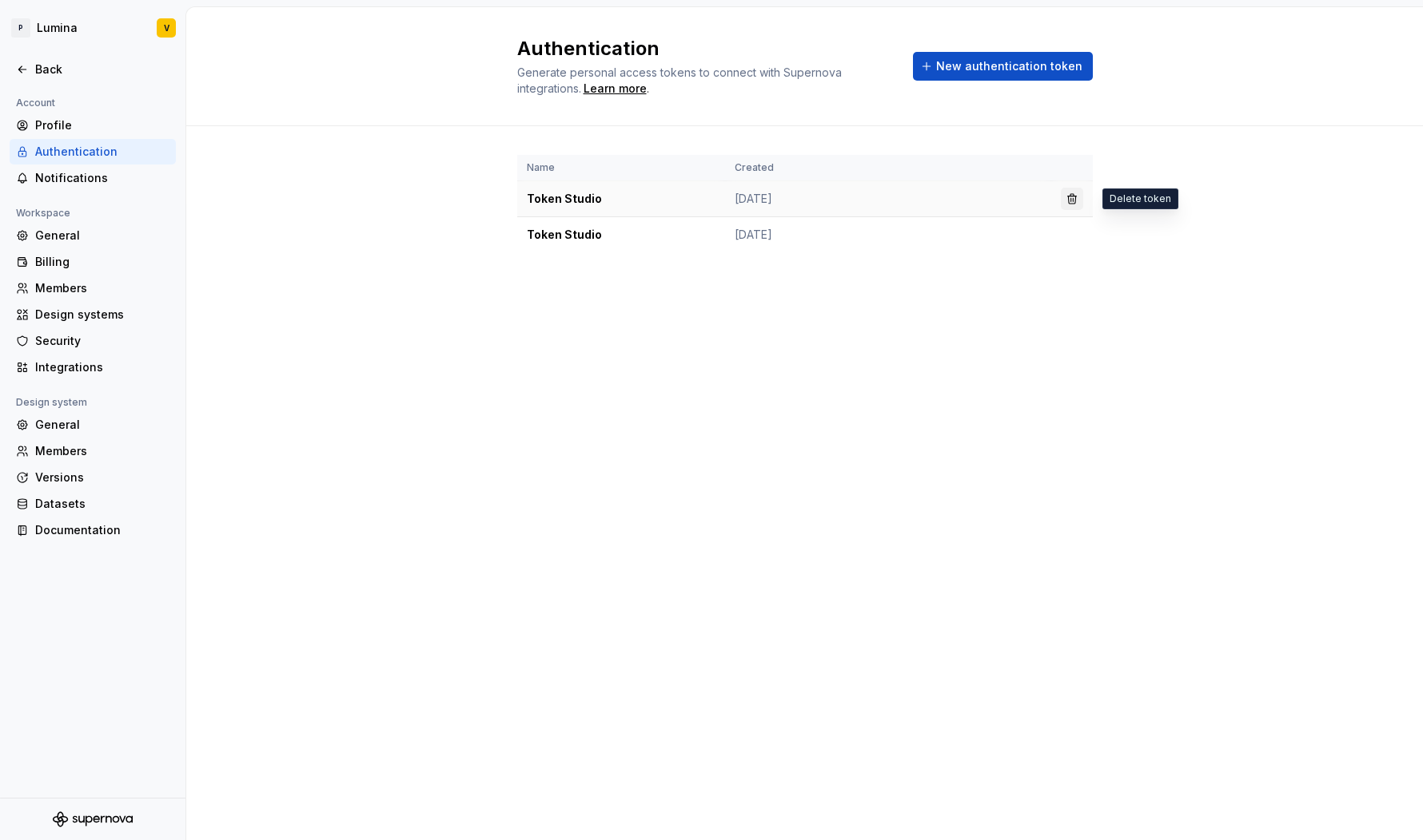
click at [1067, 196] on button "button" at bounding box center [1071, 198] width 22 height 22
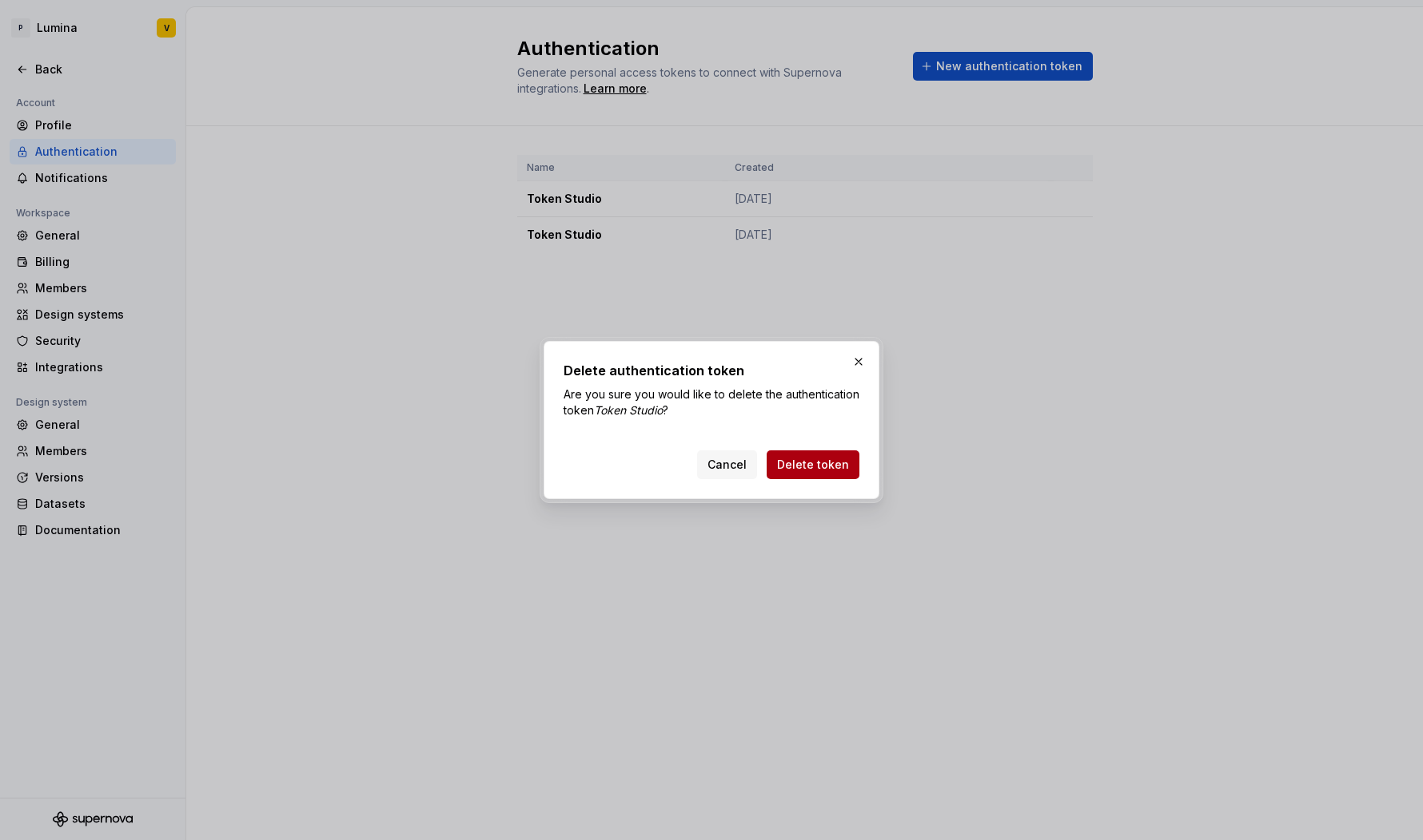
click at [824, 461] on span "Delete token" at bounding box center [813, 464] width 72 height 16
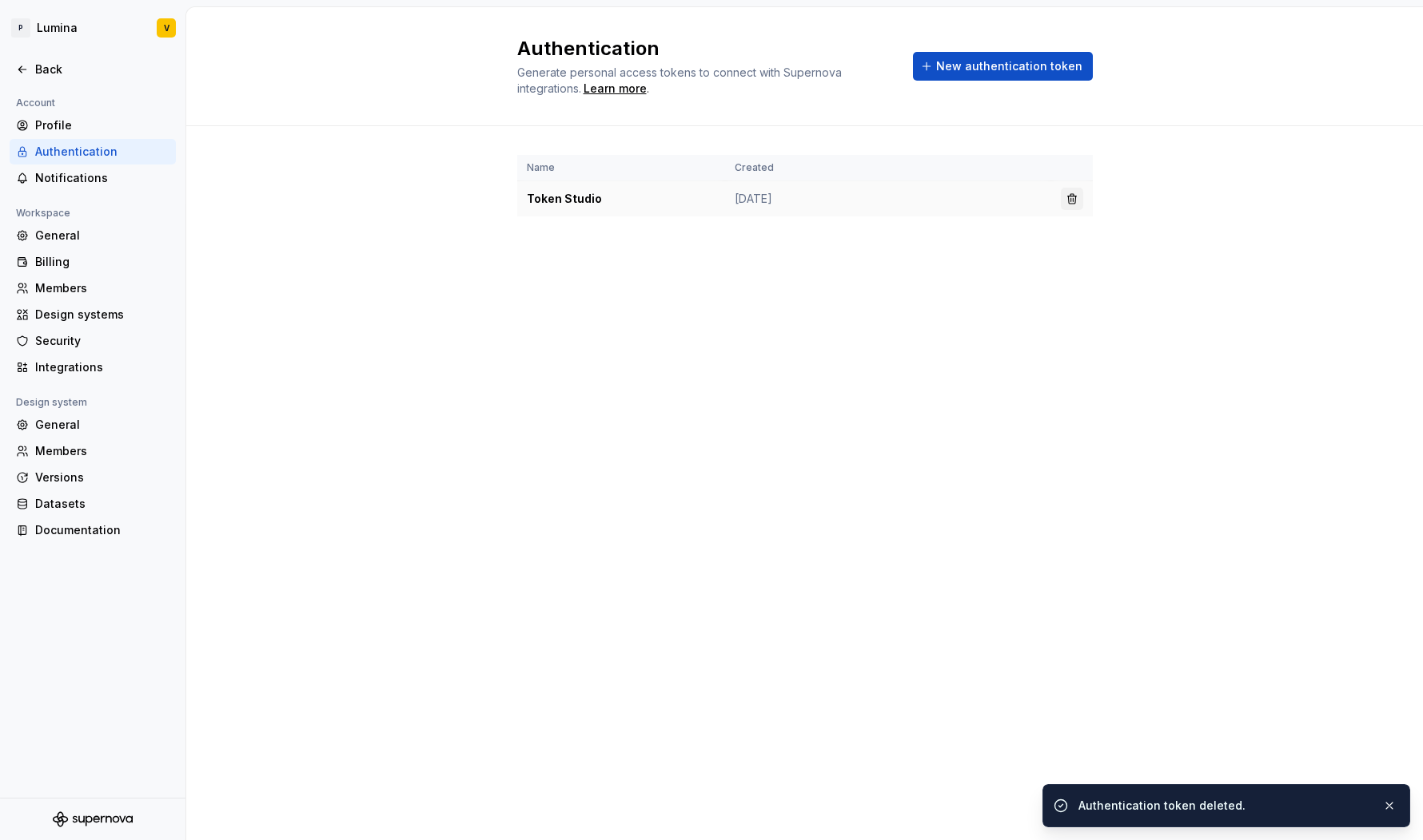
click at [1061, 203] on button "button" at bounding box center [1071, 198] width 22 height 22
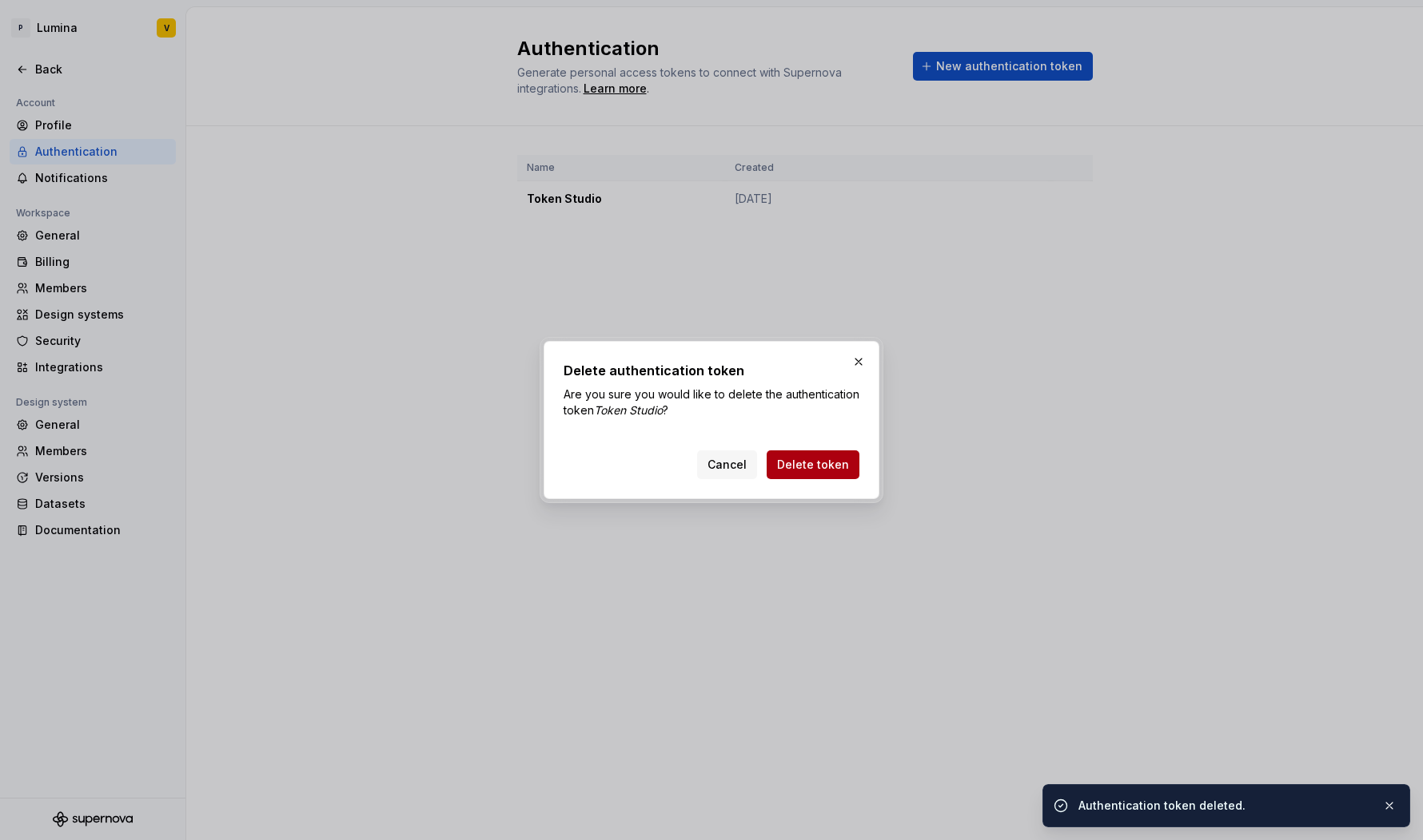
click at [795, 465] on span "Delete token" at bounding box center [813, 464] width 72 height 16
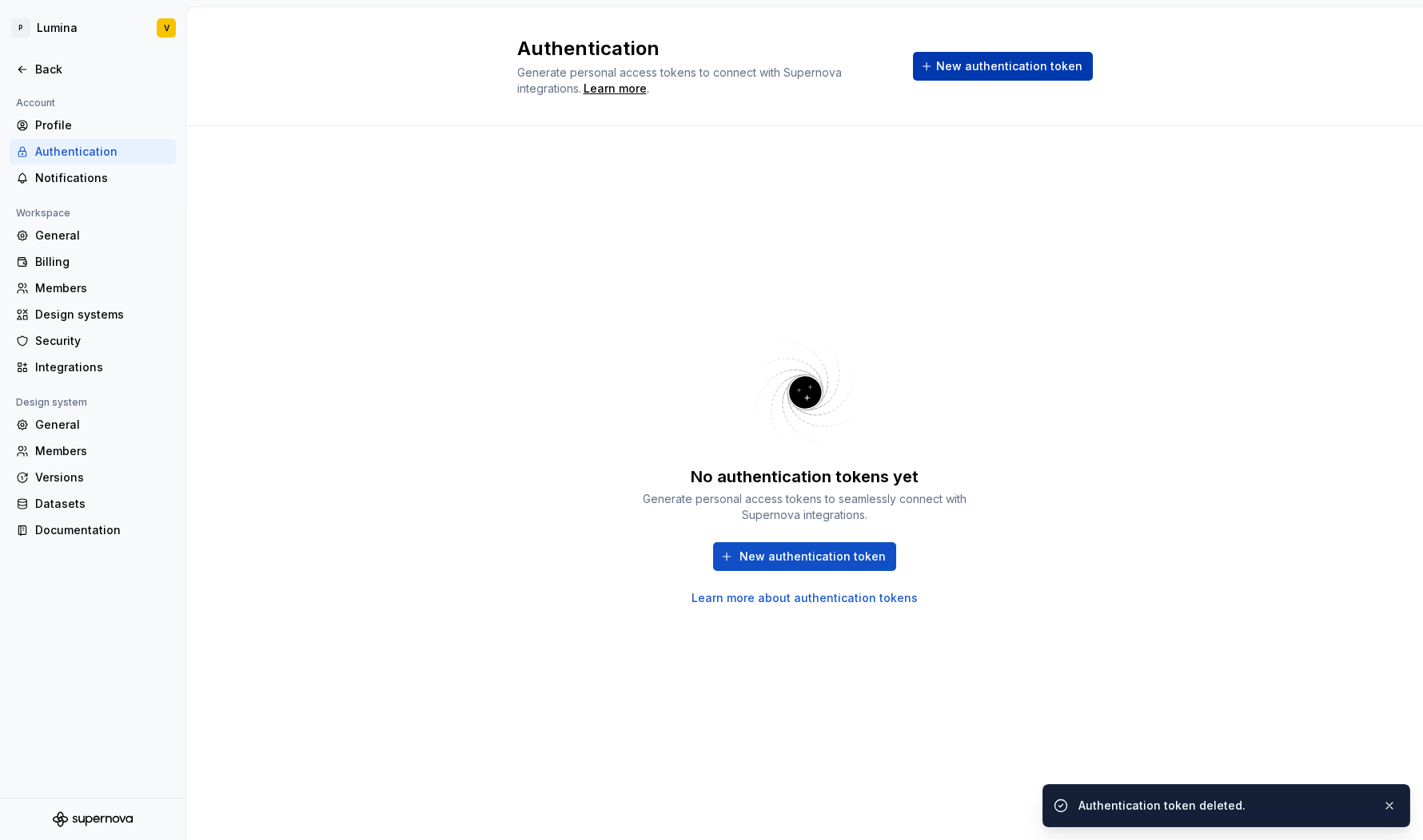
click at [971, 64] on span "New authentication token" at bounding box center [1008, 66] width 146 height 16
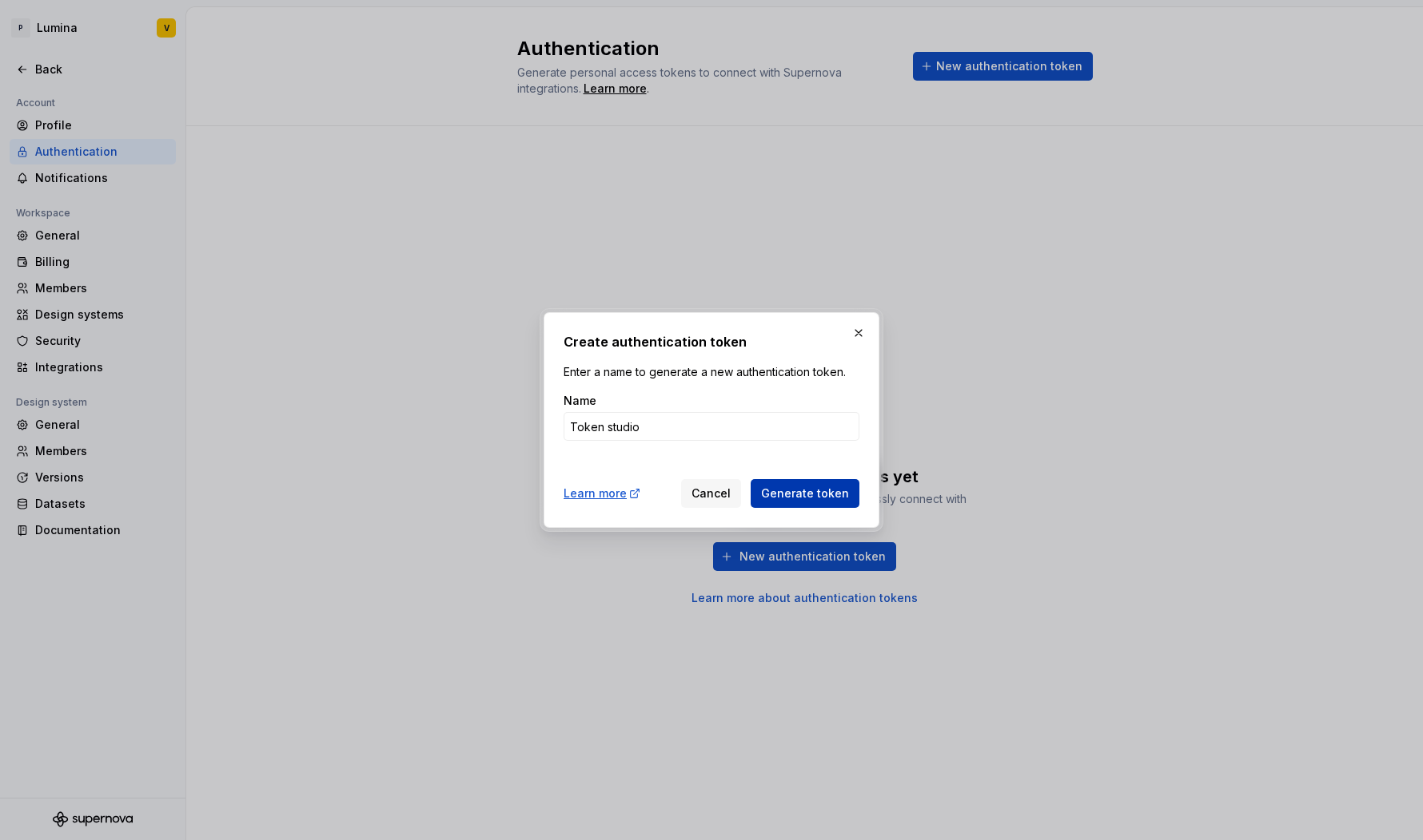
type input "Token studio"
click at [772, 494] on span "Generate token" at bounding box center [804, 493] width 88 height 16
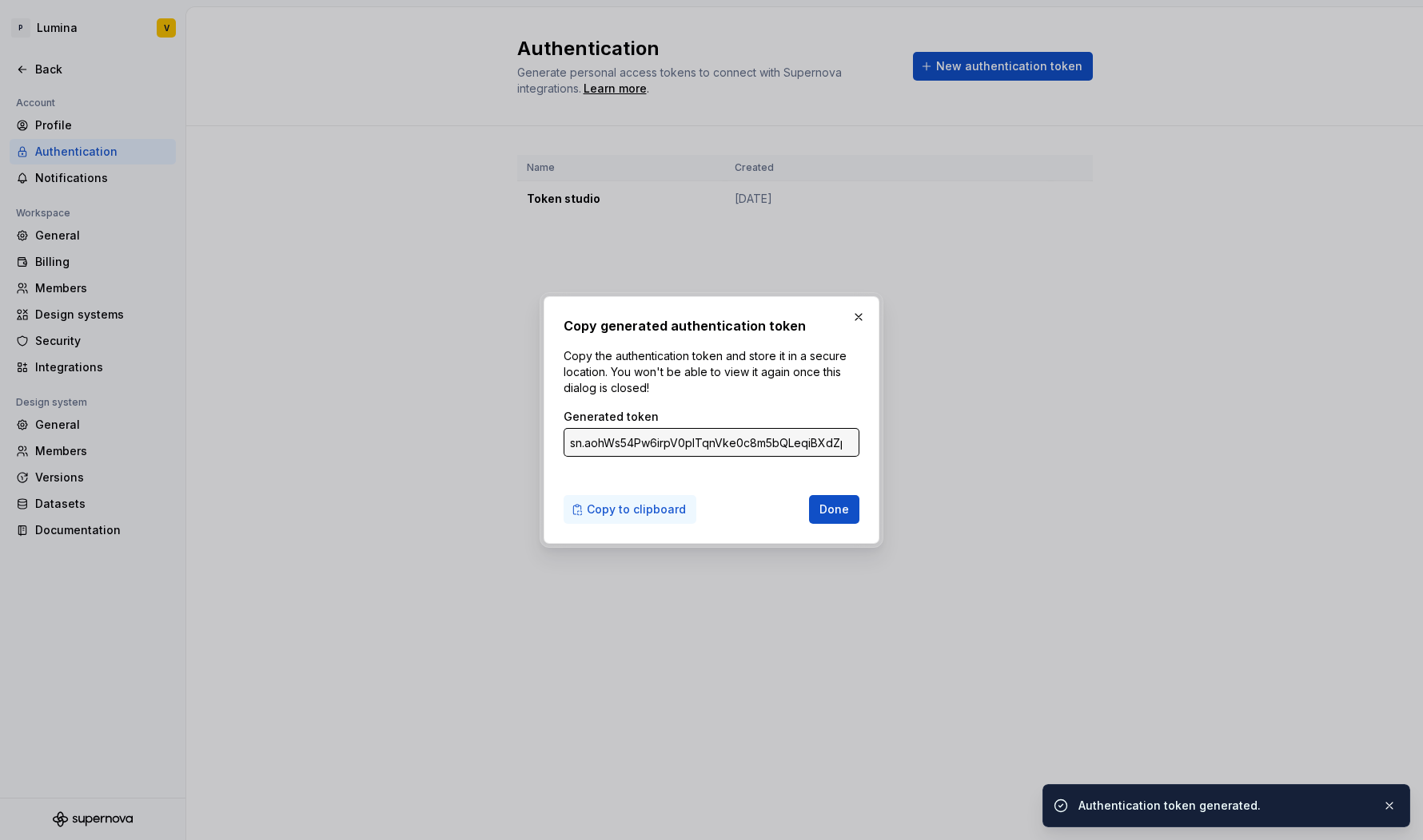
click at [665, 511] on span "Copy to clipboard" at bounding box center [635, 510] width 99 height 16
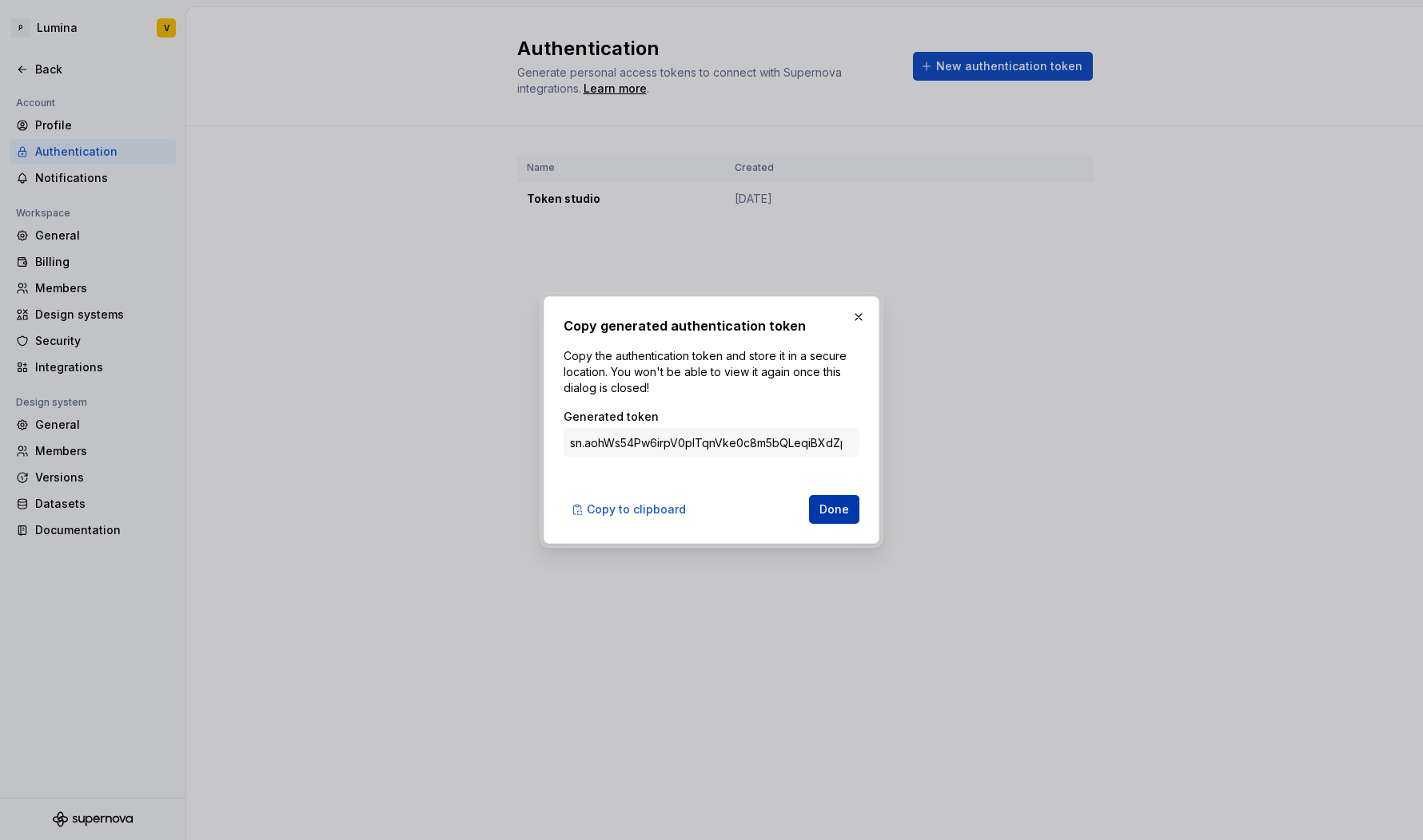
click at [833, 506] on span "Done" at bounding box center [834, 510] width 30 height 16
